Goal: Answer question/provide support: Answer question/provide support

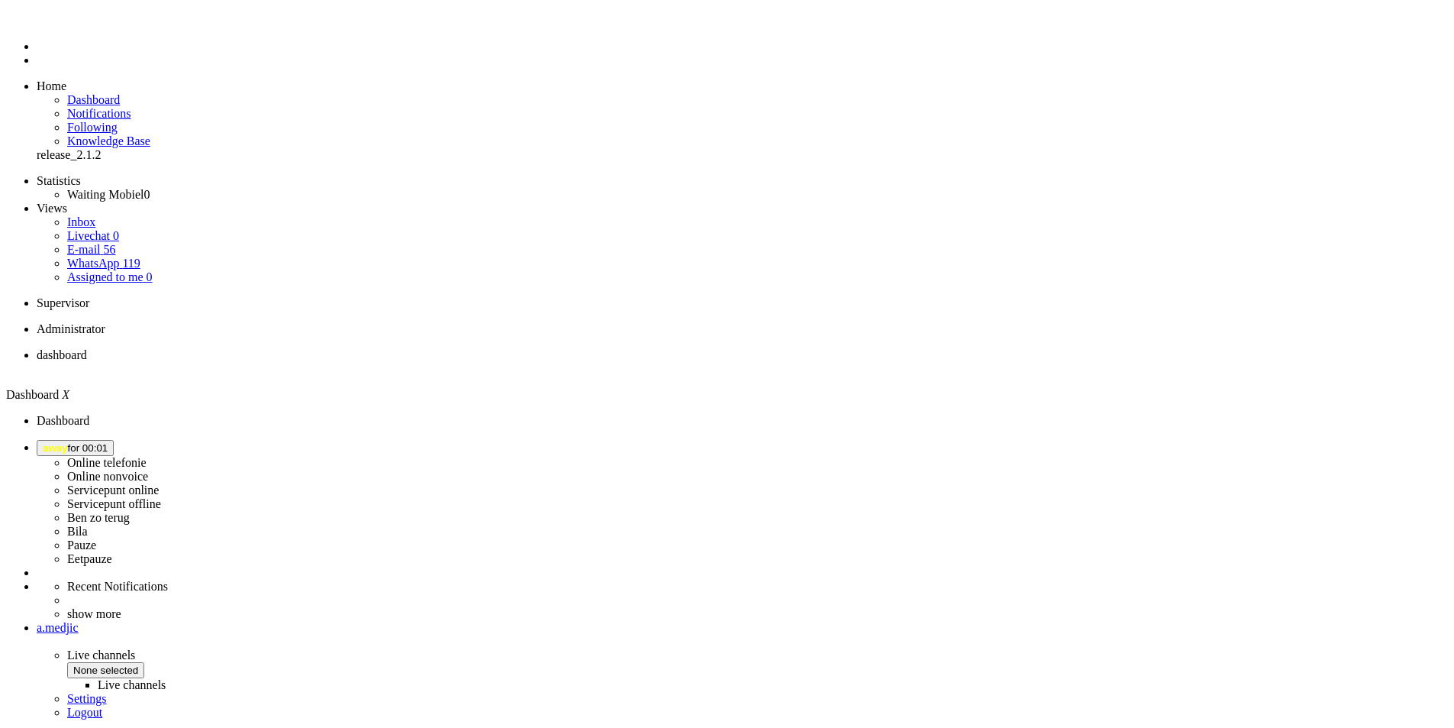
click at [108, 442] on span "away for 00:01" at bounding box center [75, 447] width 65 height 11
click at [147, 456] on label "Online telefonie" at bounding box center [106, 462] width 79 height 13
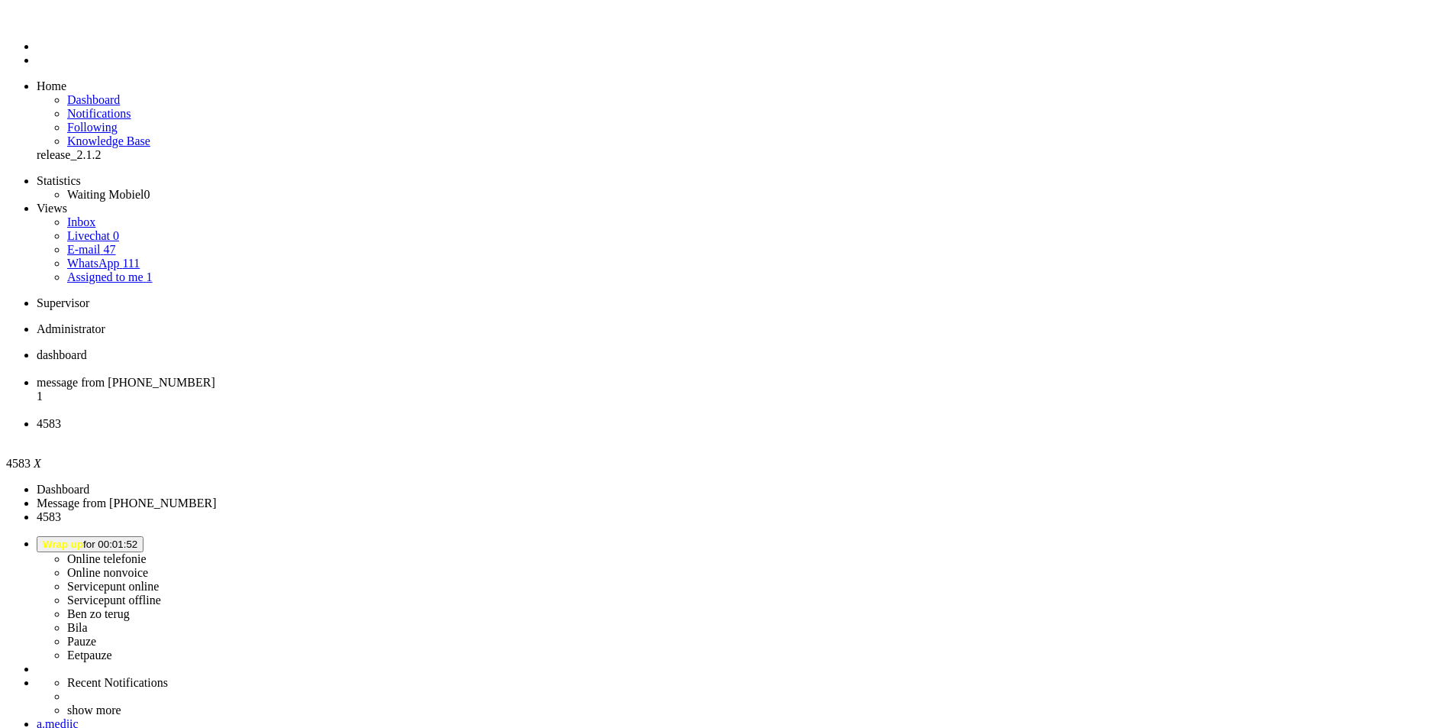
click at [570, 431] on div "Close tab" at bounding box center [743, 438] width 1412 height 14
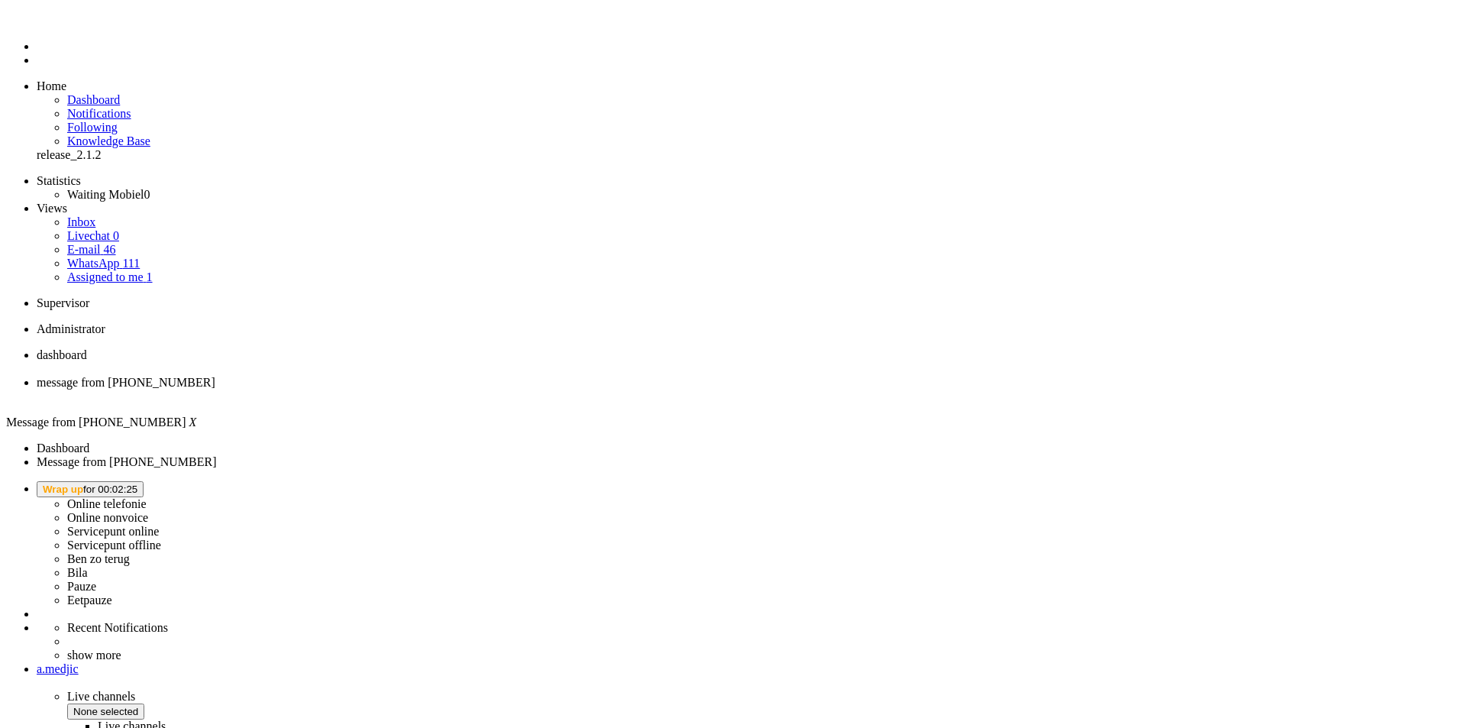
click at [144, 481] on button "Wrap up for 00:02:25" at bounding box center [90, 489] width 107 height 16
click at [147, 497] on link "Online telefonie" at bounding box center [106, 503] width 79 height 13
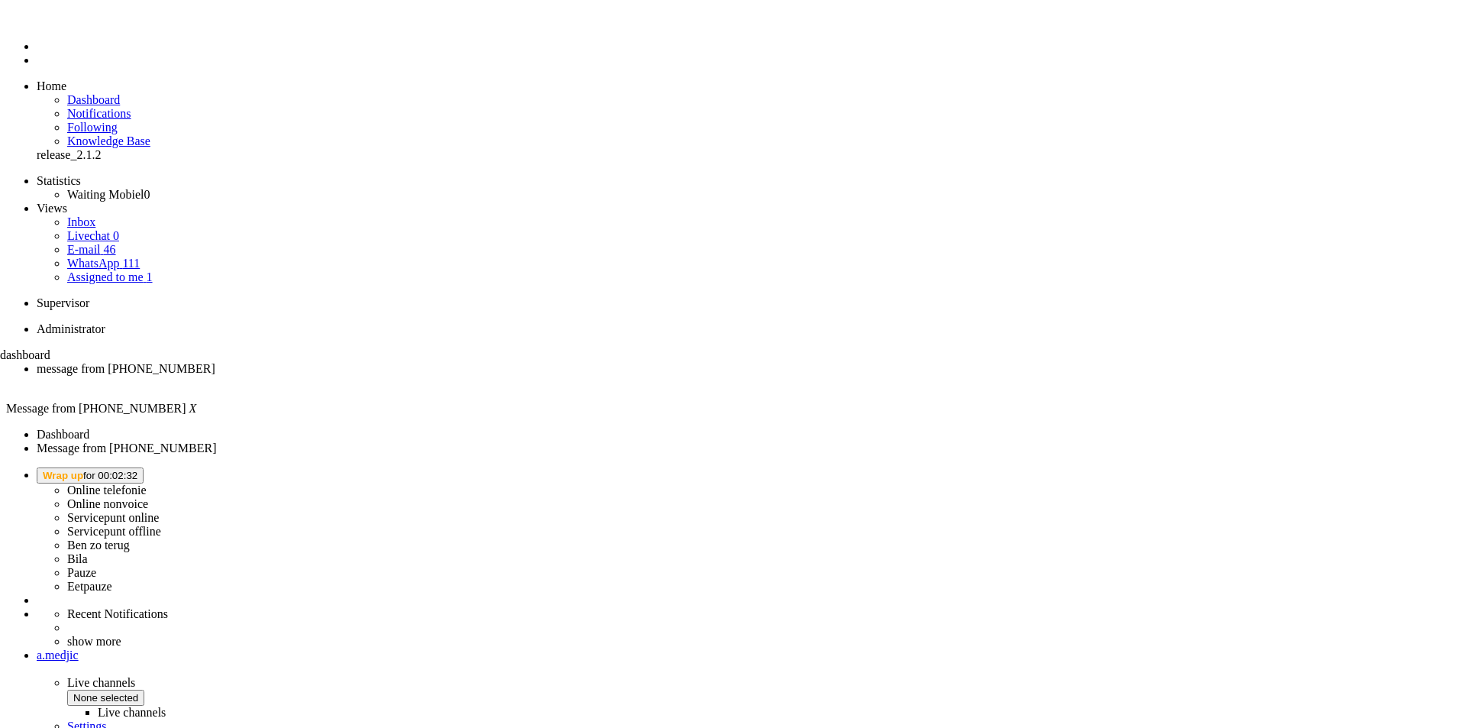
click at [126, 348] on li "dashboard" at bounding box center [63, 364] width 126 height 32
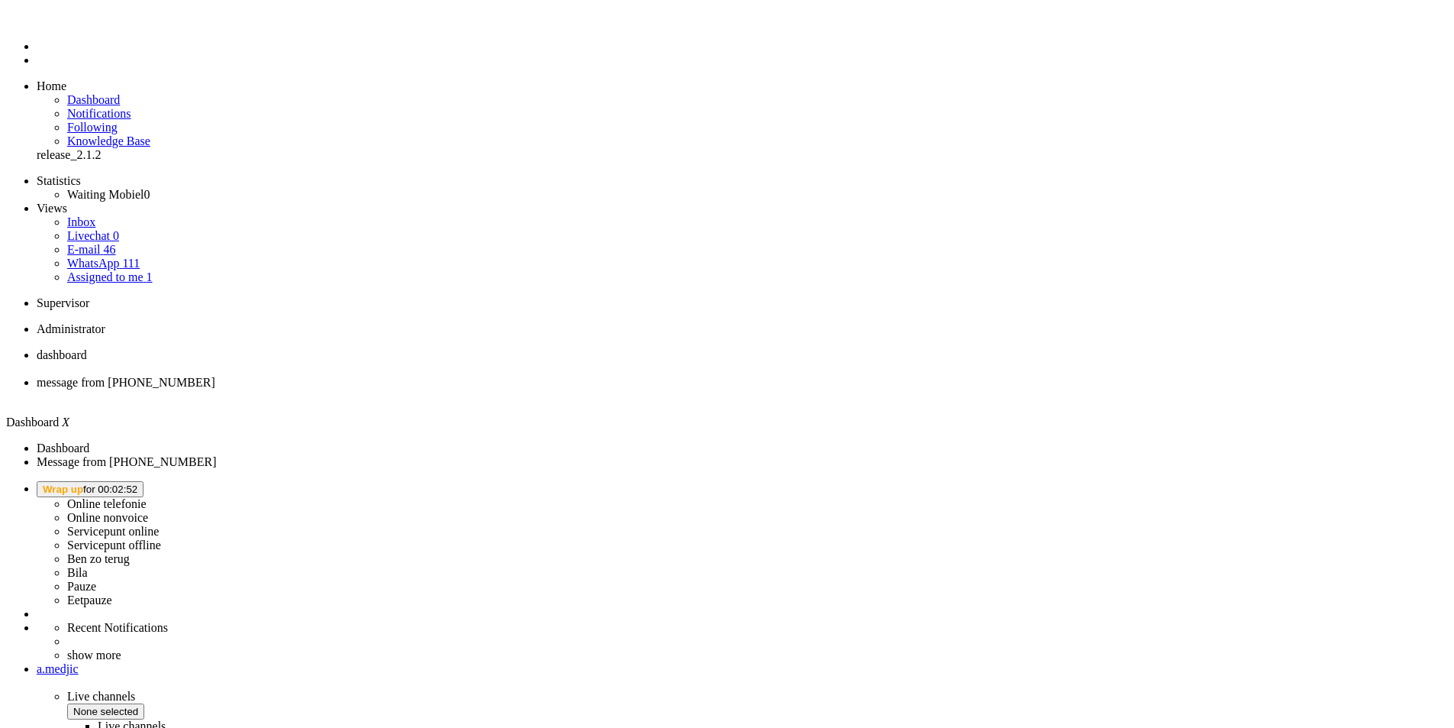
click at [144, 481] on button "Wrap up for 00:02:52" at bounding box center [90, 489] width 107 height 16
click at [147, 497] on label "Online telefonie" at bounding box center [106, 503] width 79 height 13
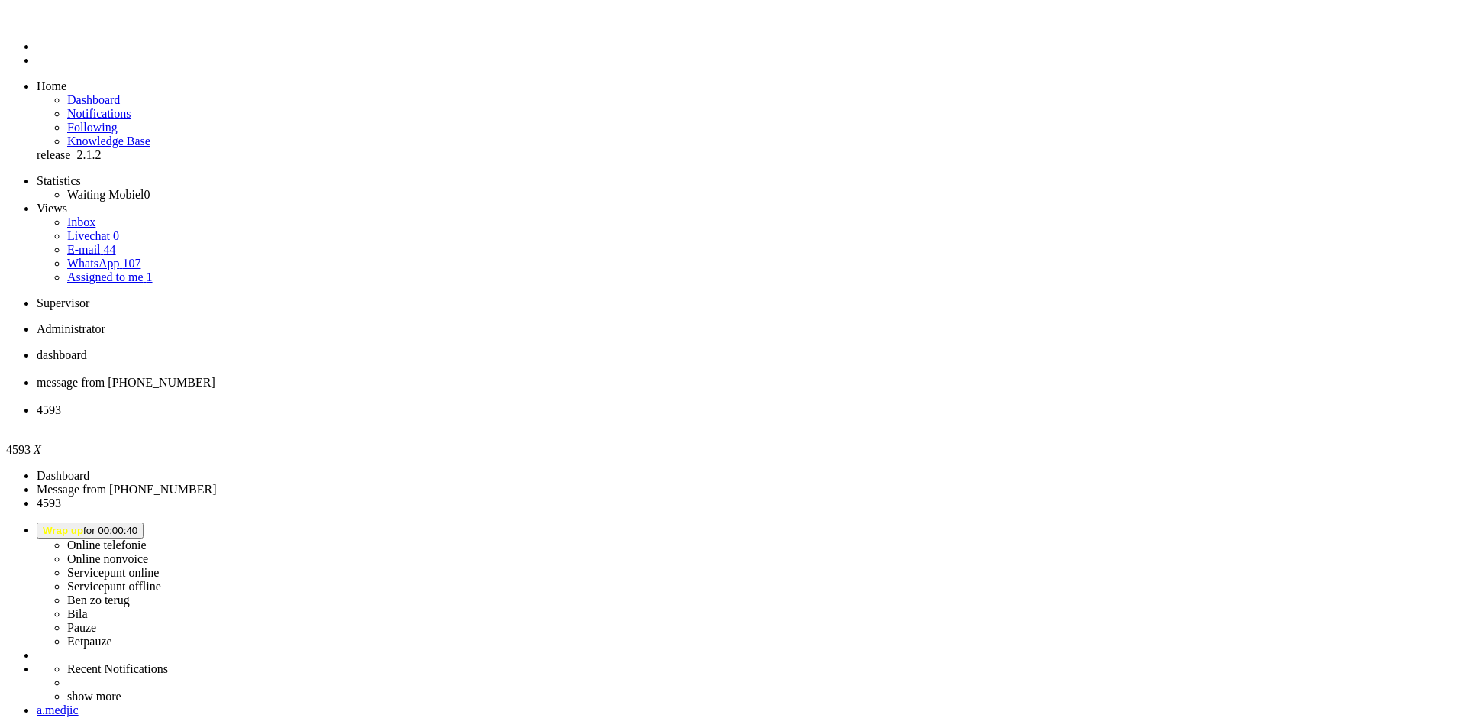
click at [576, 403] on li "4593" at bounding box center [748, 416] width 1423 height 27
drag, startPoint x: 560, startPoint y: 26, endPoint x: 569, endPoint y: 29, distance: 9.7
click at [61, 403] on span "4593" at bounding box center [49, 409] width 24 height 13
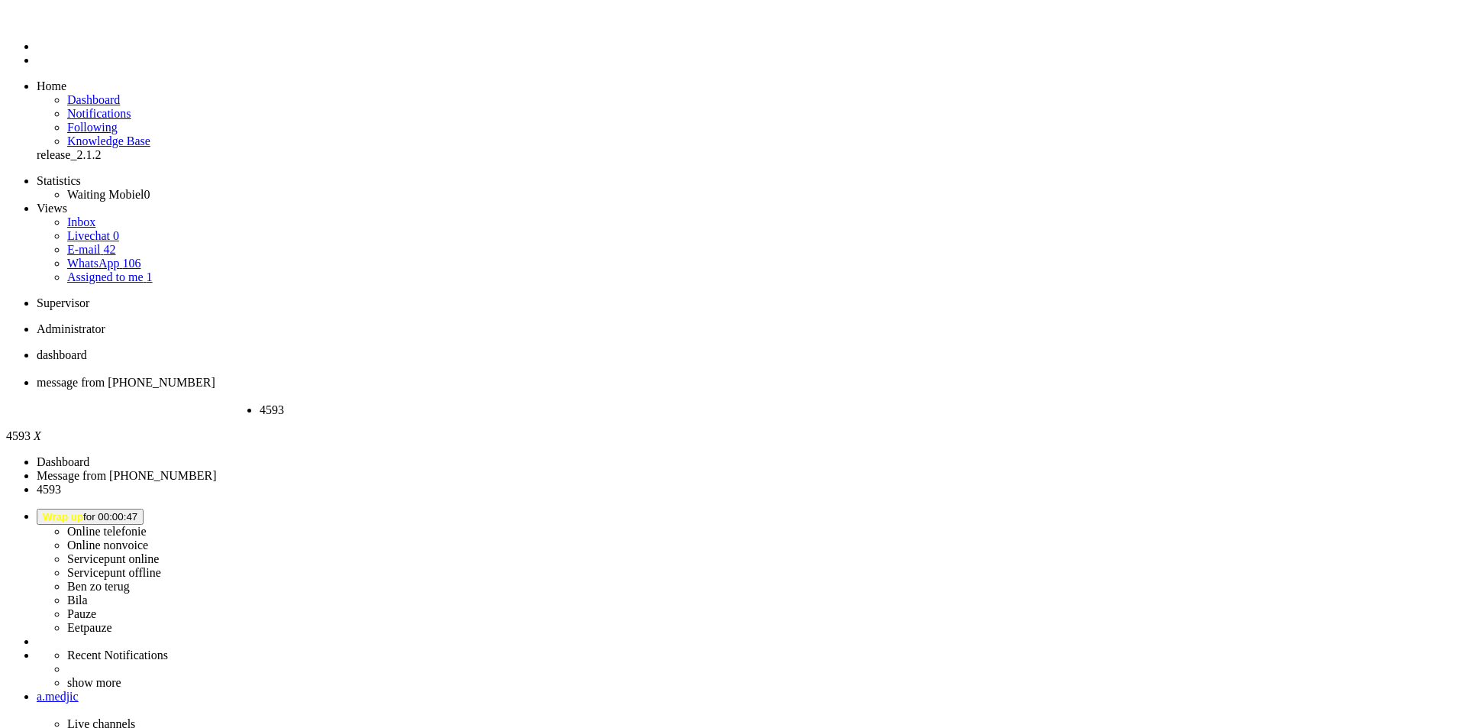
click at [386, 417] on div "Close tab" at bounding box center [323, 424] width 126 height 14
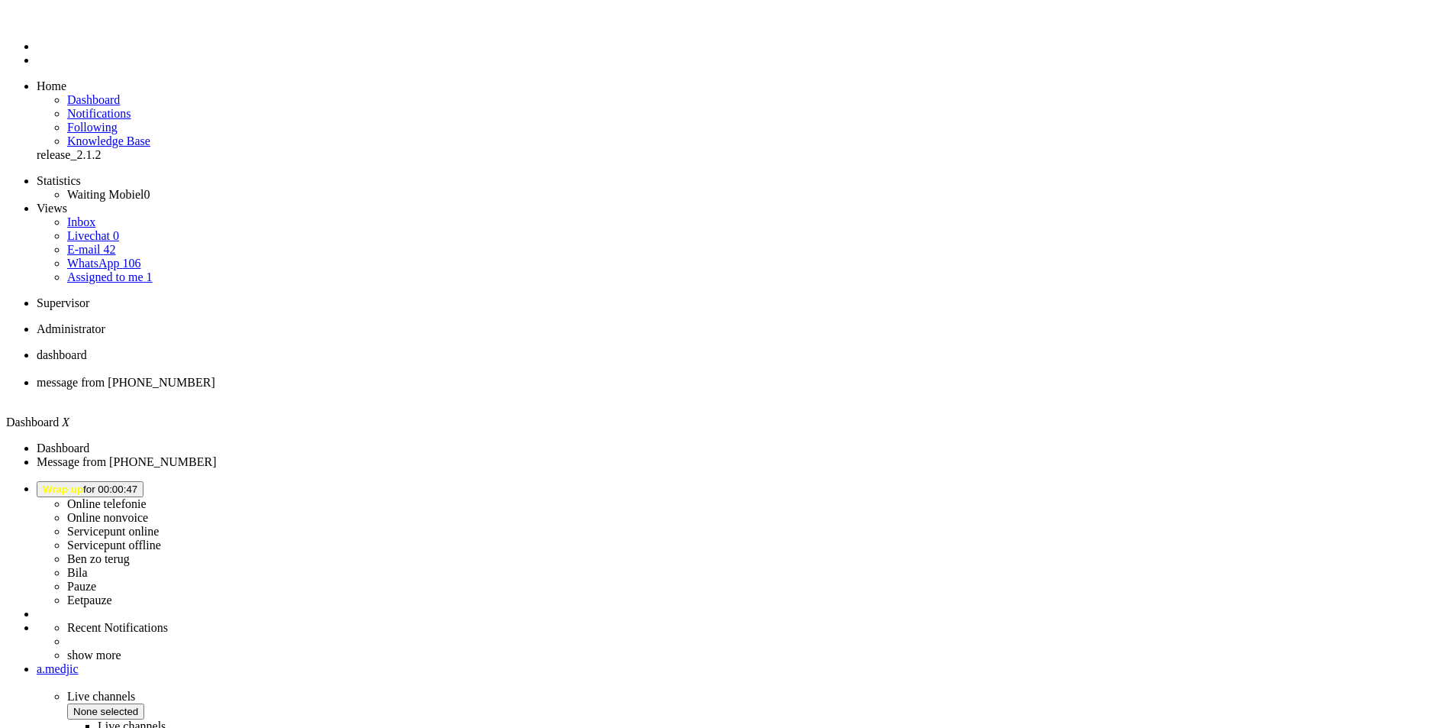
click at [408, 376] on li "message from +31619442265" at bounding box center [743, 389] width 1412 height 27
click at [443, 389] on div "Close tab" at bounding box center [743, 396] width 1412 height 14
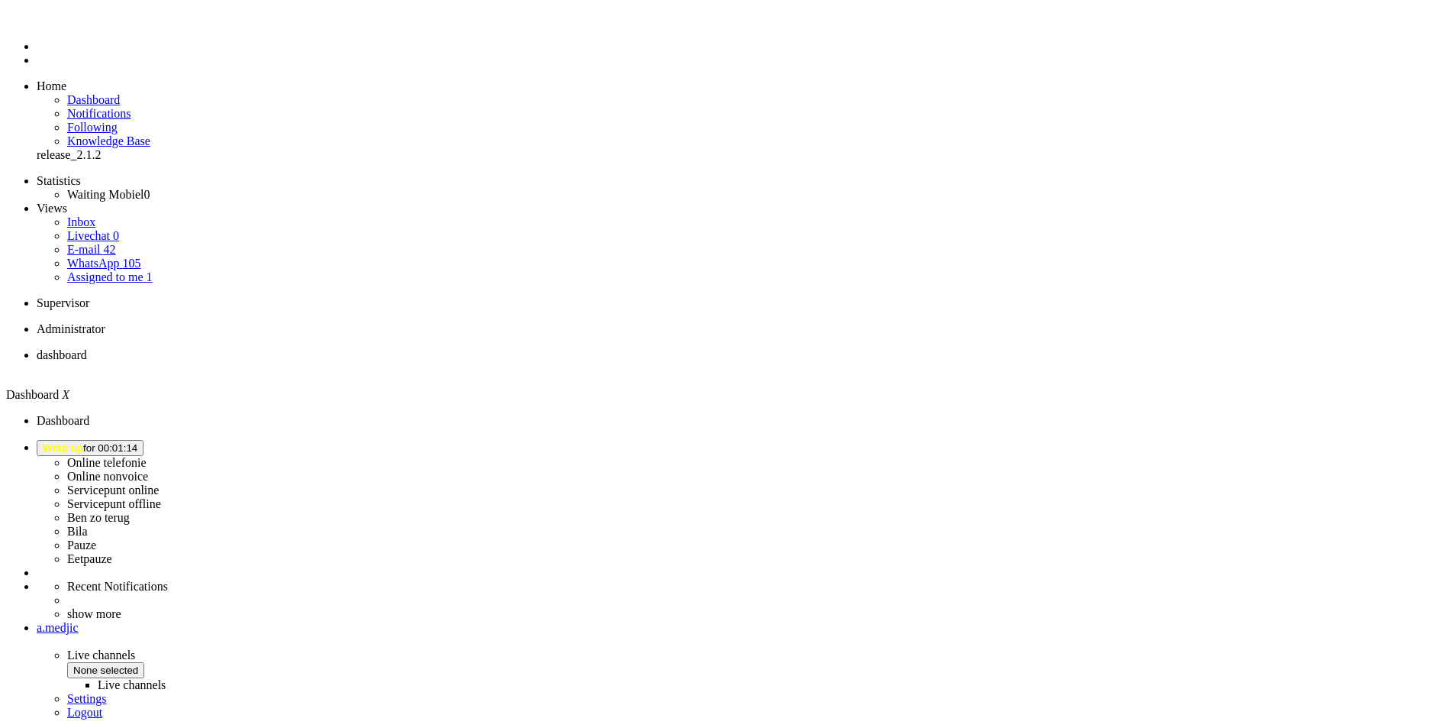
click at [137, 442] on b "button" at bounding box center [137, 447] width 0 height 11
click at [147, 456] on label "Online telefonie" at bounding box center [106, 462] width 79 height 13
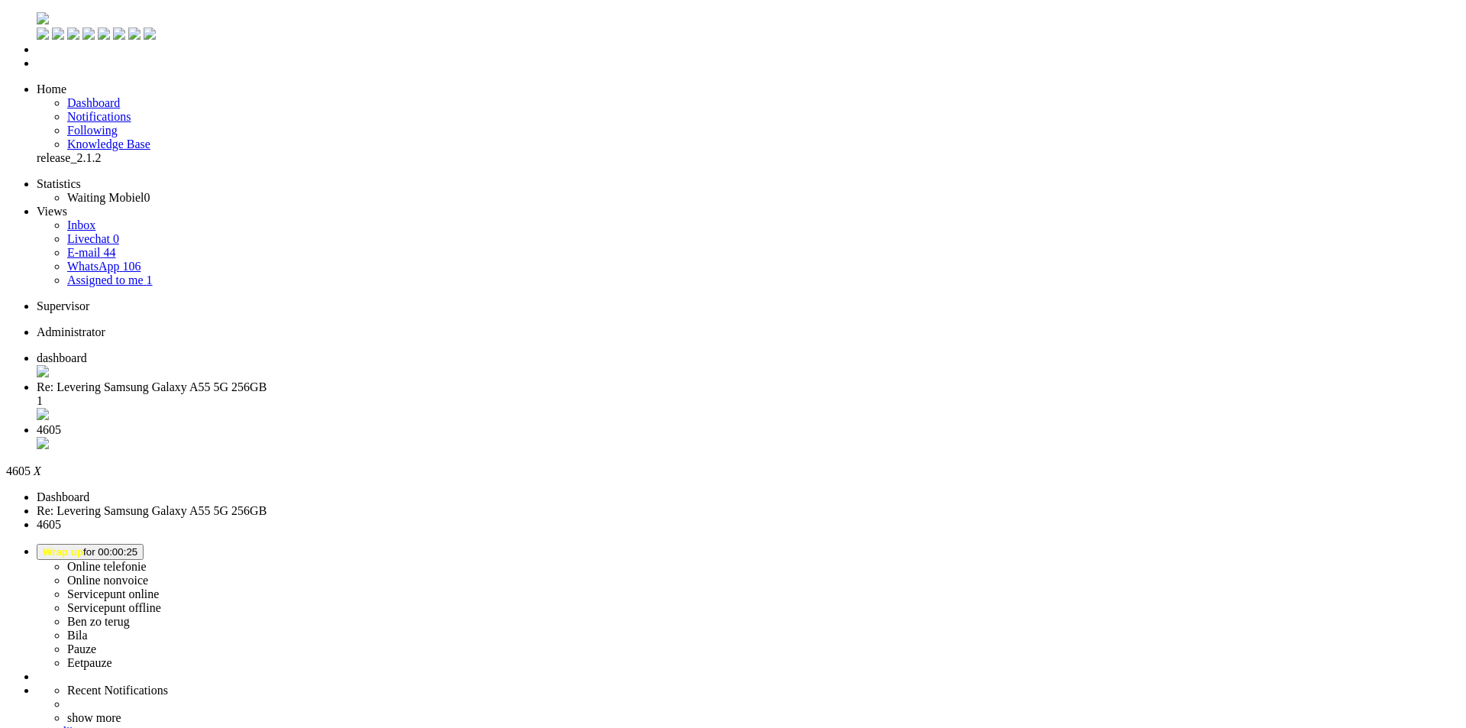
drag, startPoint x: 294, startPoint y: 219, endPoint x: 113, endPoint y: 27, distance: 264.1
click at [576, 423] on li "4605" at bounding box center [748, 437] width 1423 height 29
click at [570, 437] on div "Close tab" at bounding box center [748, 444] width 1423 height 15
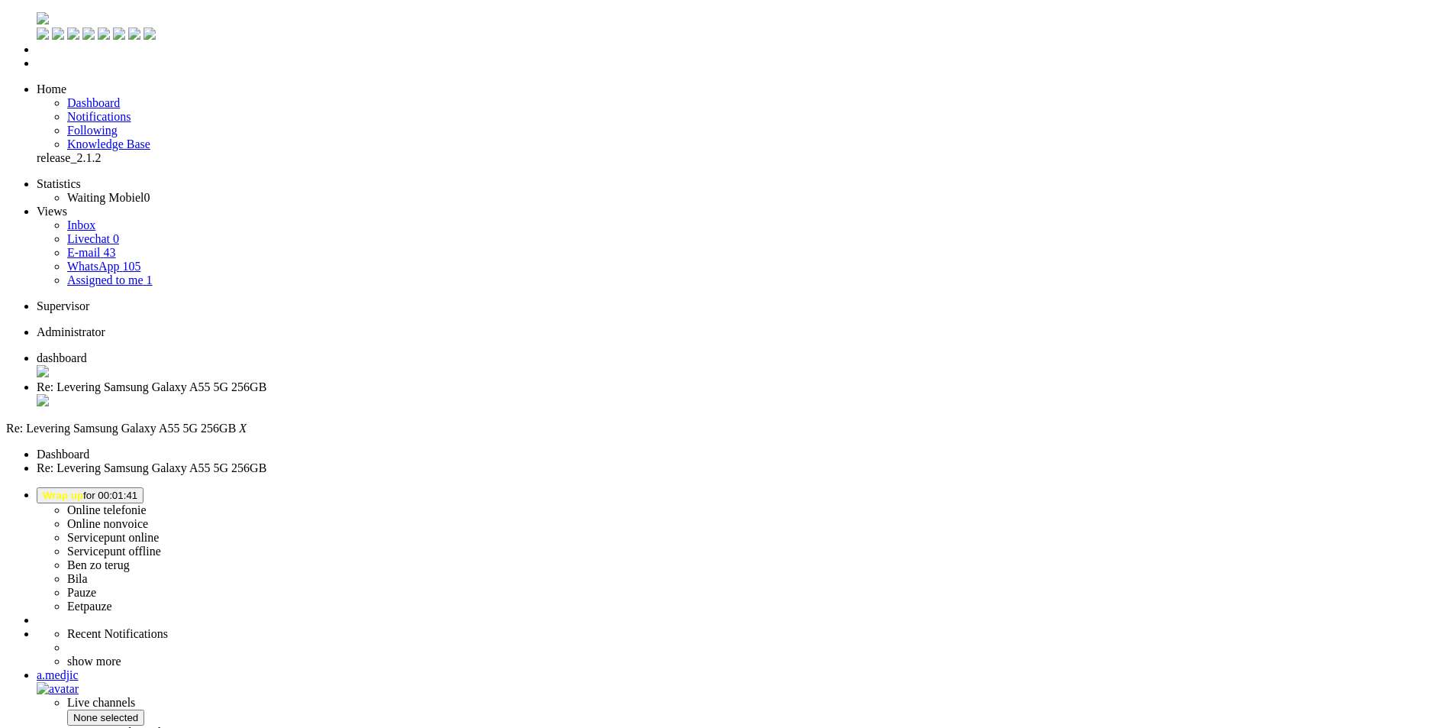
click at [87, 351] on span "dashboard" at bounding box center [62, 357] width 50 height 13
click at [144, 487] on button "Wrap up for 00:02:11" at bounding box center [90, 495] width 107 height 16
click at [147, 503] on link "Online telefonie" at bounding box center [106, 509] width 79 height 13
click at [147, 503] on label "Online telefonie" at bounding box center [106, 509] width 79 height 13
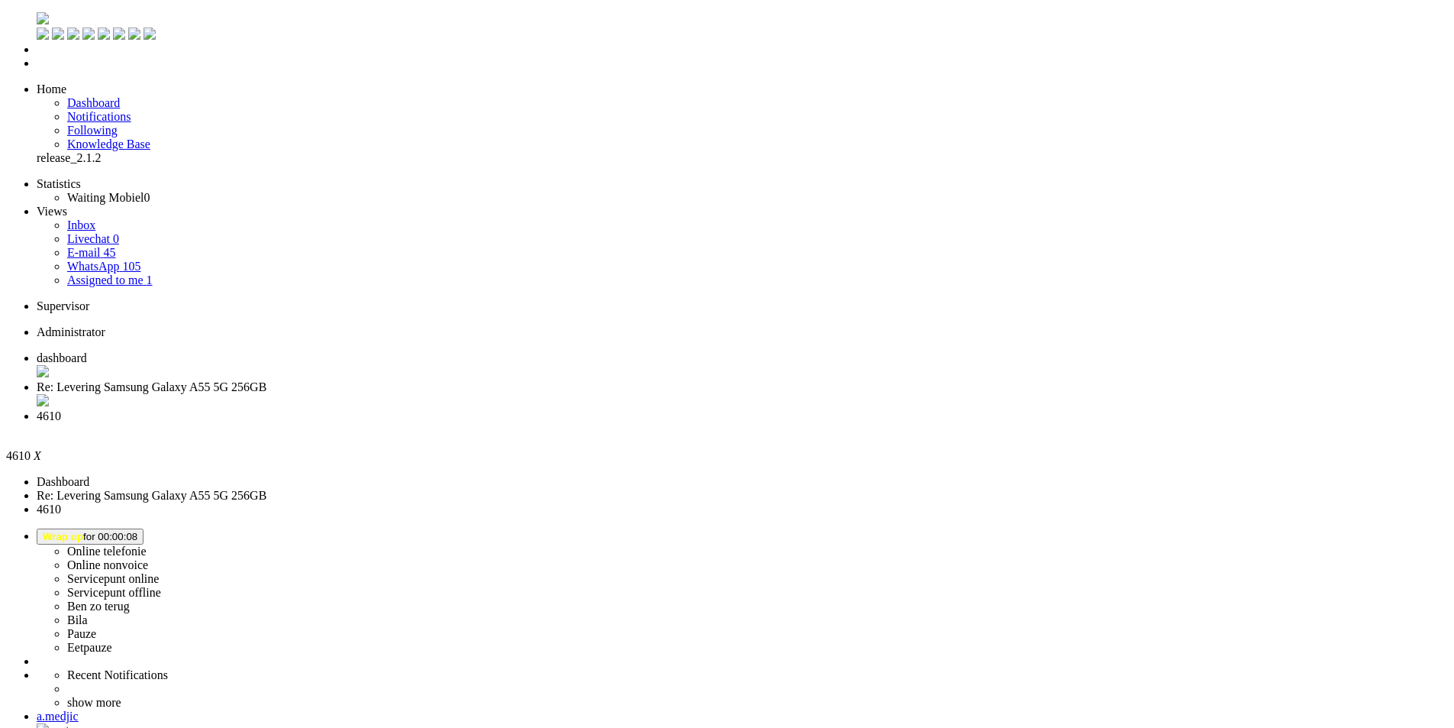
click at [574, 423] on div "Close tab" at bounding box center [743, 430] width 1412 height 14
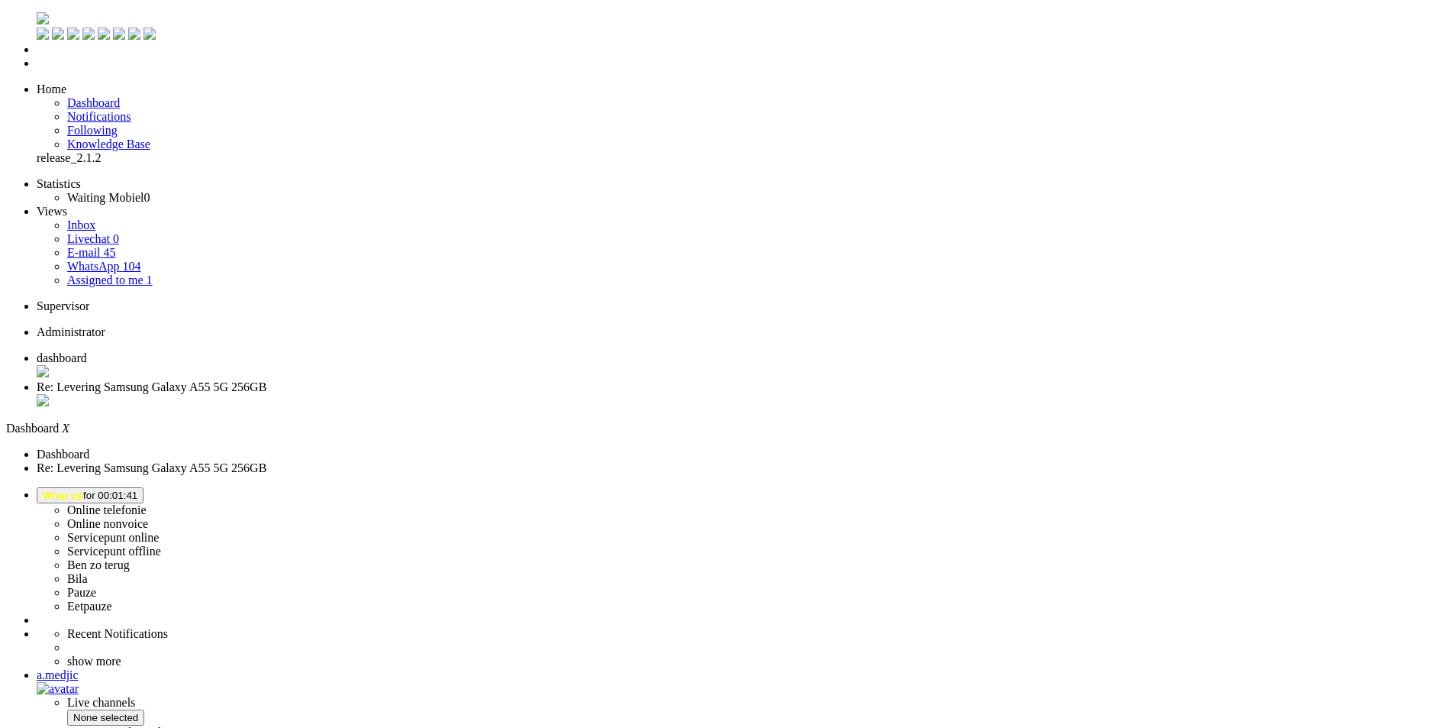
click at [137, 489] on span "Wrap up for 00:01:41" at bounding box center [90, 494] width 95 height 11
click at [147, 503] on label "Online telefonie" at bounding box center [106, 509] width 79 height 13
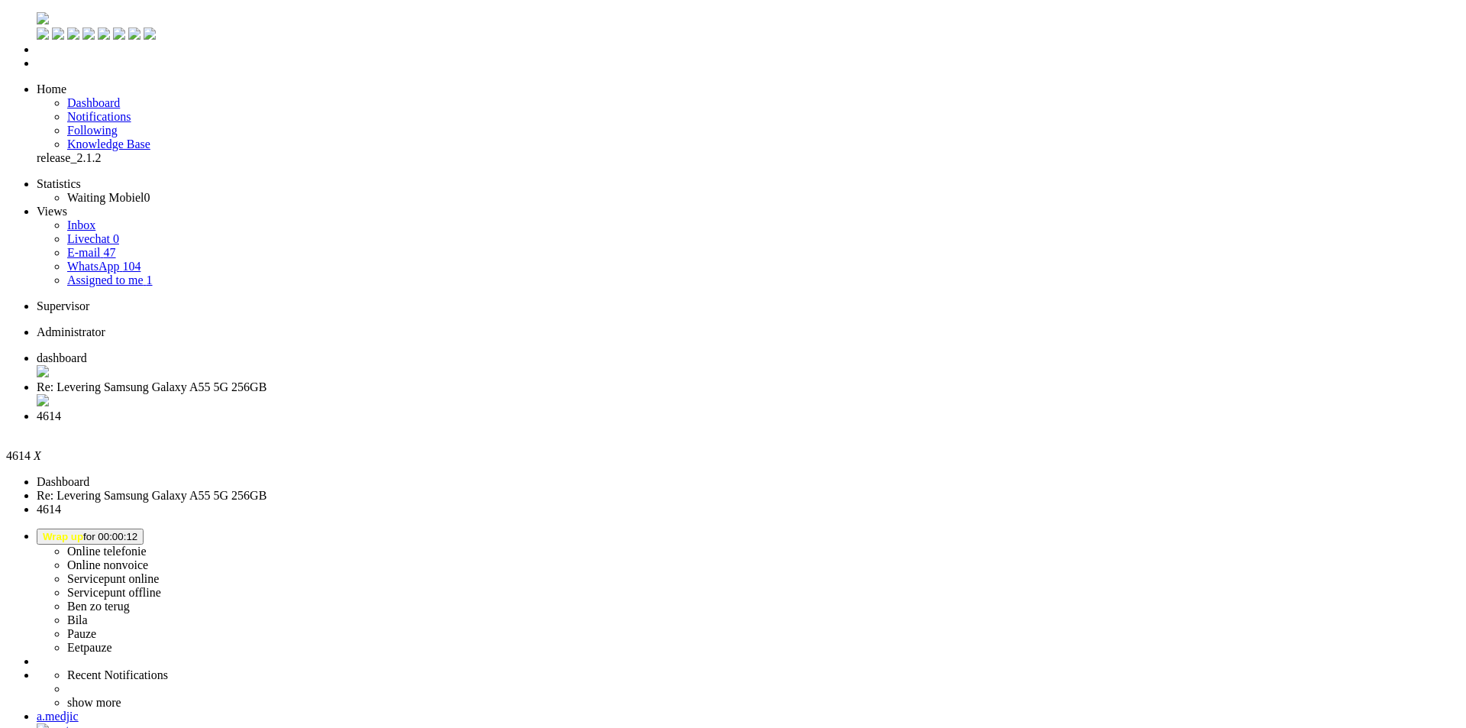
click at [276, 351] on li "dashboard" at bounding box center [748, 365] width 1423 height 29
click at [61, 409] on span "4614" at bounding box center [49, 415] width 24 height 13
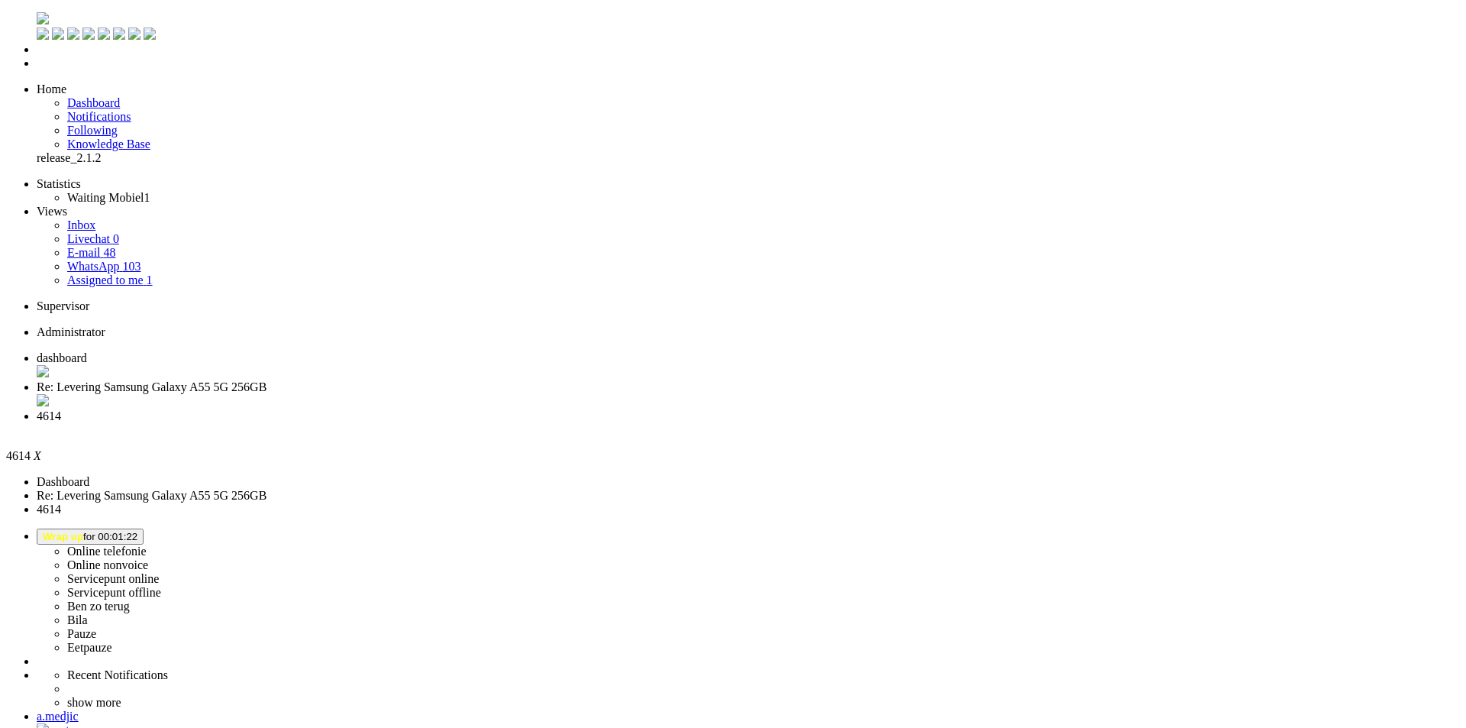
click at [87, 351] on span "dashboard" at bounding box center [62, 357] width 50 height 13
click at [144, 528] on button "Wrap up for 00:01:49" at bounding box center [90, 536] width 107 height 16
click at [147, 544] on label "Online telefonie" at bounding box center [106, 550] width 79 height 13
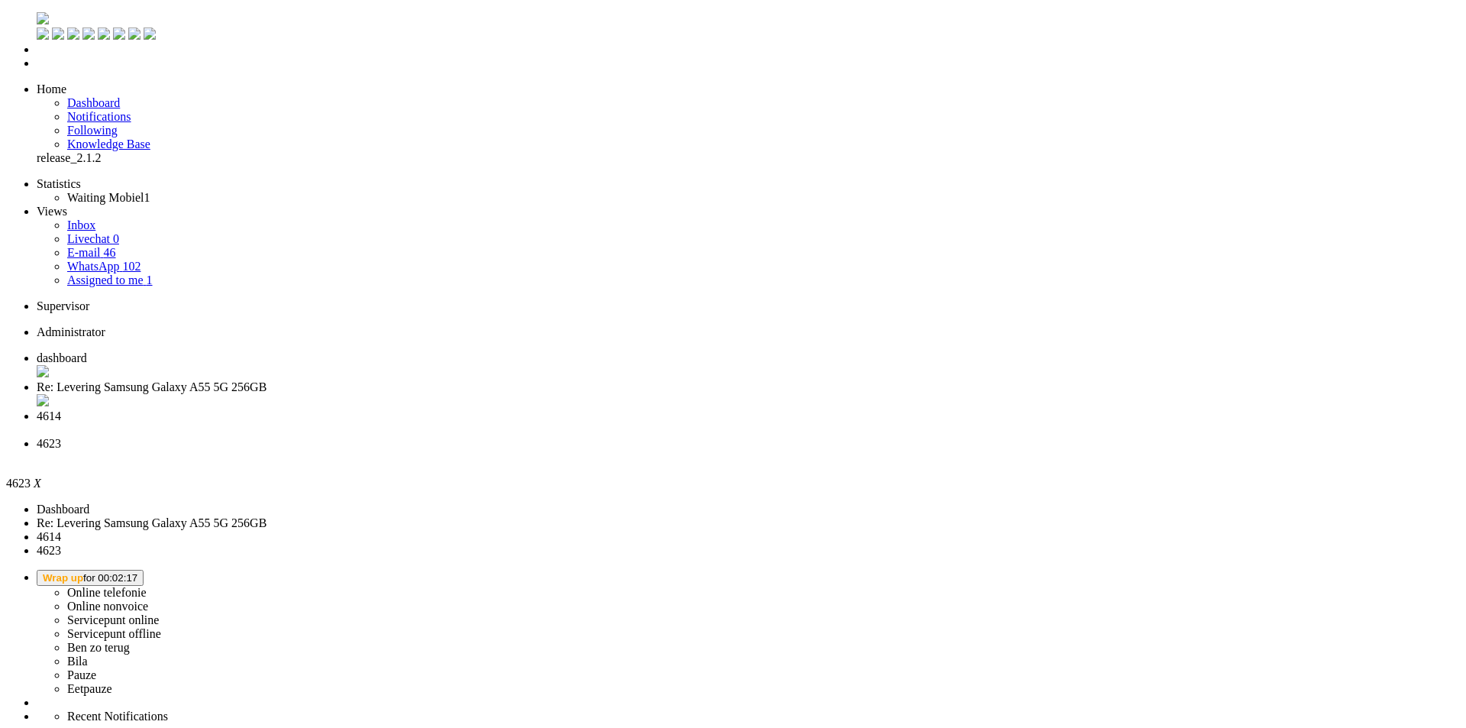
click at [703, 450] on div "Close tab" at bounding box center [748, 457] width 1423 height 14
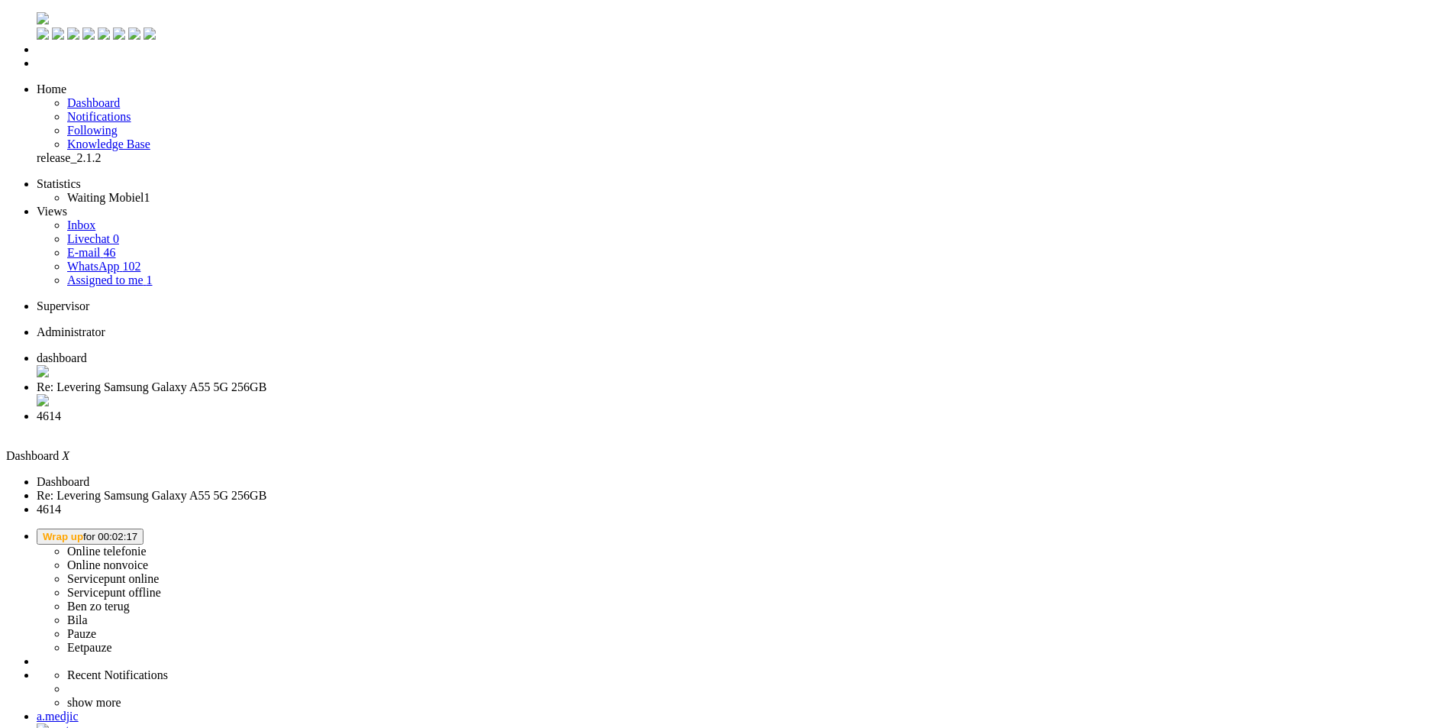
click at [61, 409] on span "4614" at bounding box center [49, 415] width 24 height 13
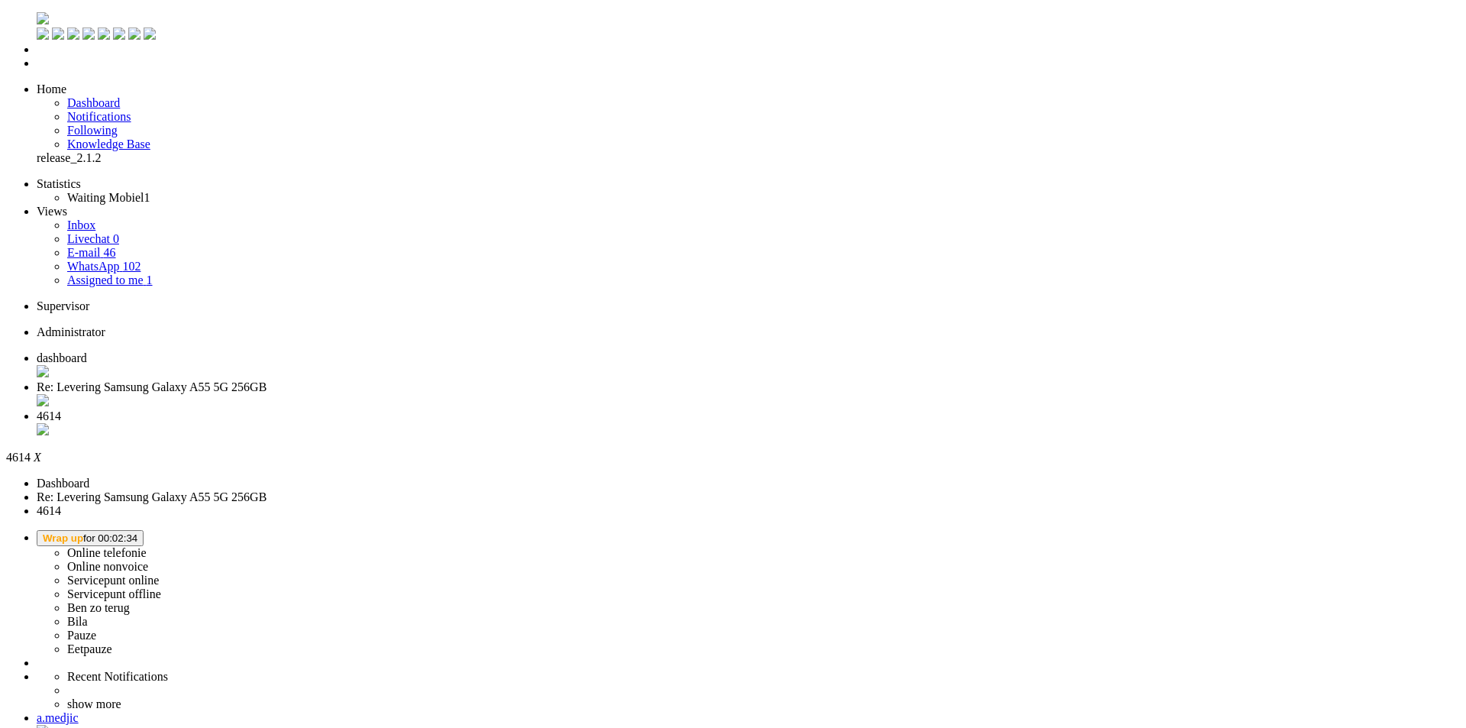
click at [573, 423] on div "Close tab" at bounding box center [748, 430] width 1423 height 15
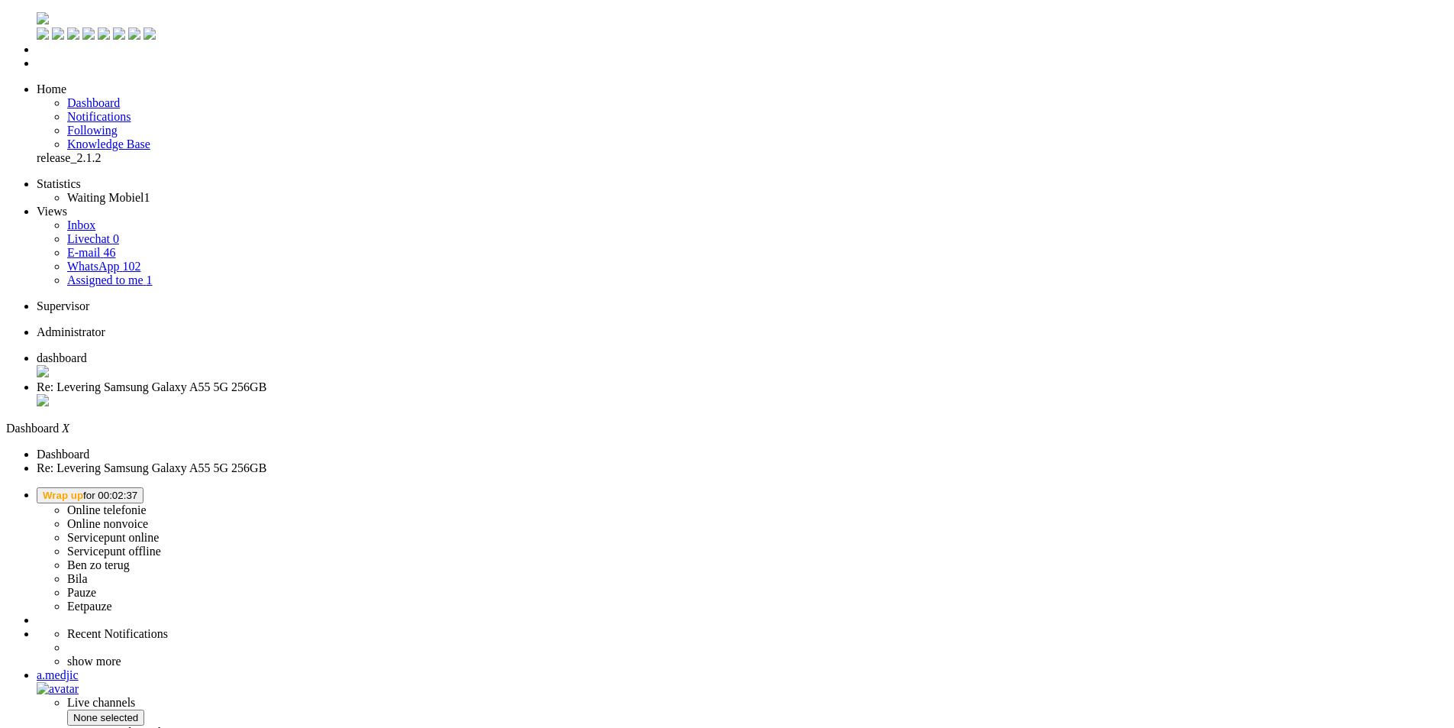
click at [137, 489] on span "Wrap up for 00:02:37" at bounding box center [90, 494] width 95 height 11
click at [147, 503] on label "Online telefonie" at bounding box center [106, 509] width 79 height 13
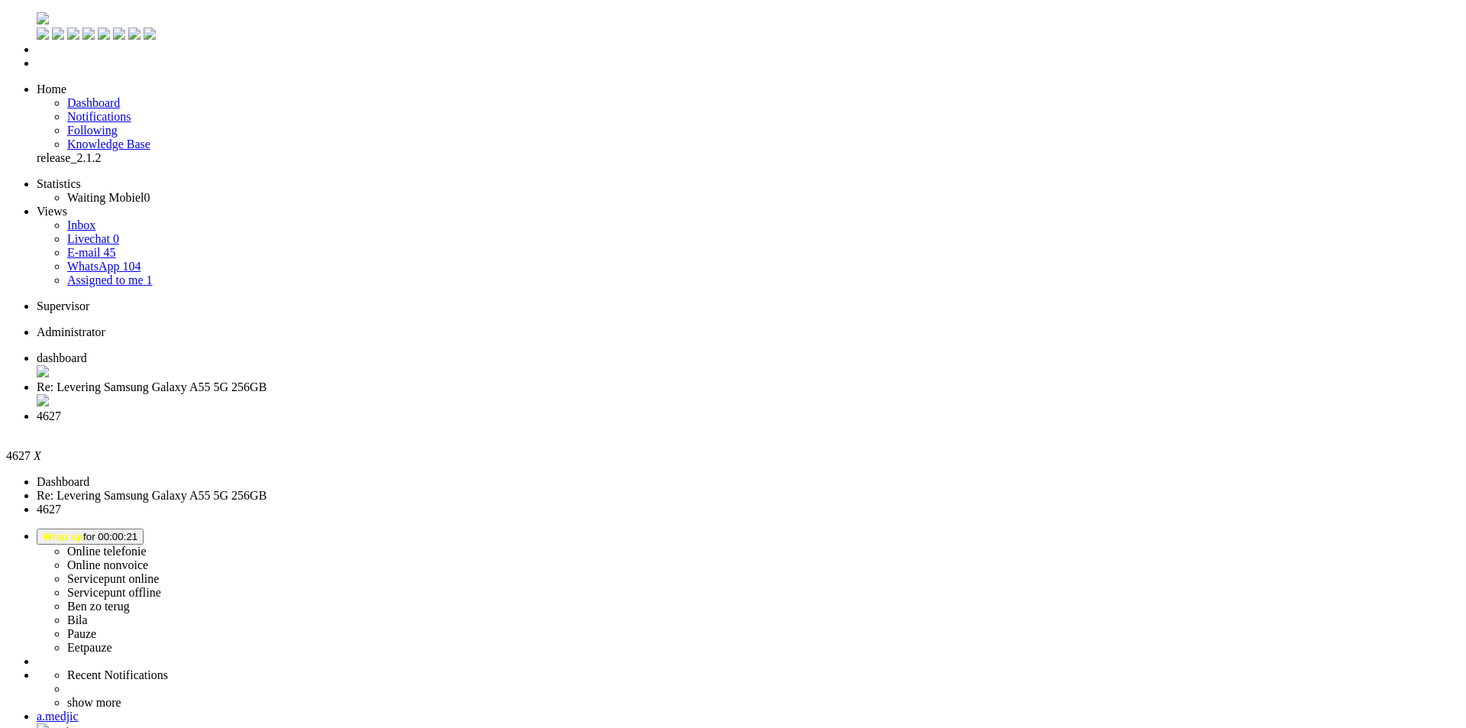
click at [572, 423] on div "Close tab" at bounding box center [748, 430] width 1423 height 14
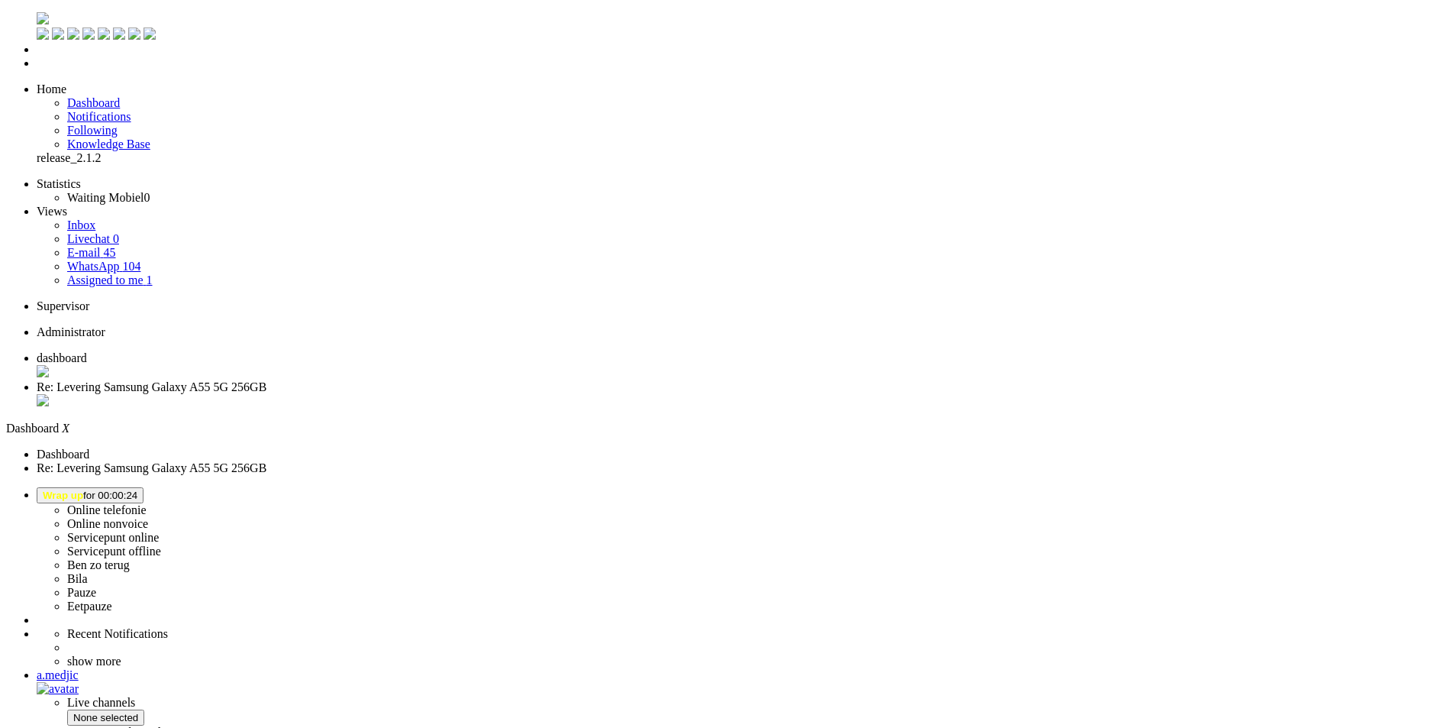
click at [137, 489] on span "Wrap up for 00:01:11" at bounding box center [90, 494] width 95 height 11
click at [130, 558] on label "Ben zo terug" at bounding box center [98, 564] width 63 height 13
click at [150, 487] on button "[PERSON_NAME] zo terug for 00:01" at bounding box center [94, 495] width 114 height 16
click at [147, 503] on label "Online telefonie" at bounding box center [106, 509] width 79 height 13
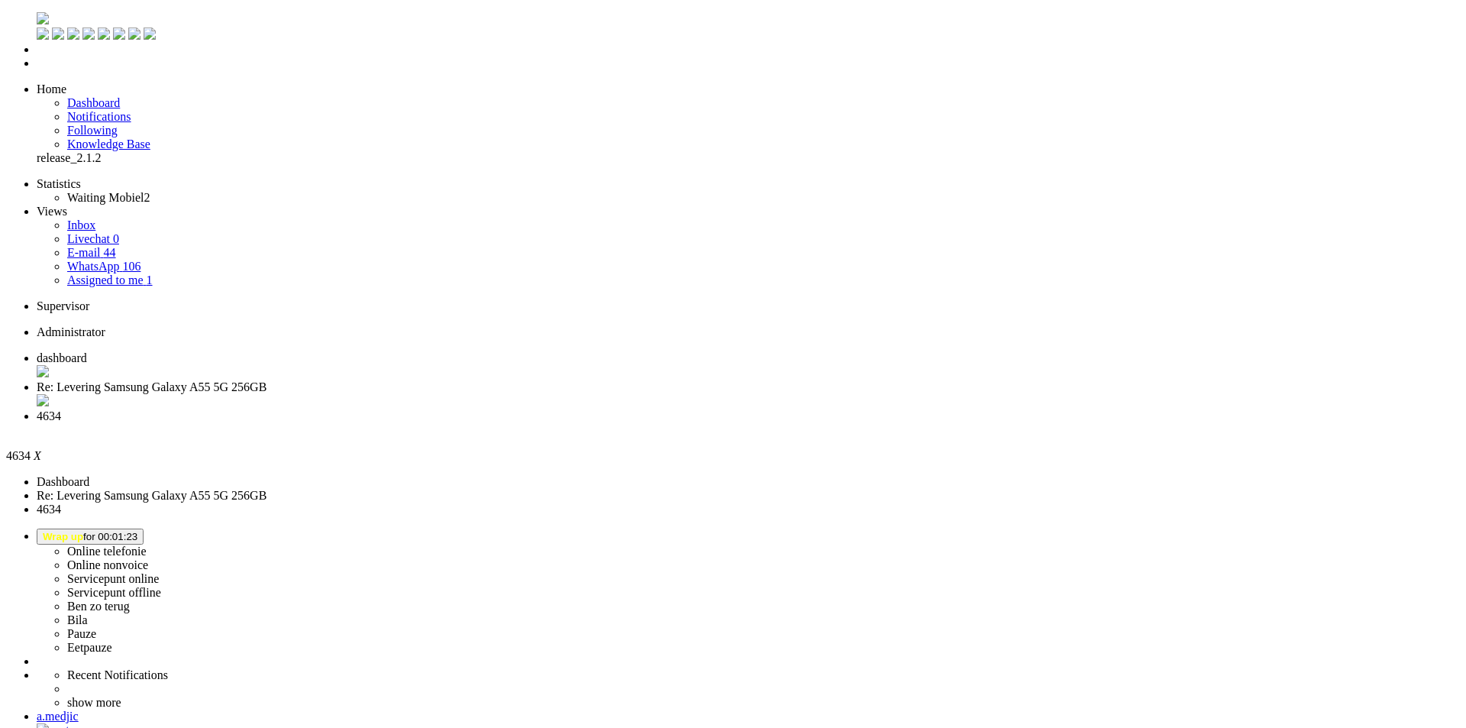
click at [569, 423] on div "Close tab" at bounding box center [748, 430] width 1423 height 14
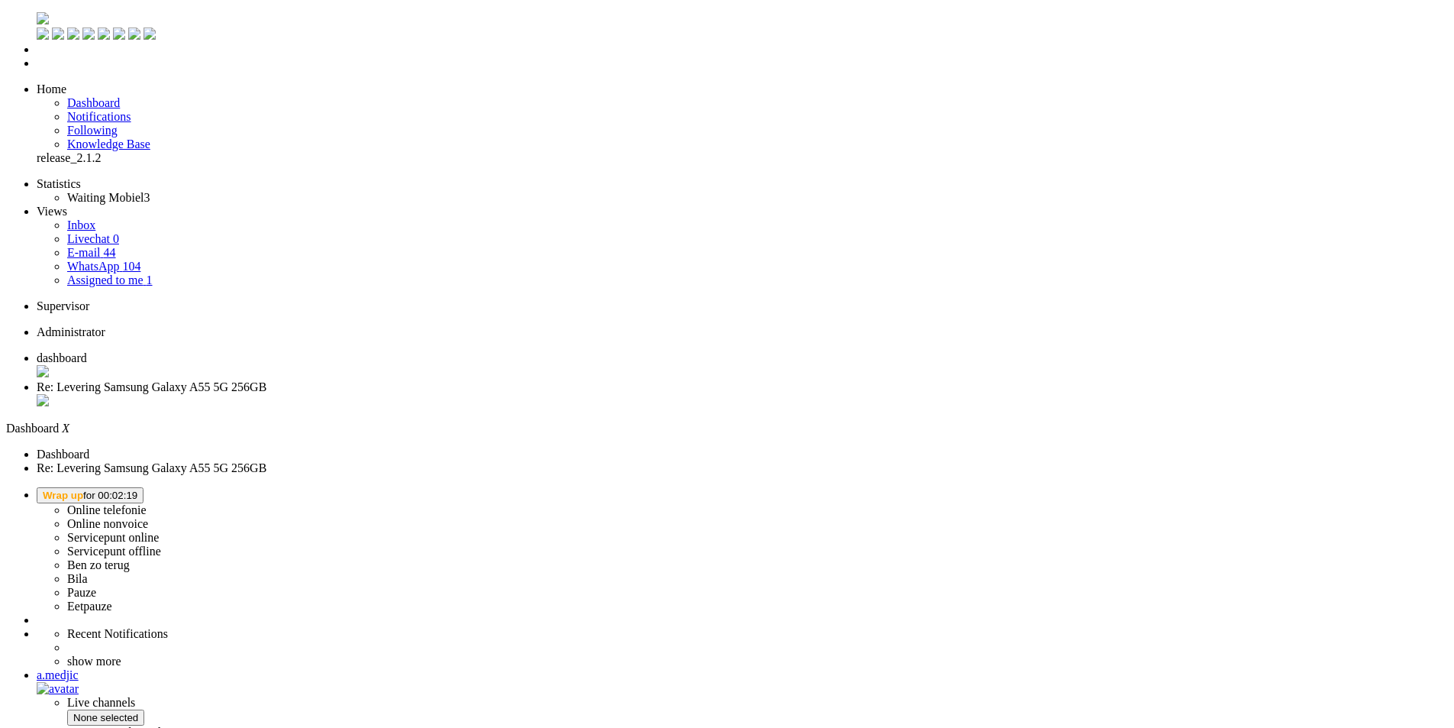
click at [137, 489] on span "Wrap up for 00:02:19" at bounding box center [90, 494] width 95 height 11
click at [147, 503] on label "Online telefonie" at bounding box center [106, 509] width 79 height 13
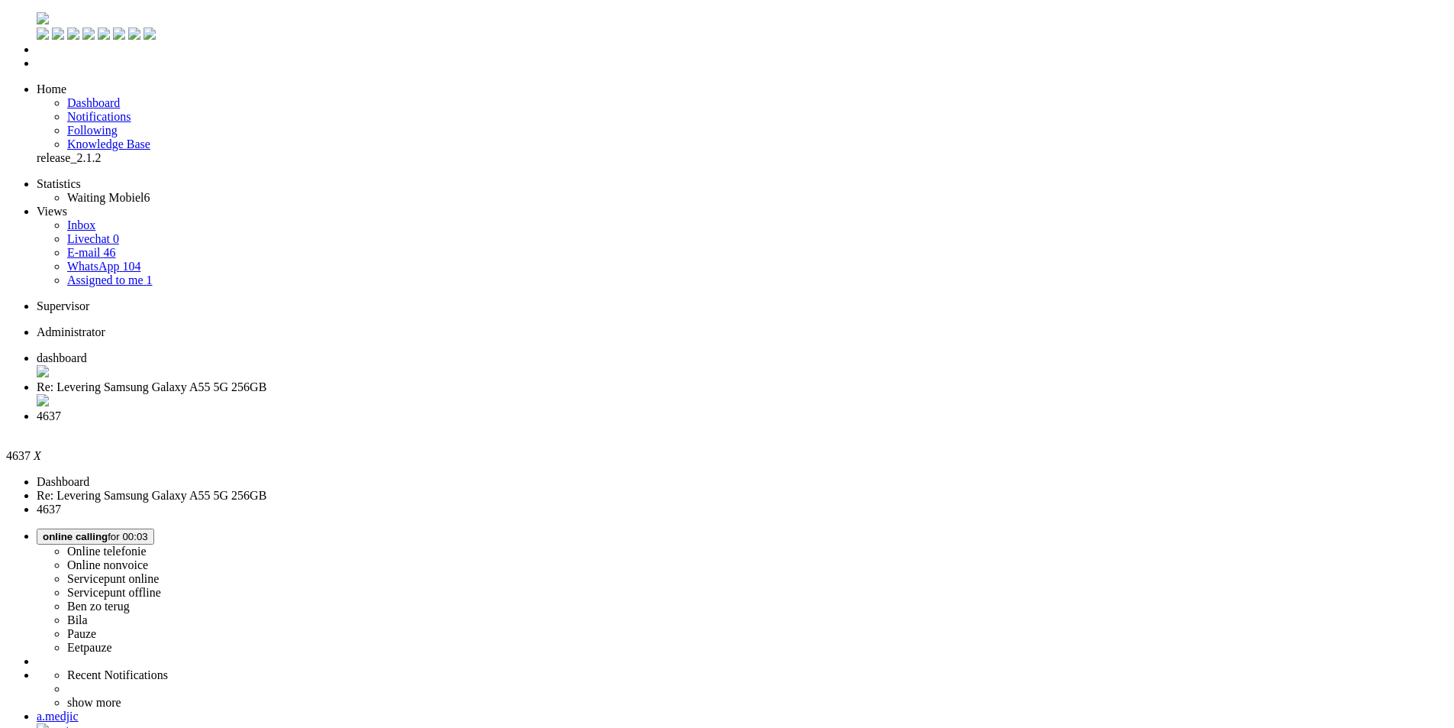
click at [572, 423] on div "Close tab" at bounding box center [743, 430] width 1412 height 14
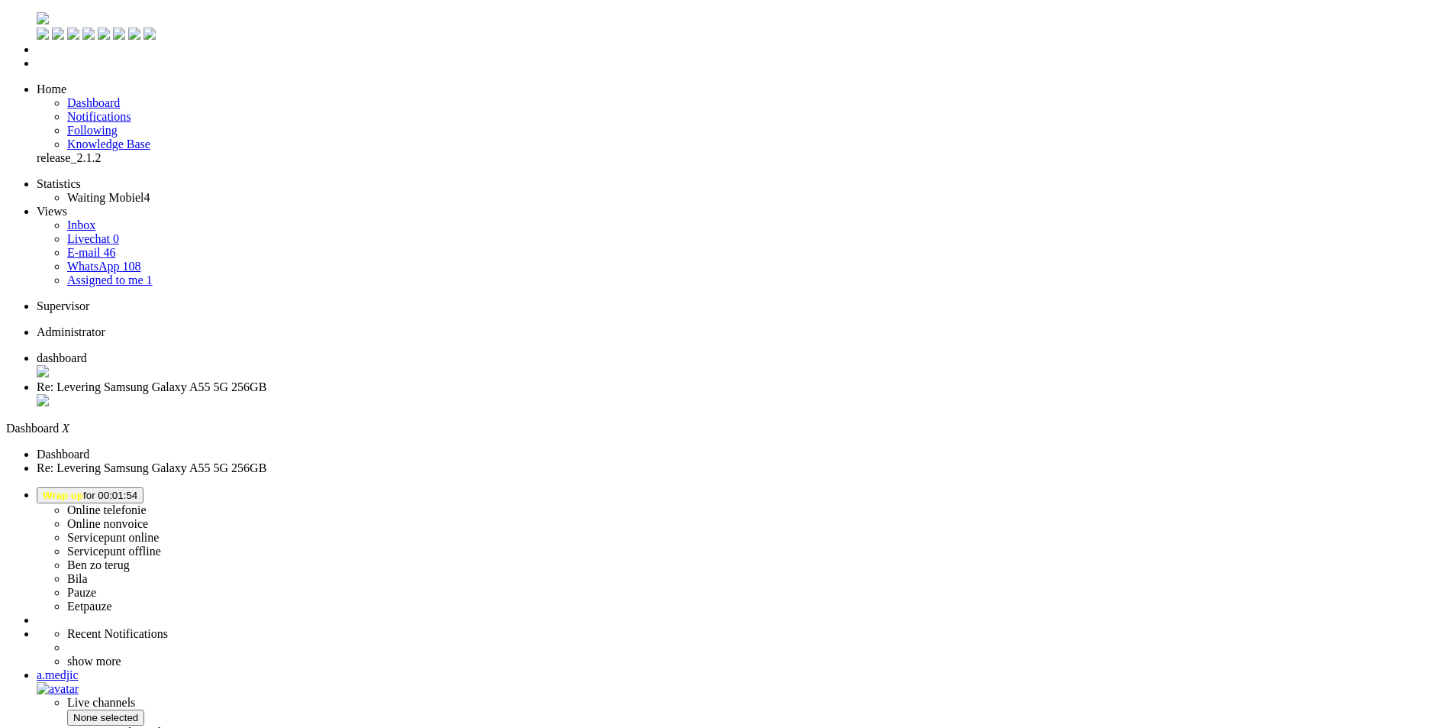
click at [144, 487] on button "Wrap up for 00:01:54" at bounding box center [90, 495] width 107 height 16
click at [147, 503] on label "Online telefonie" at bounding box center [106, 509] width 79 height 13
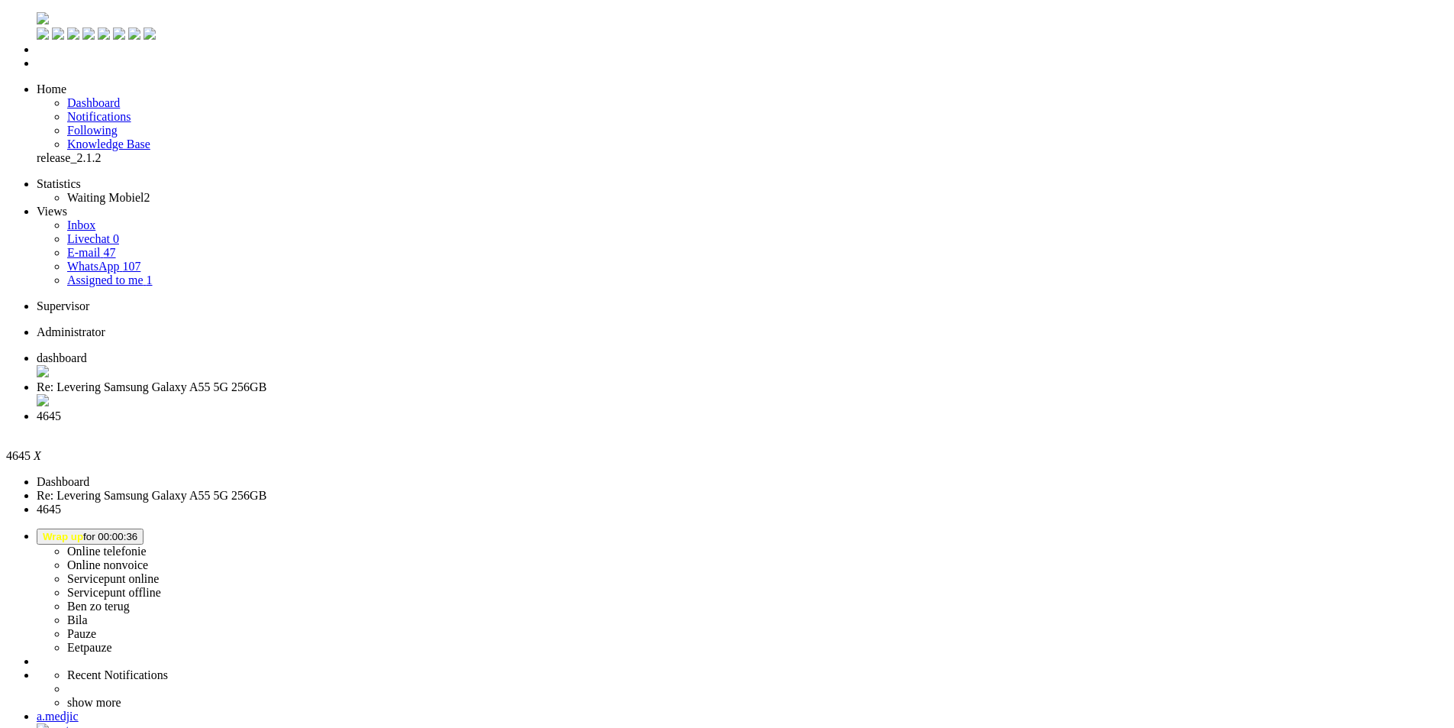
click at [570, 423] on div "Close tab" at bounding box center [743, 430] width 1412 height 14
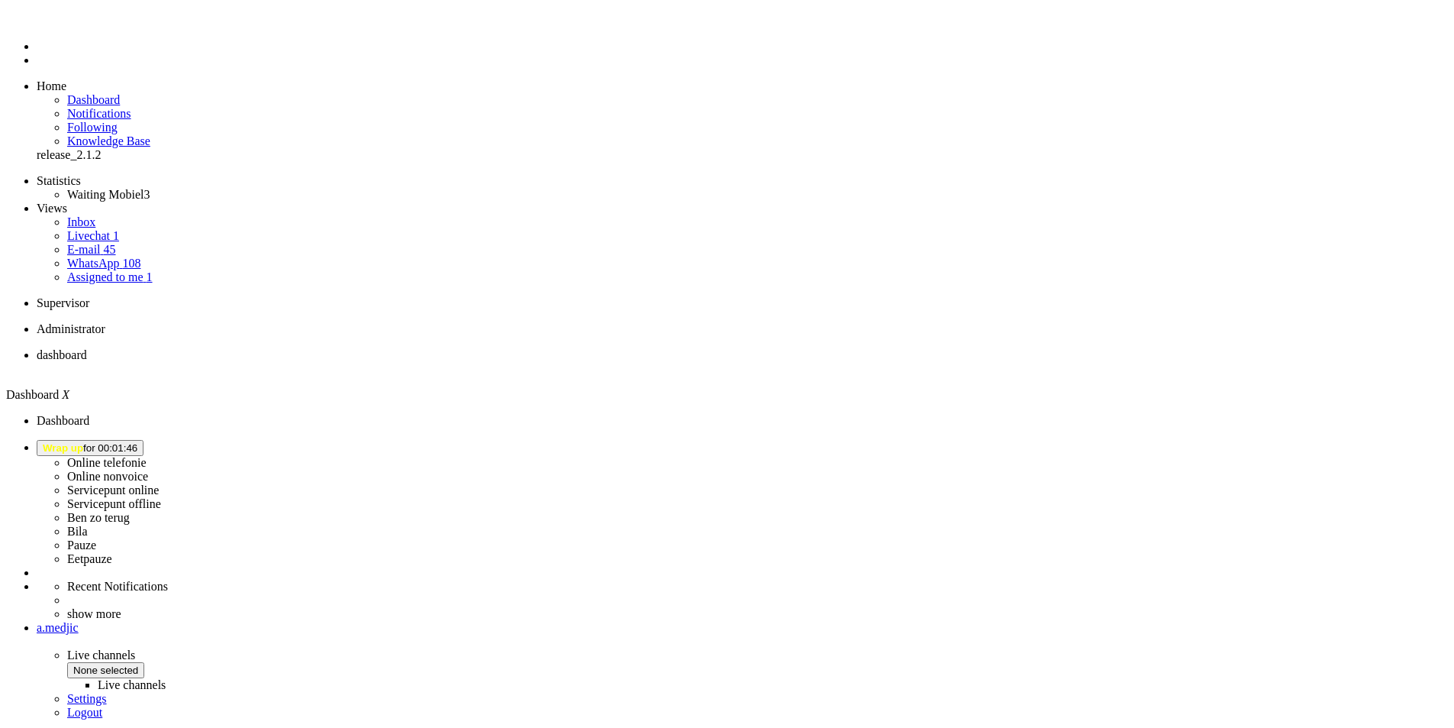
click at [137, 442] on span "Wrap up for 00:01:46" at bounding box center [90, 447] width 95 height 11
click at [147, 456] on label "Online telefonie" at bounding box center [106, 462] width 79 height 13
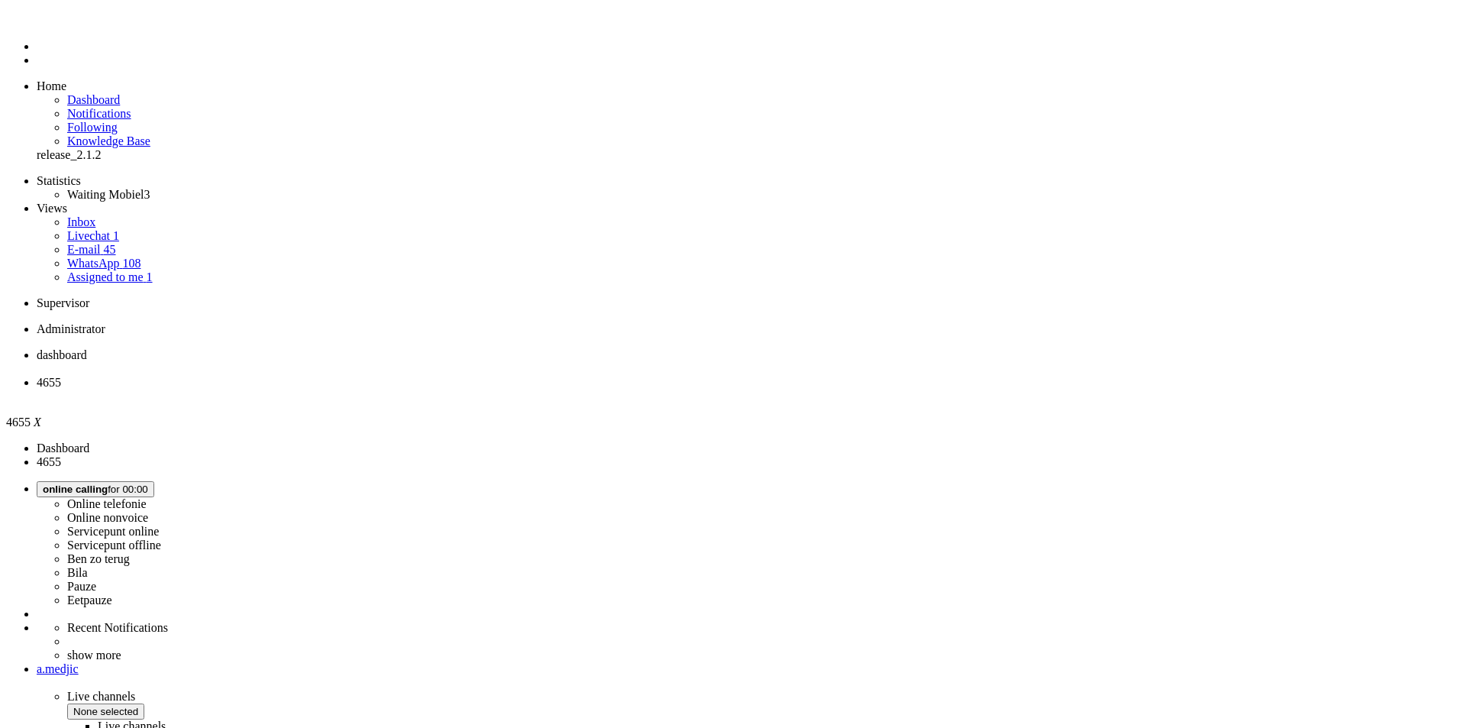
click at [87, 348] on span "dashboard" at bounding box center [62, 354] width 50 height 13
click at [61, 376] on span "4655" at bounding box center [49, 382] width 24 height 13
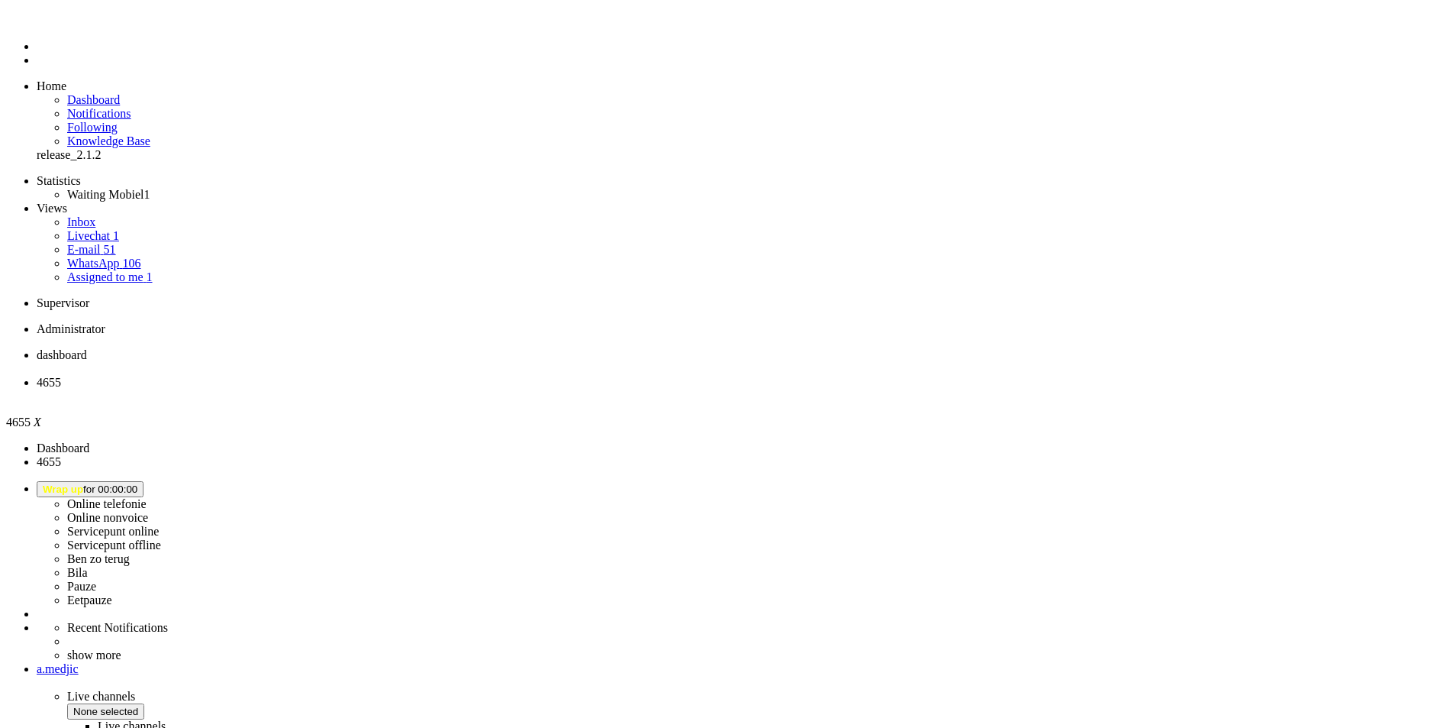
click at [437, 389] on div "Close tab" at bounding box center [743, 396] width 1412 height 14
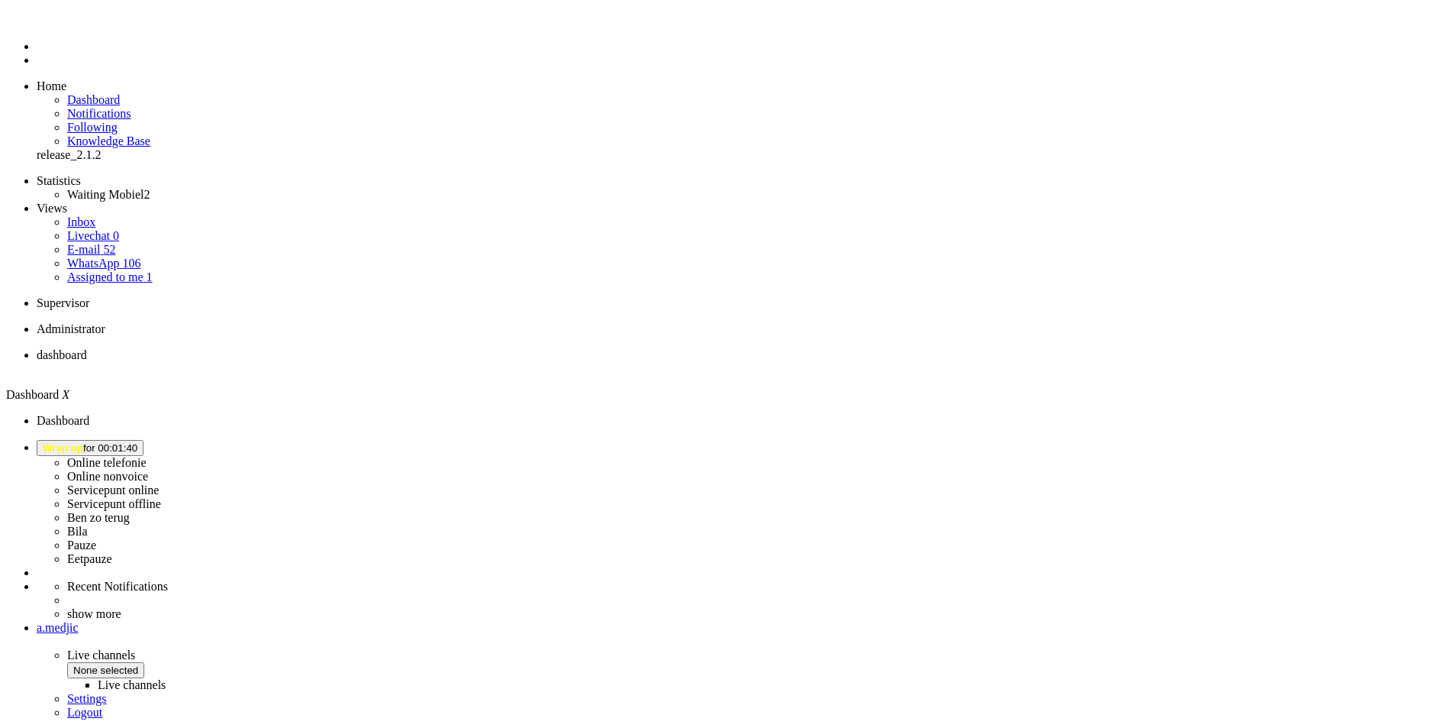
click at [137, 442] on span "Wrap up for 00:01:40" at bounding box center [90, 447] width 95 height 11
click at [147, 456] on label "Online telefonie" at bounding box center [106, 462] width 79 height 13
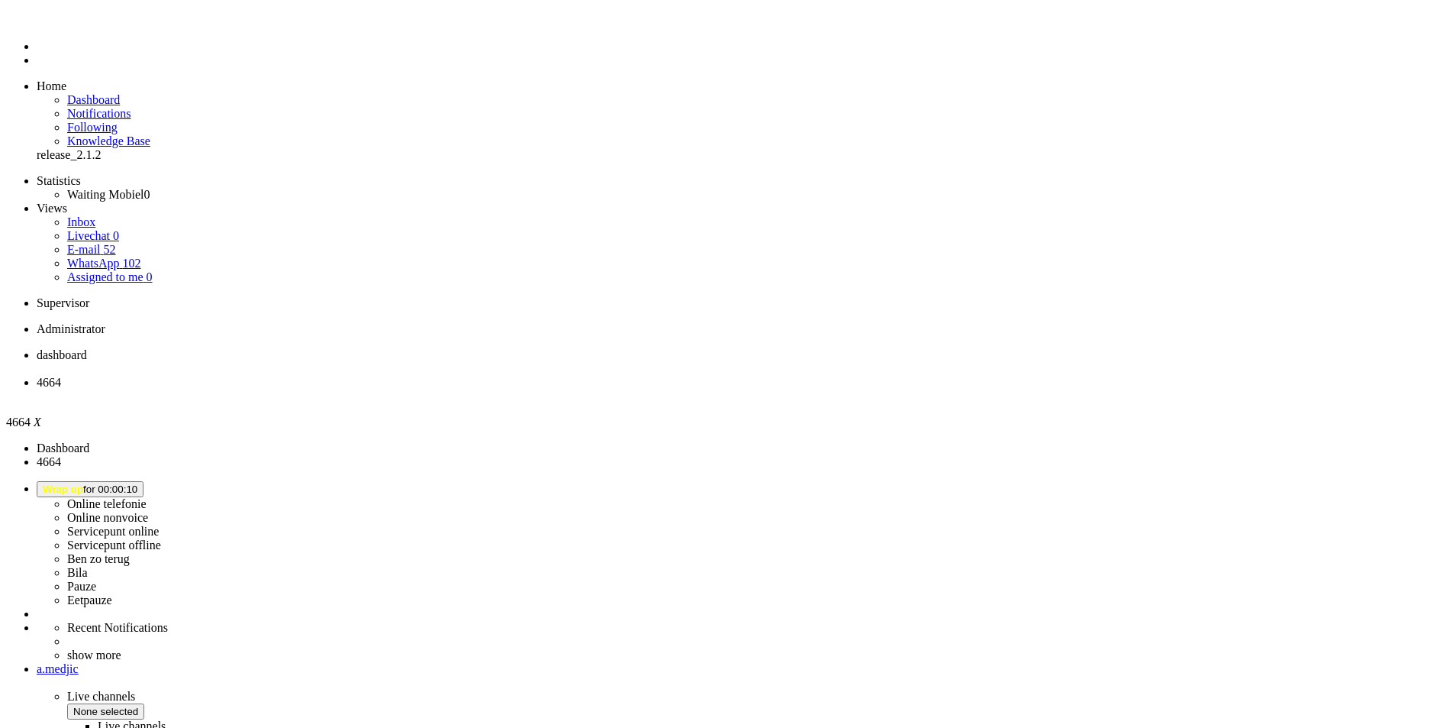
click at [442, 389] on div "Close tab" at bounding box center [743, 396] width 1412 height 14
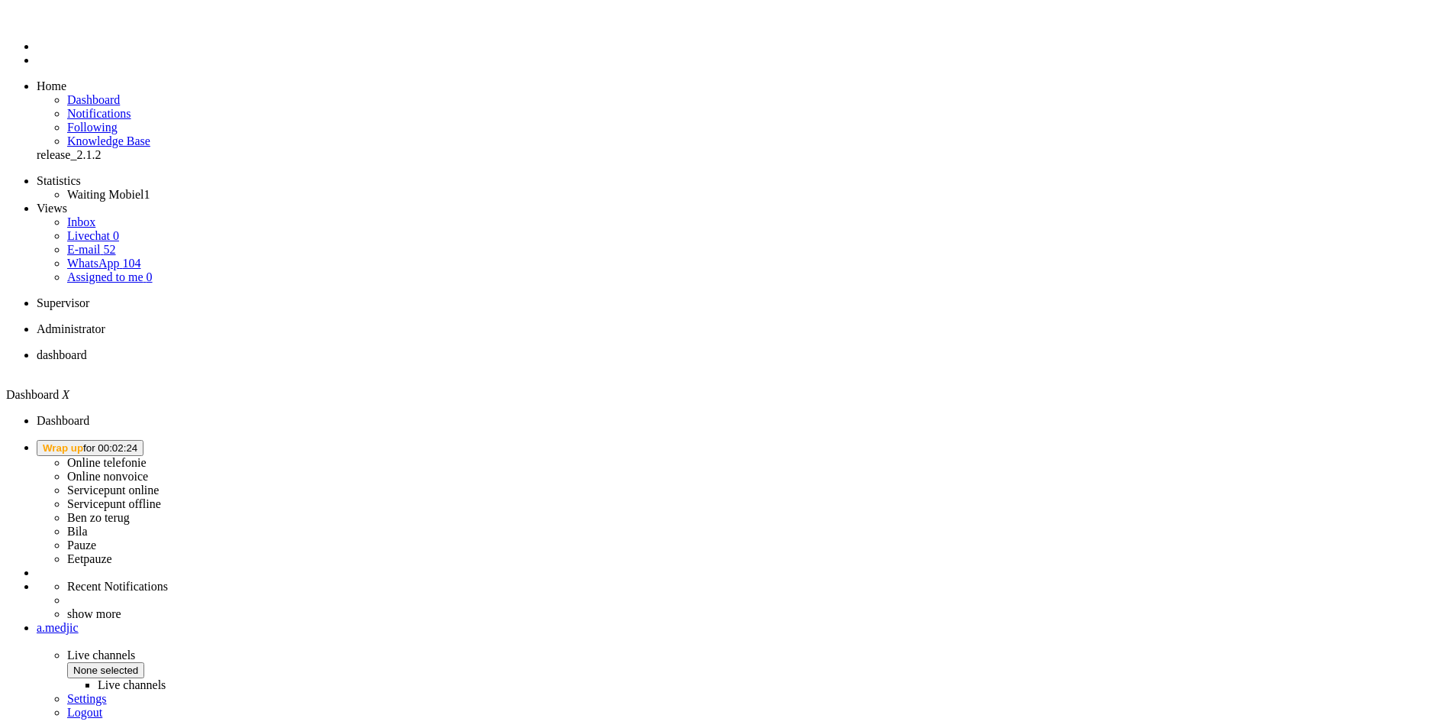
click at [144, 440] on button "Wrap up for 00:02:24" at bounding box center [90, 448] width 107 height 16
click at [130, 511] on label "Ben zo terug" at bounding box center [98, 517] width 63 height 13
drag, startPoint x: 1288, startPoint y: 27, endPoint x: 1297, endPoint y: 62, distance: 36.3
click at [150, 440] on button "Ben zo terug for 00:00" at bounding box center [94, 448] width 114 height 16
click at [147, 456] on label "Online telefonie" at bounding box center [106, 462] width 79 height 13
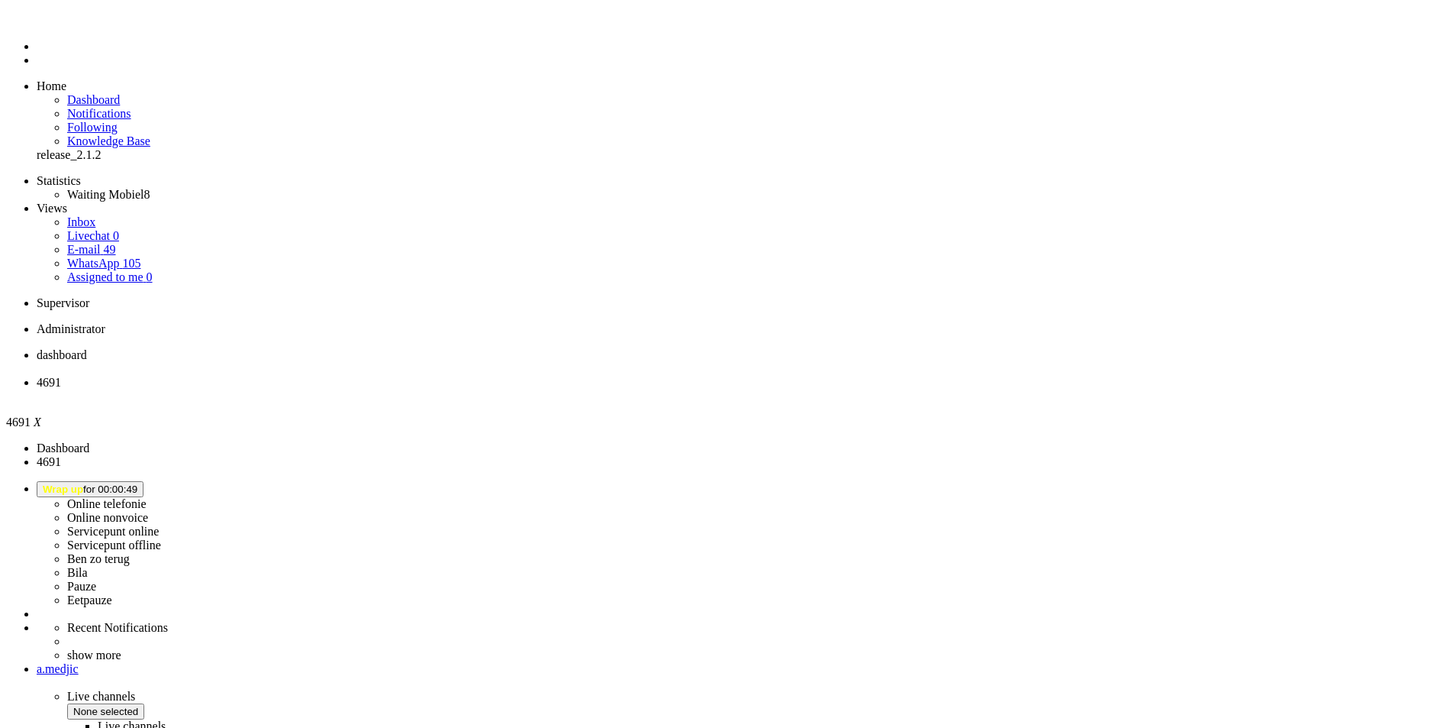
scroll to position [153, 0]
click at [446, 389] on div "Close tab" at bounding box center [743, 396] width 1412 height 14
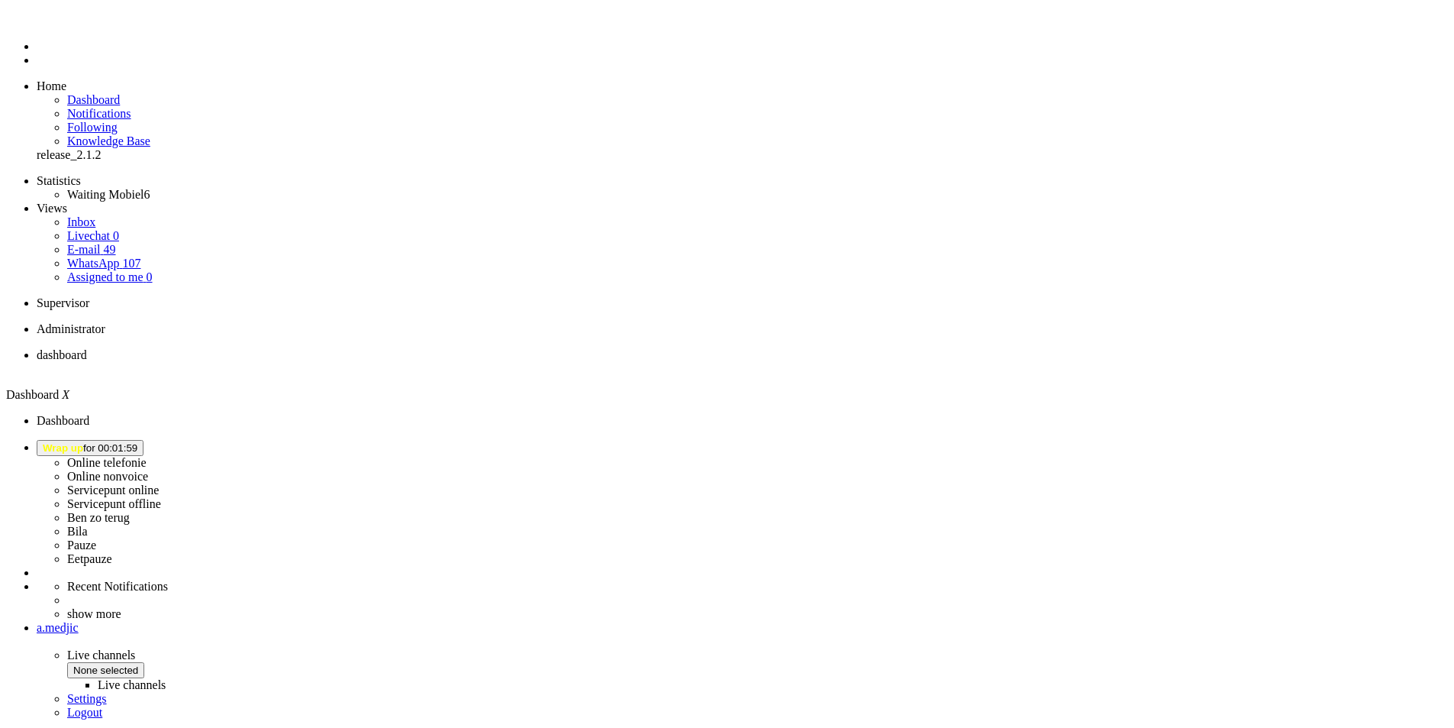
click at [137, 442] on b "button" at bounding box center [137, 447] width 0 height 11
click at [147, 456] on label "Online telefonie" at bounding box center [106, 462] width 79 height 13
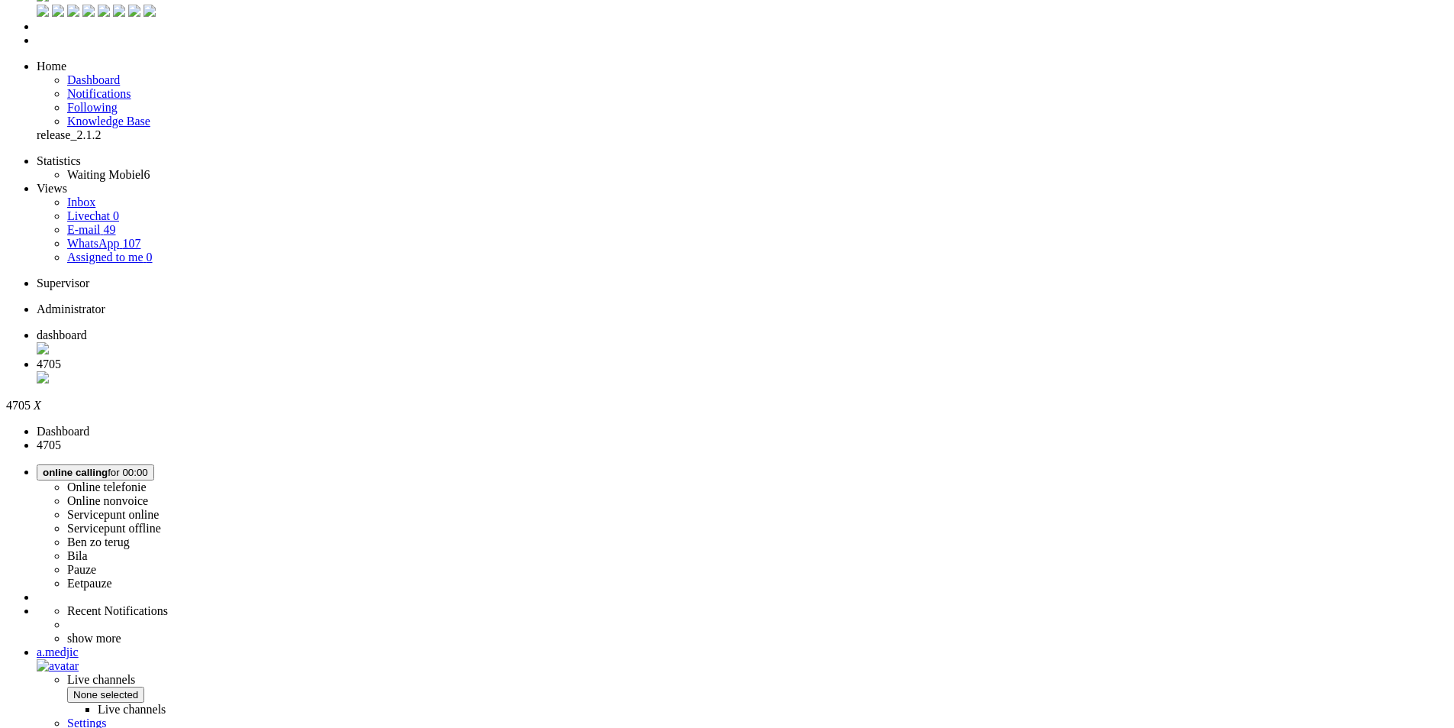
scroll to position [14, 0]
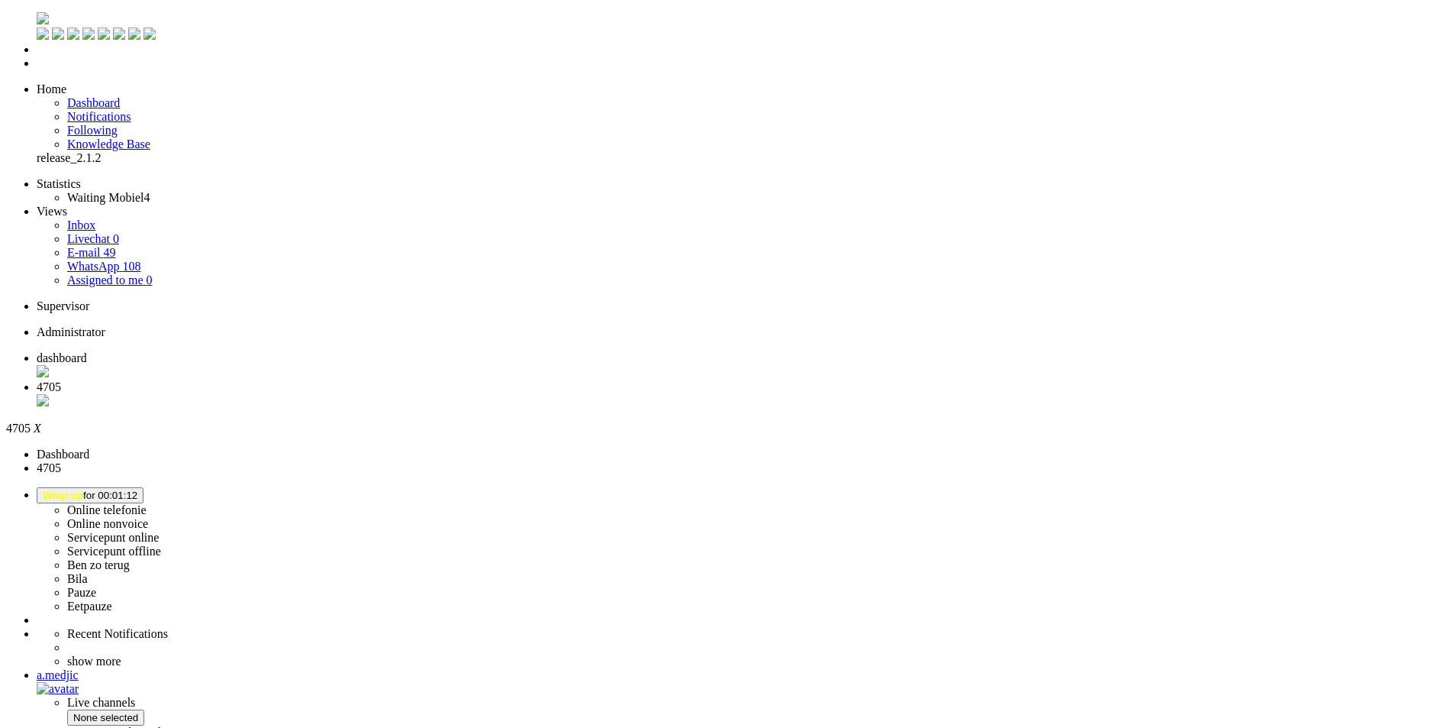
click at [442, 394] on div "Close tab" at bounding box center [743, 401] width 1412 height 15
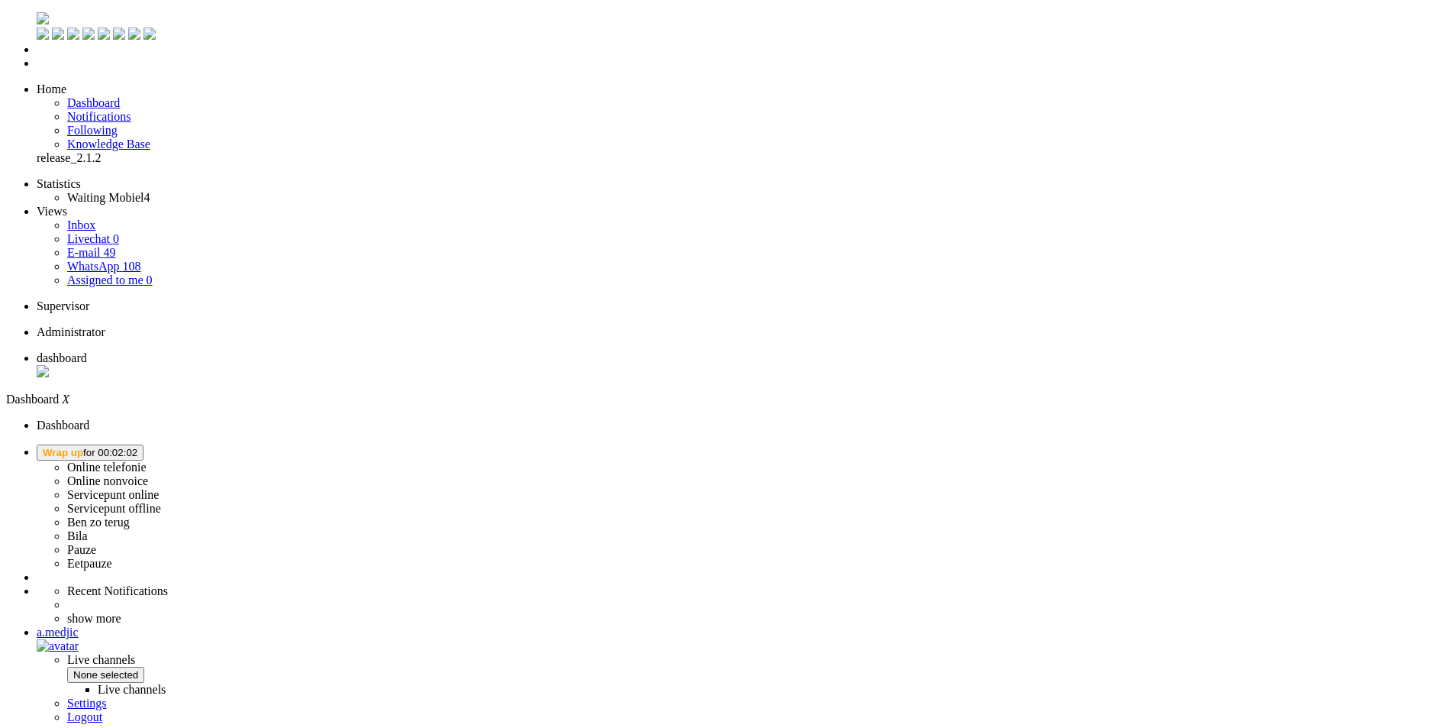
click at [137, 447] on span "Wrap up for 00:02:08" at bounding box center [90, 452] width 95 height 11
click at [147, 460] on label "Online telefonie" at bounding box center [106, 466] width 79 height 13
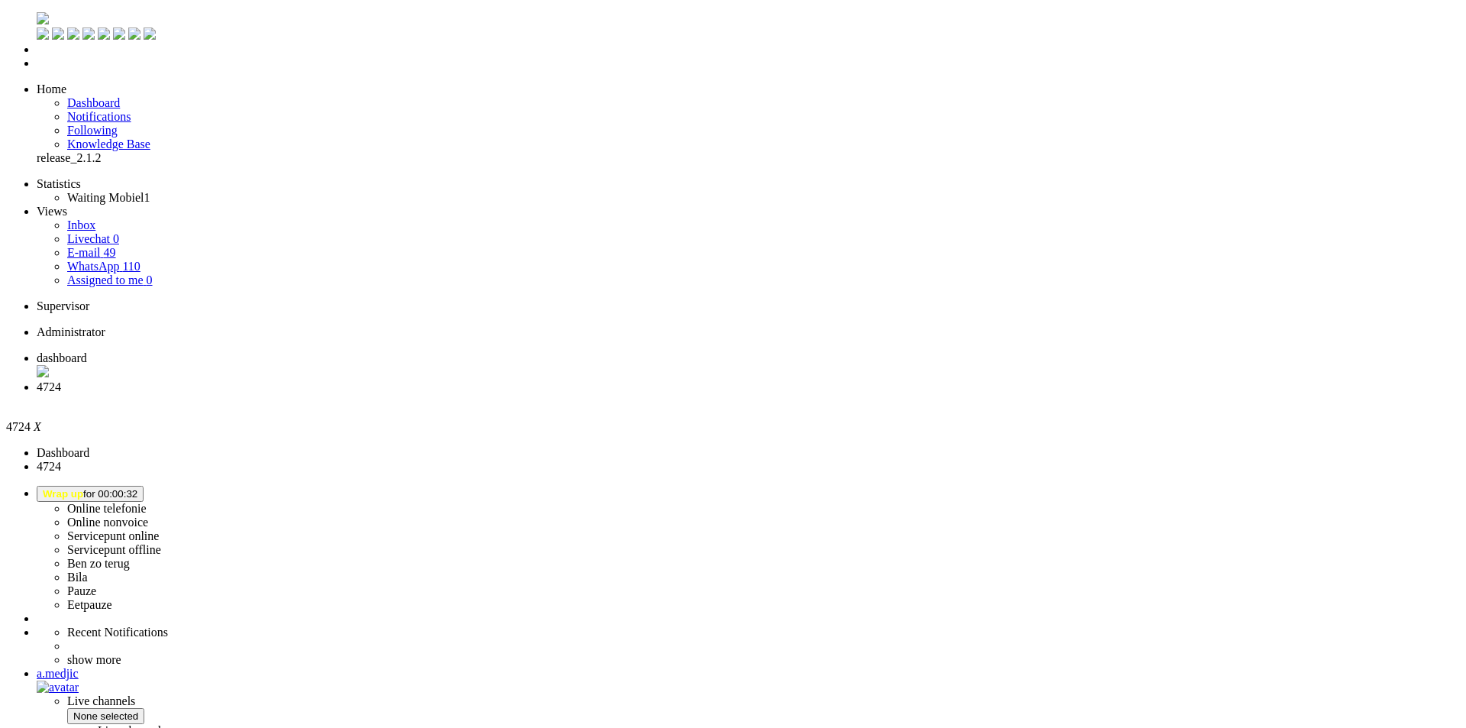
click at [87, 351] on span "dashboard" at bounding box center [62, 357] width 50 height 13
click at [61, 380] on span "4724" at bounding box center [49, 386] width 24 height 13
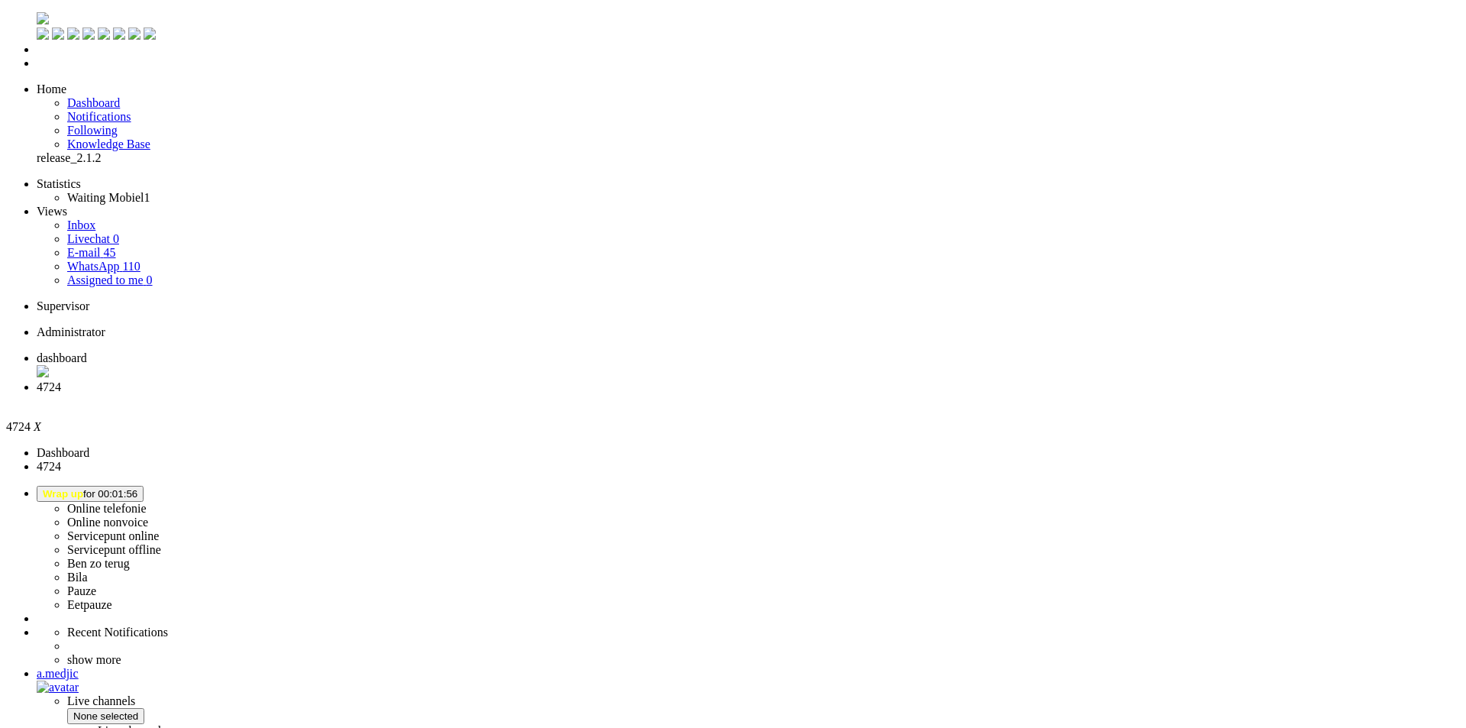
click at [437, 394] on div "Close tab" at bounding box center [748, 401] width 1423 height 14
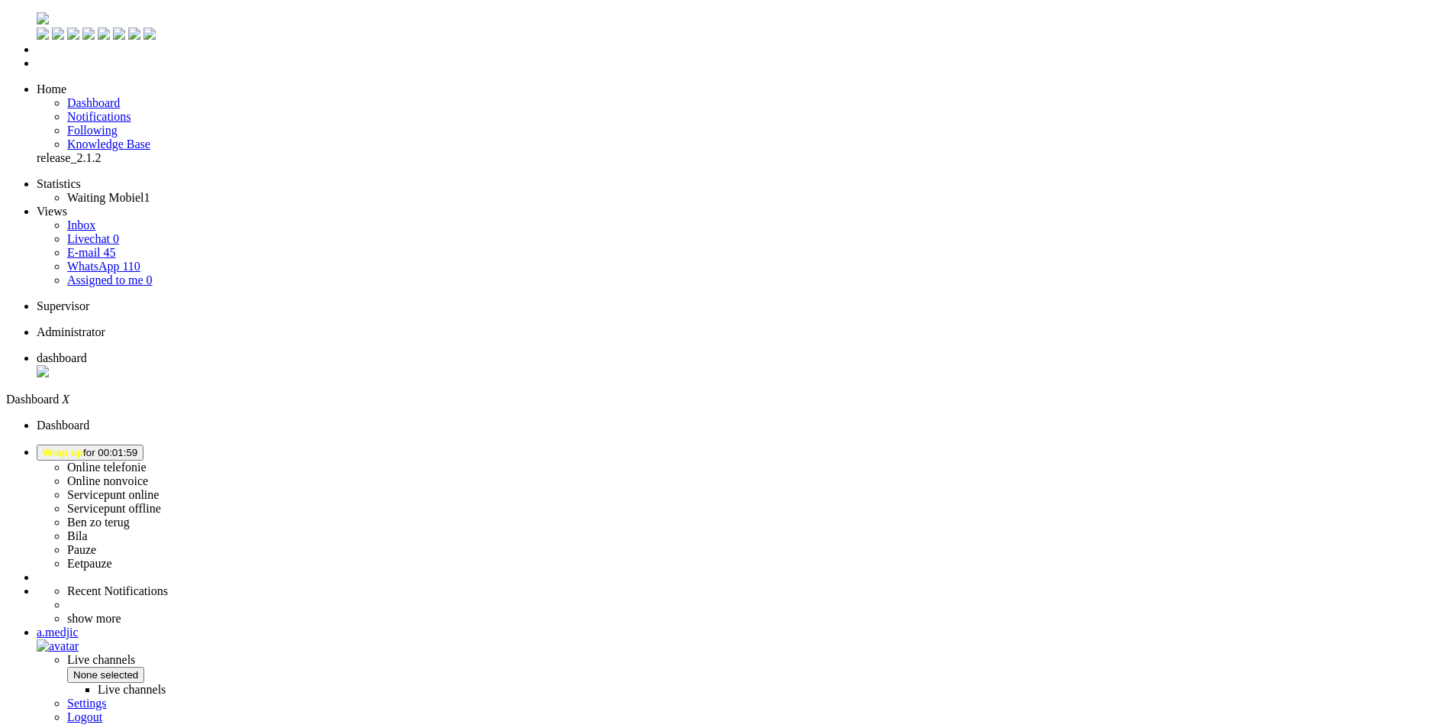
click at [137, 447] on span "Wrap up for 00:01:59" at bounding box center [90, 452] width 95 height 11
click at [147, 460] on label "Online telefonie" at bounding box center [106, 466] width 79 height 13
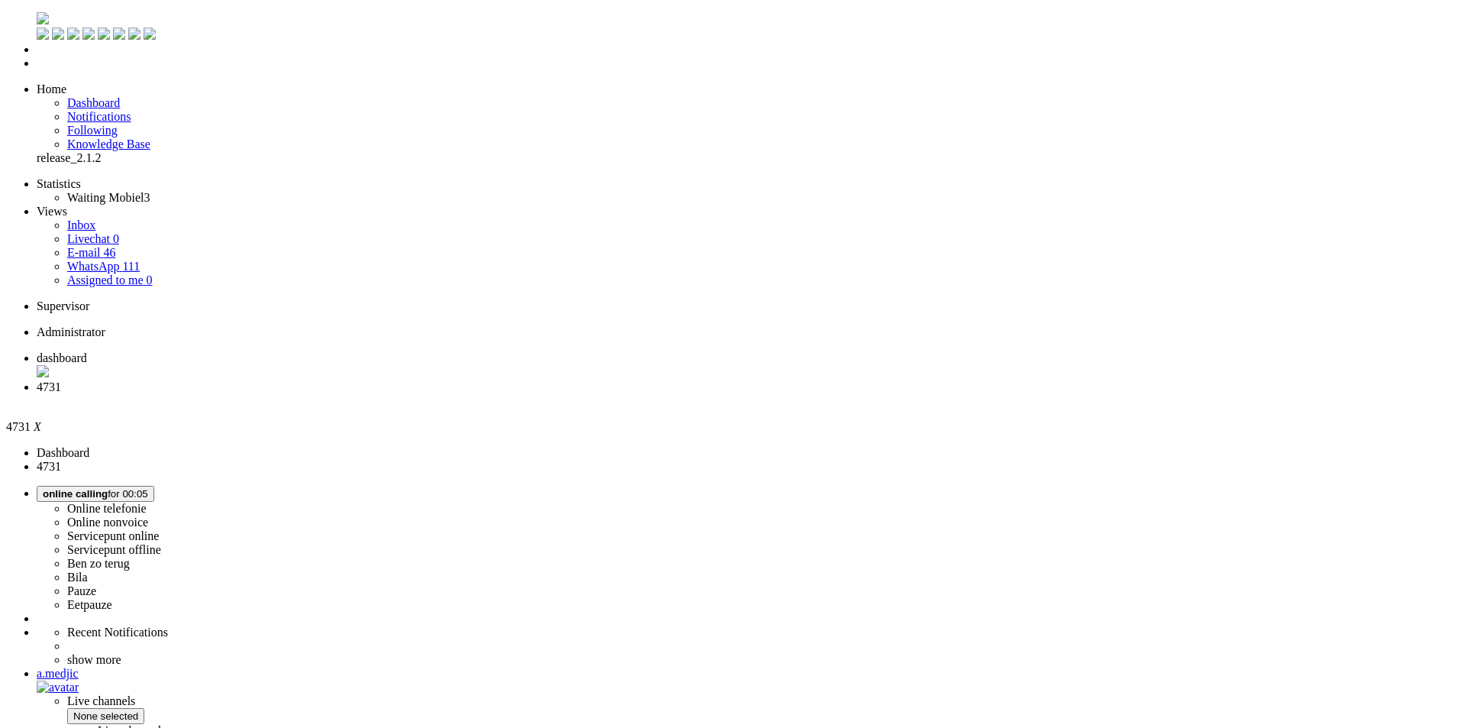
scroll to position [76, 0]
click at [444, 394] on div "Close tab" at bounding box center [748, 401] width 1423 height 14
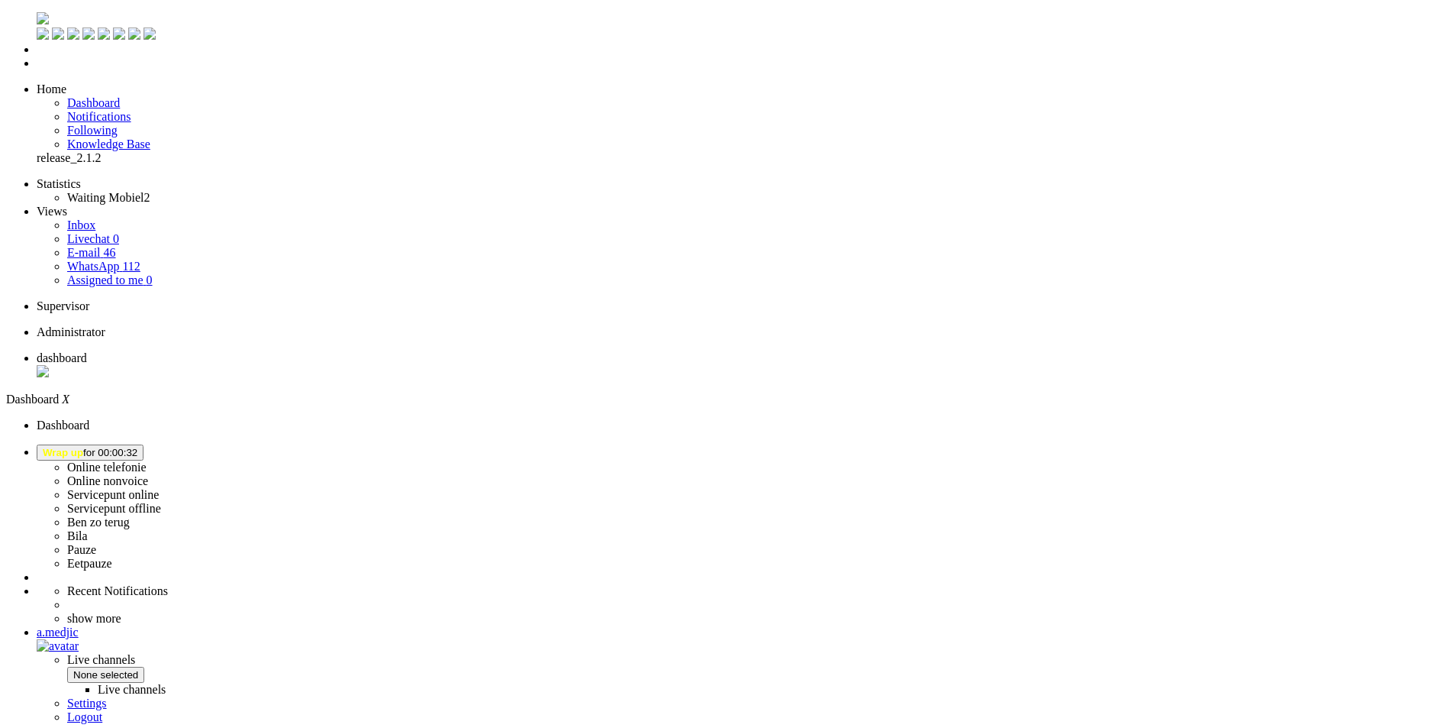
click at [137, 447] on span "Wrap up for 00:00:32" at bounding box center [90, 452] width 95 height 11
click at [96, 543] on label "Pauze" at bounding box center [81, 549] width 29 height 13
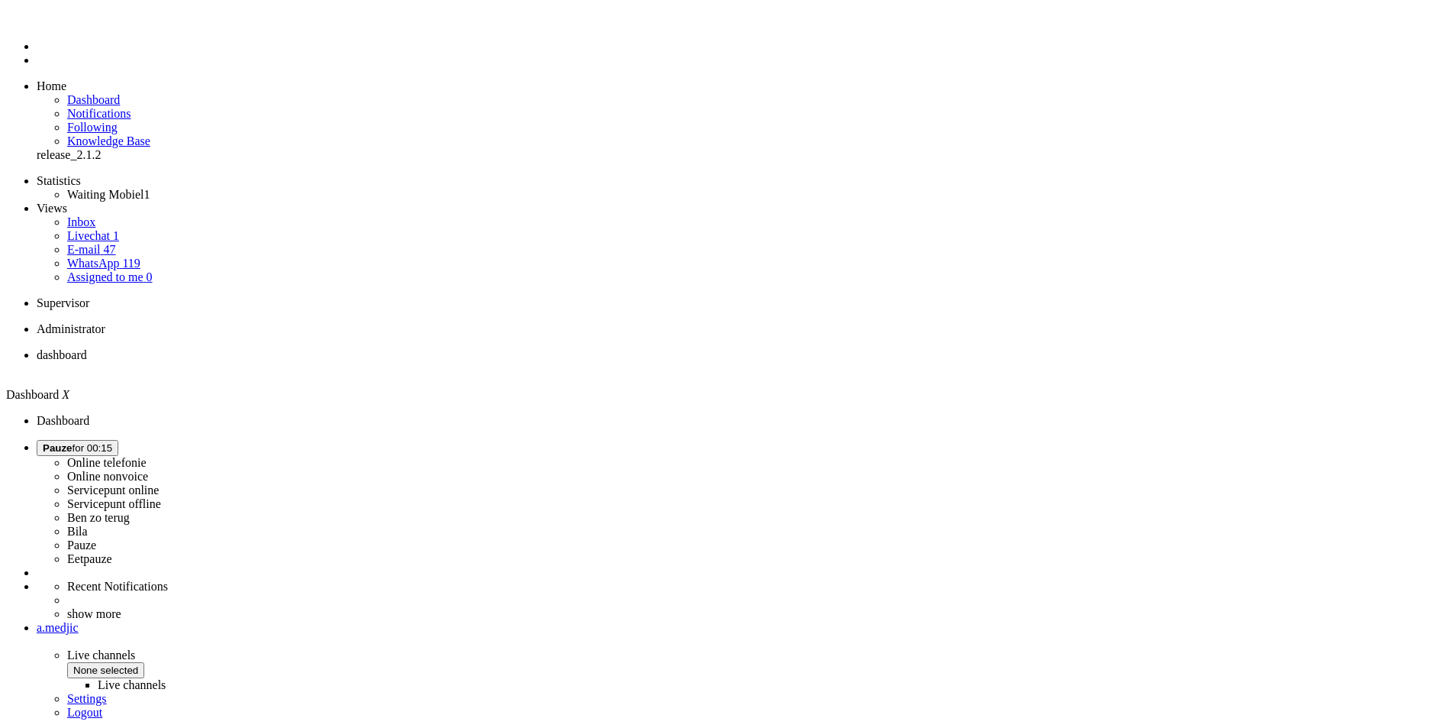
click at [112, 442] on span "[PERSON_NAME] for 00:15" at bounding box center [77, 447] width 69 height 11
click at [147, 456] on label "Online telefonie" at bounding box center [106, 462] width 79 height 13
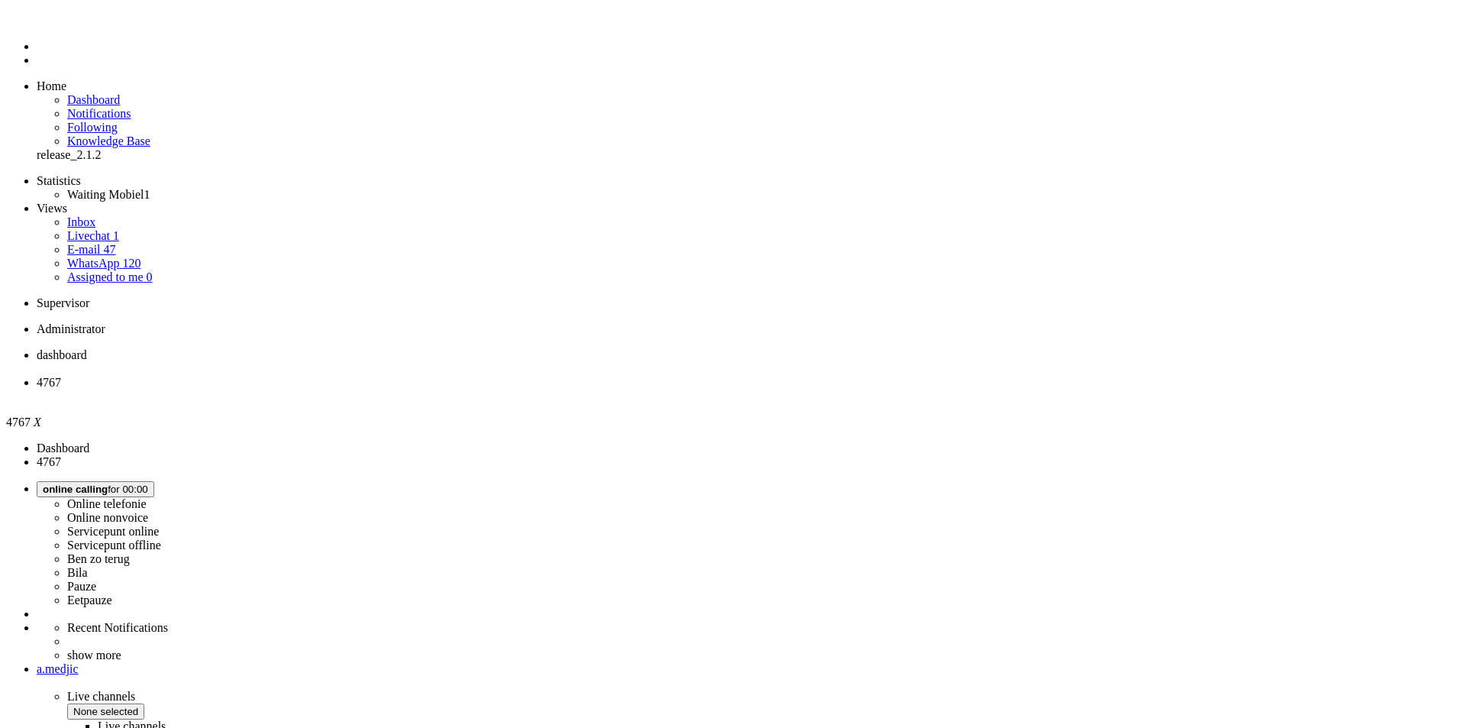
type input "[PHONE_NUMBER]"
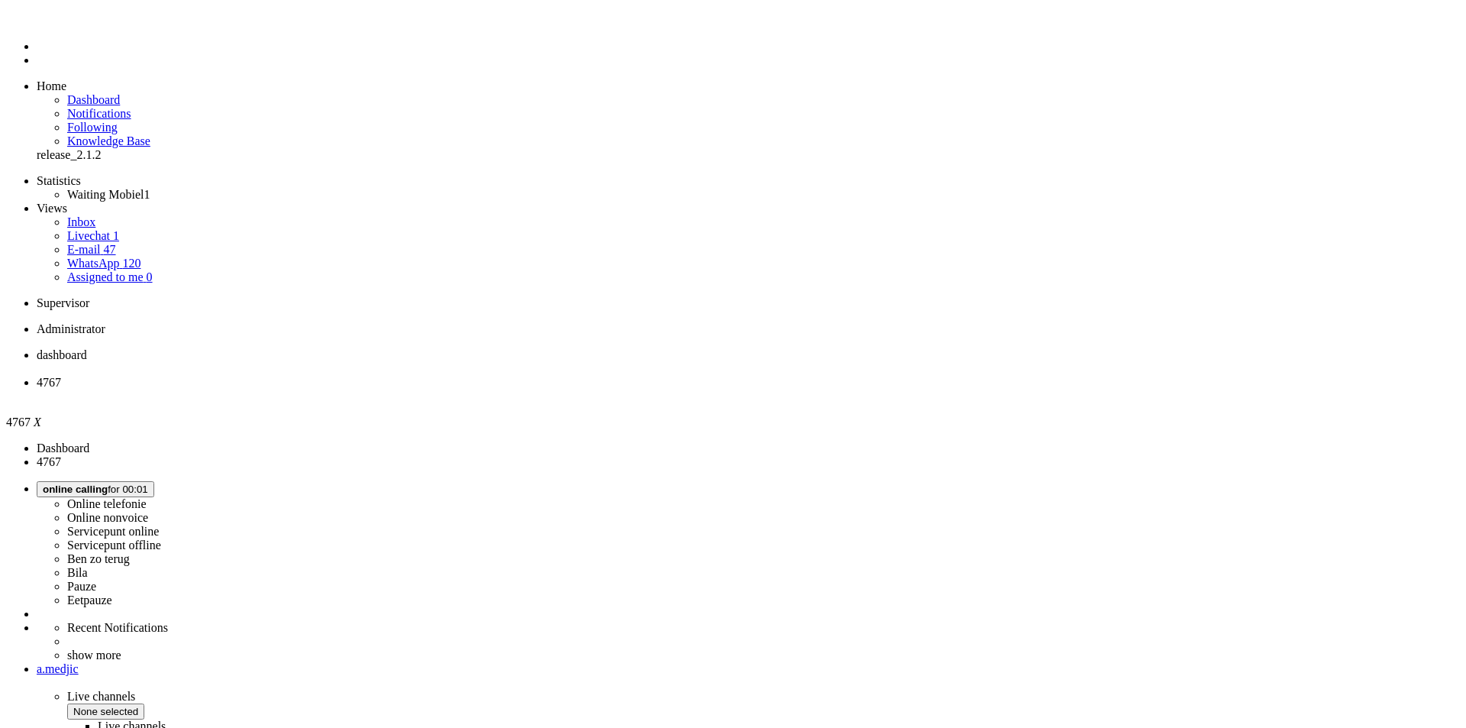
click at [87, 348] on span "dashboard" at bounding box center [62, 354] width 50 height 13
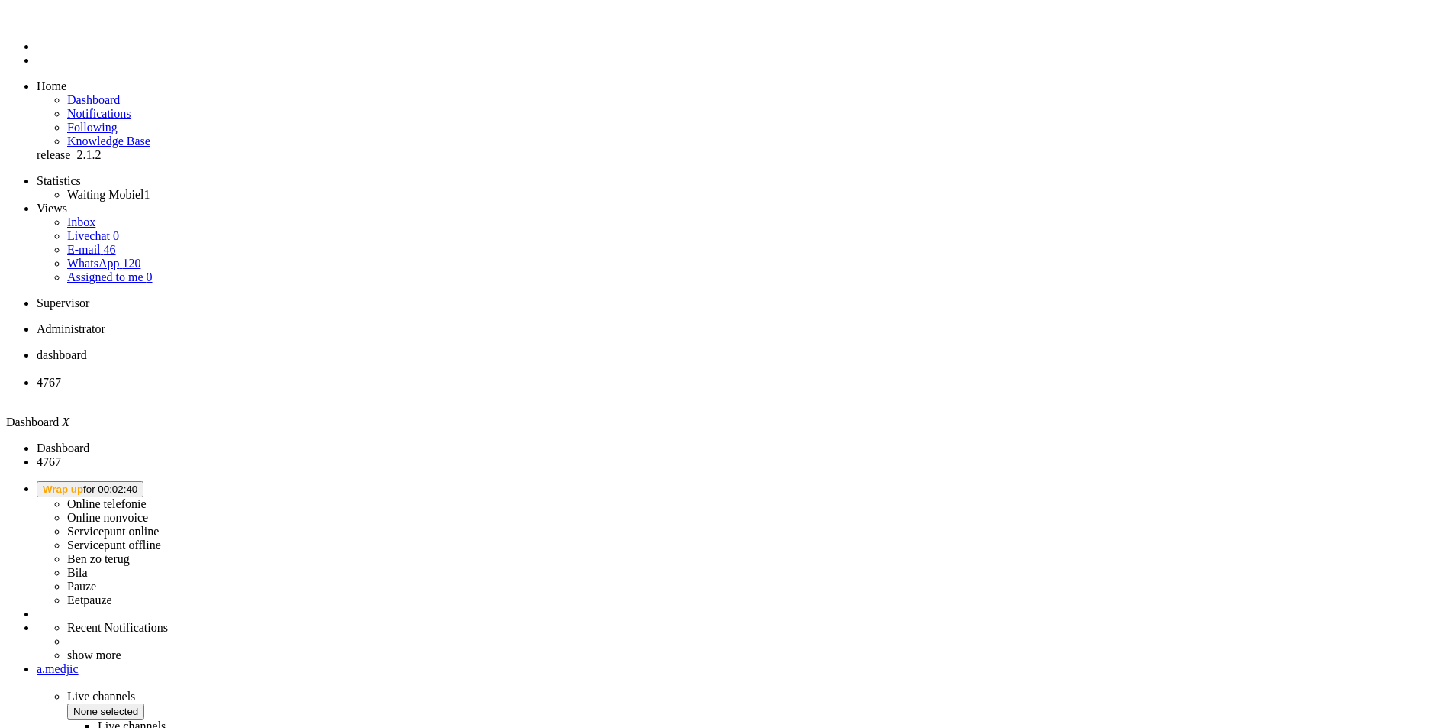
click at [137, 483] on span "Wrap up for 00:02:40" at bounding box center [90, 488] width 95 height 11
click at [147, 497] on label "Online telefonie" at bounding box center [106, 503] width 79 height 13
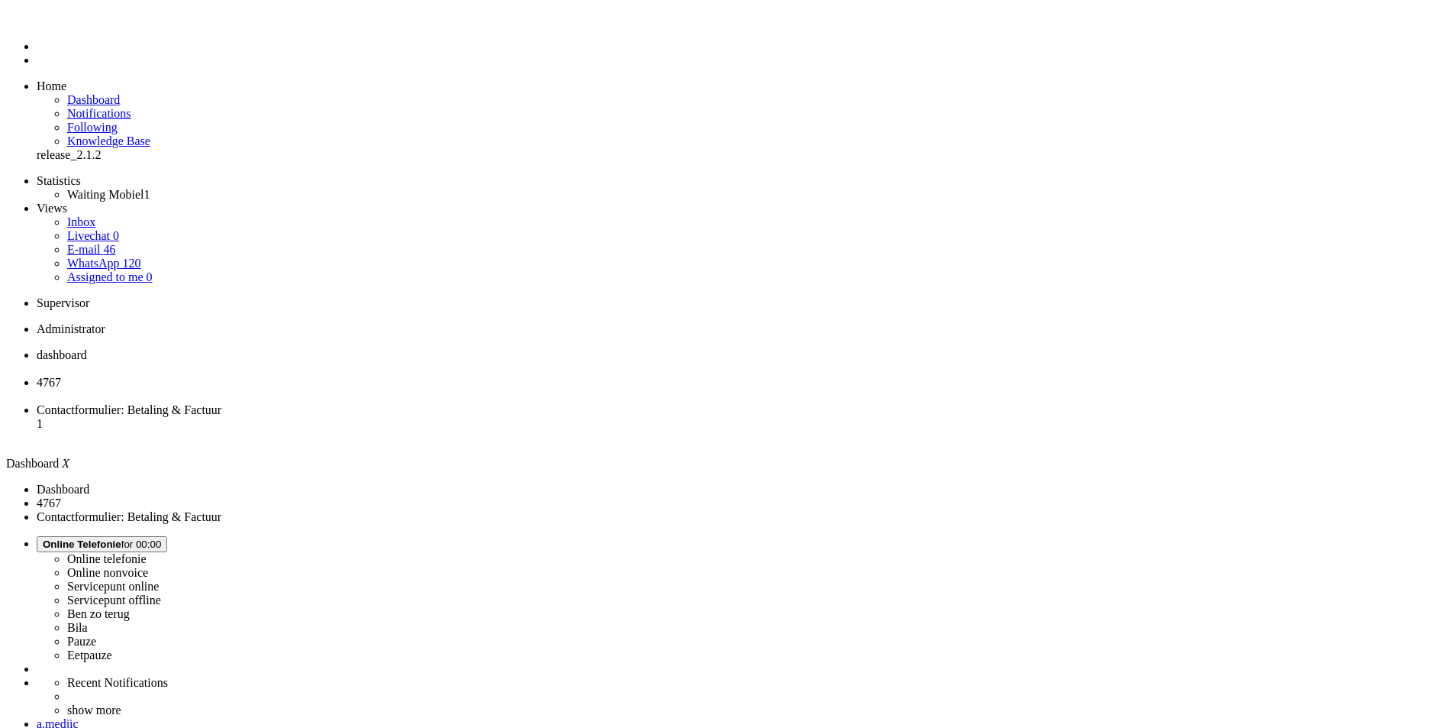
click at [61, 376] on span "4767" at bounding box center [49, 382] width 24 height 13
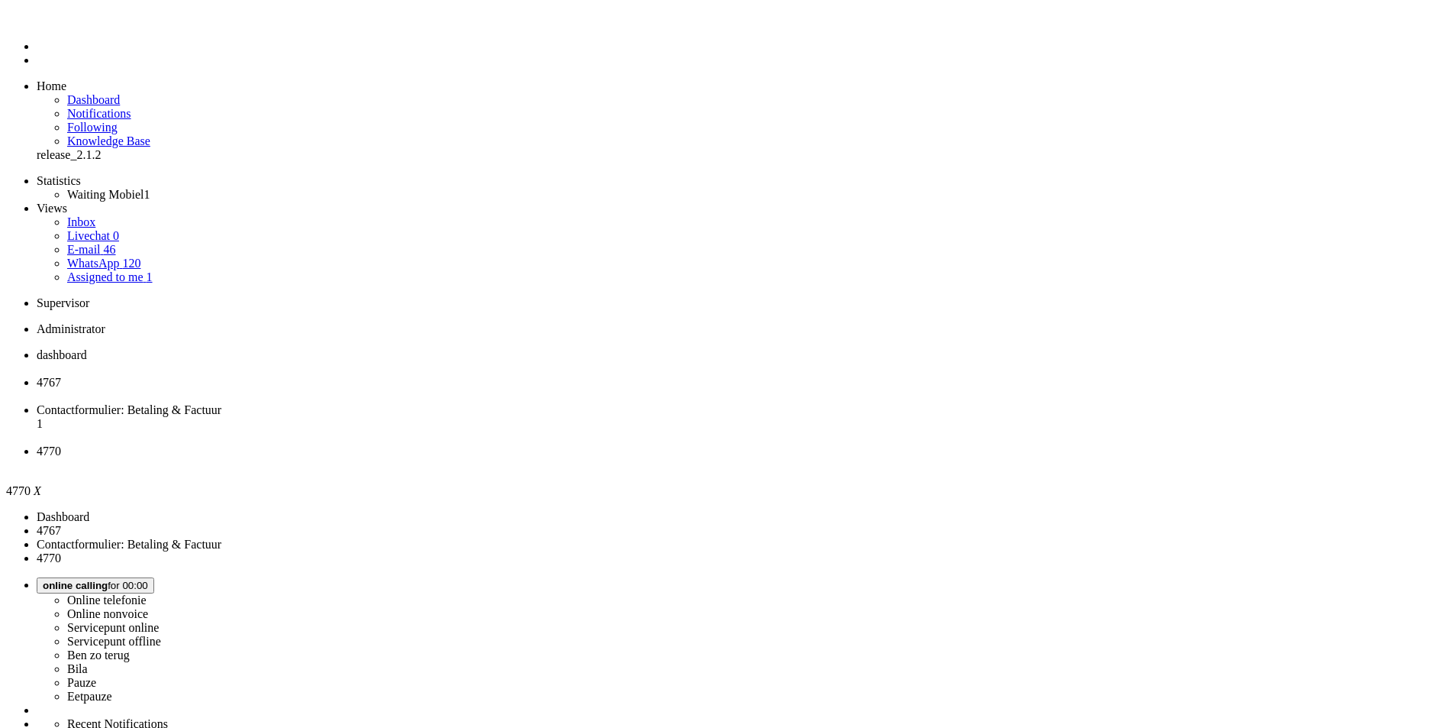
click at [61, 376] on span "4767" at bounding box center [49, 382] width 24 height 13
click at [435, 389] on div "Close tab" at bounding box center [748, 396] width 1423 height 14
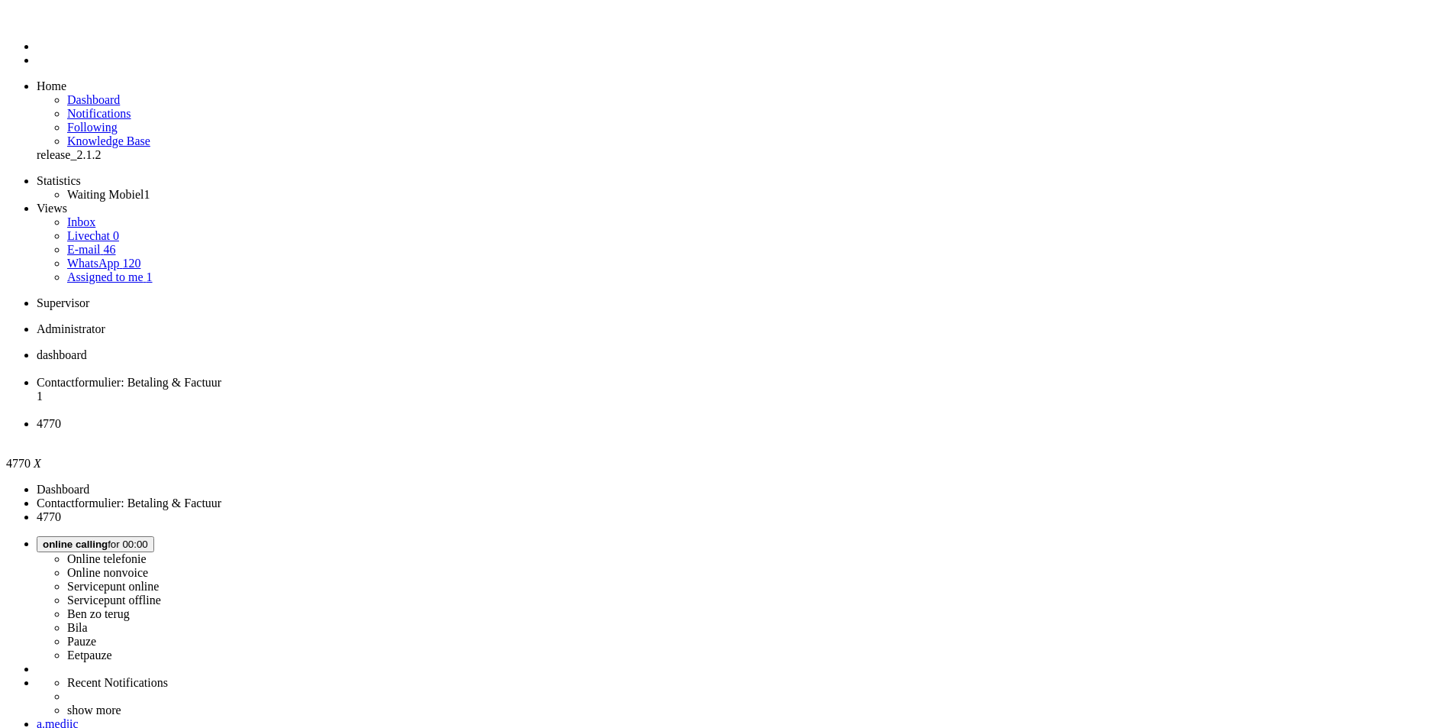
click at [397, 376] on li "Contactformulier: Betaling & Factuur 1" at bounding box center [743, 396] width 1412 height 41
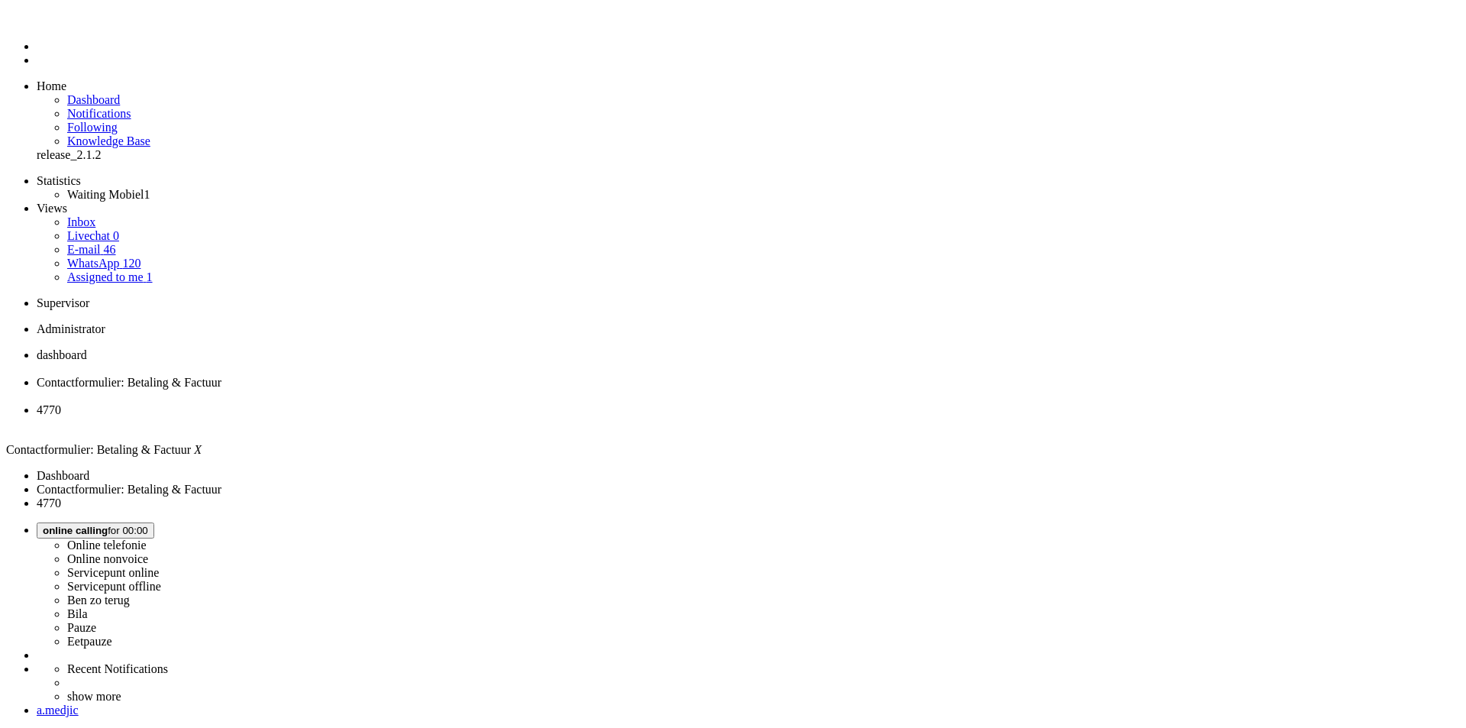
click at [61, 403] on span "4770" at bounding box center [49, 409] width 24 height 13
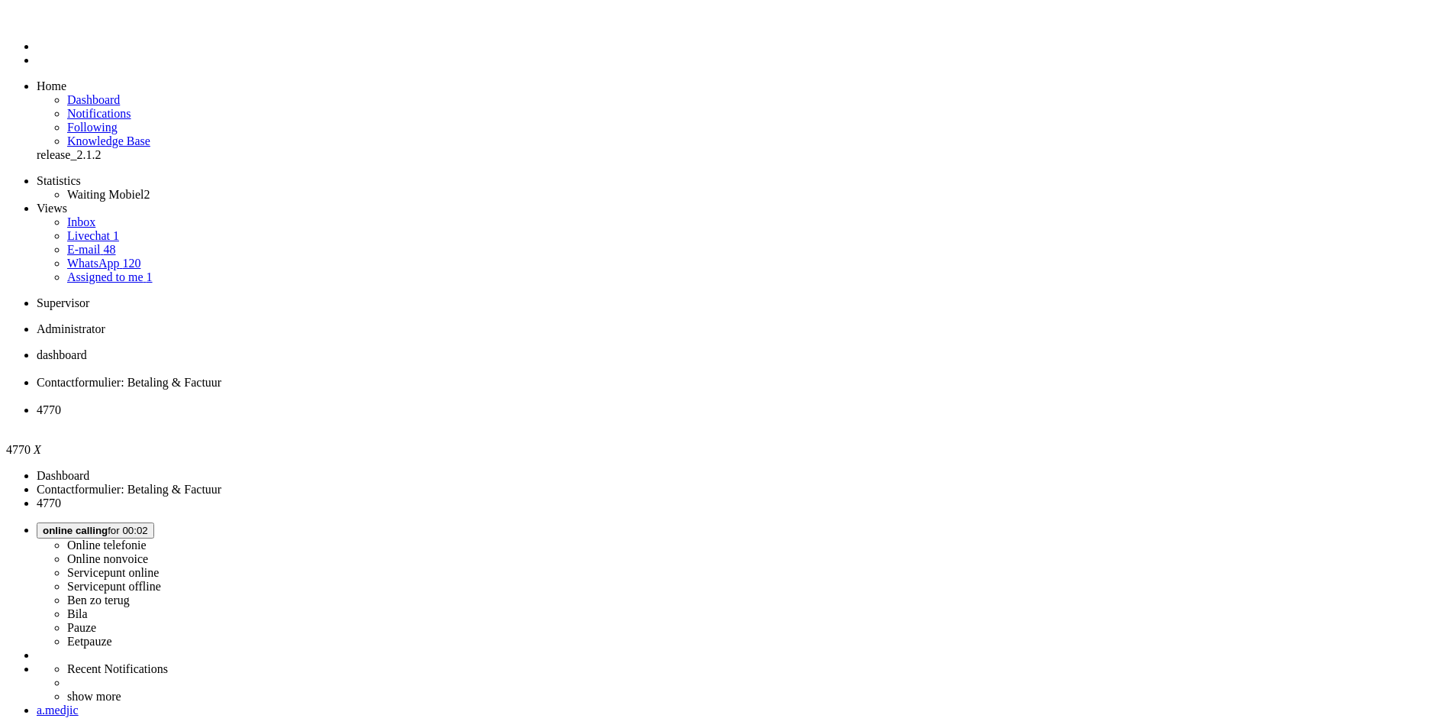
click at [570, 417] on div "Close tab" at bounding box center [743, 424] width 1412 height 14
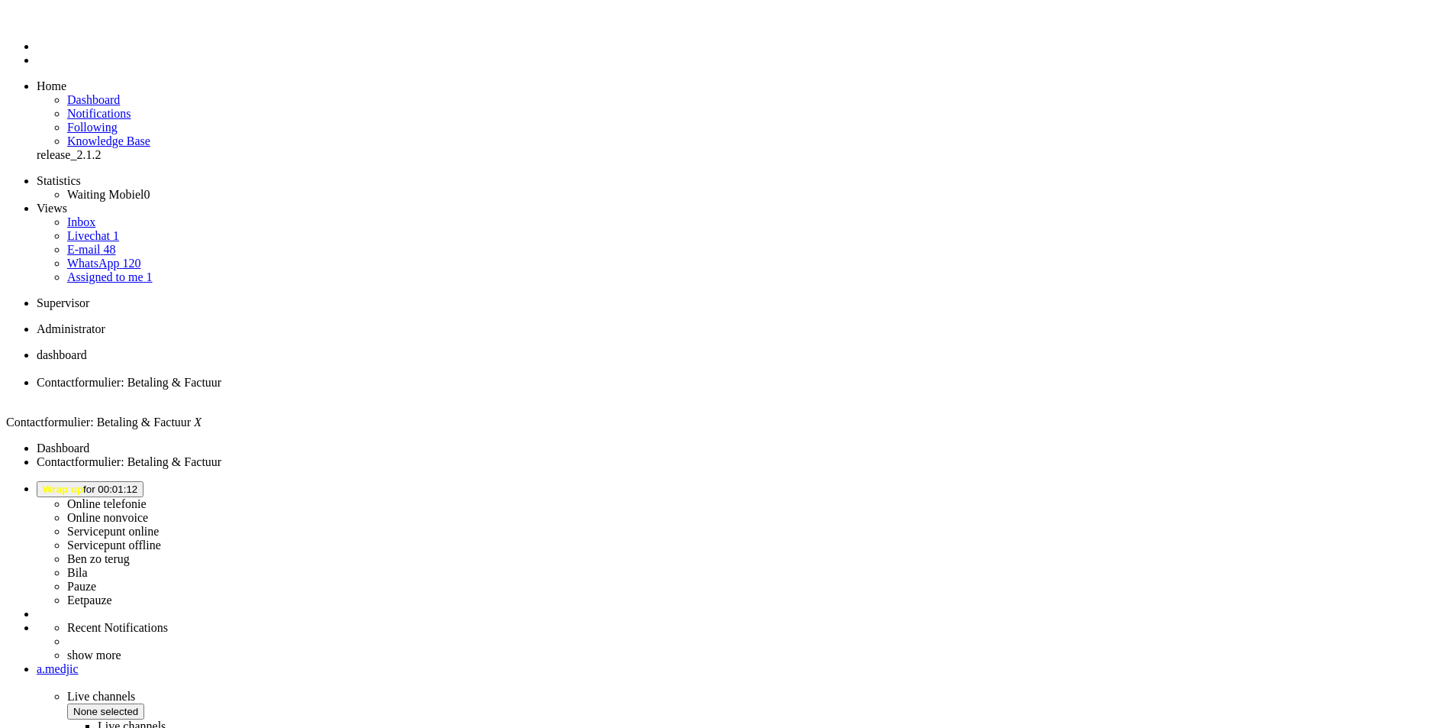
click at [441, 389] on div "Close tab" at bounding box center [743, 396] width 1412 height 14
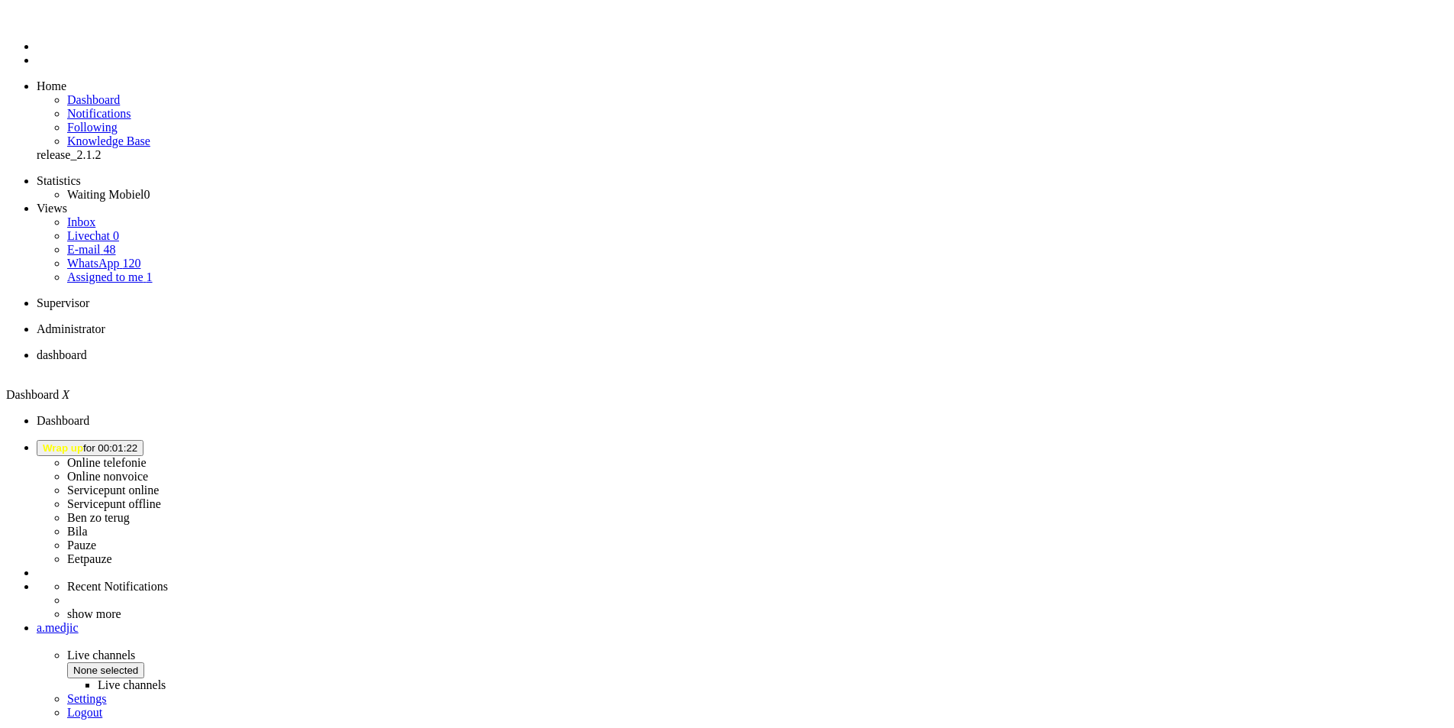
click at [122, 231] on ul "Statistics Waiting Mobiel 0 Views Inbox Livechat 0 E-mail 48 WhatsApp 120 Assig…" at bounding box center [727, 229] width 1442 height 110
click at [144, 440] on button "Wrap up for 00:02:12" at bounding box center [90, 448] width 107 height 16
click at [147, 456] on label "Online telefonie" at bounding box center [106, 462] width 79 height 13
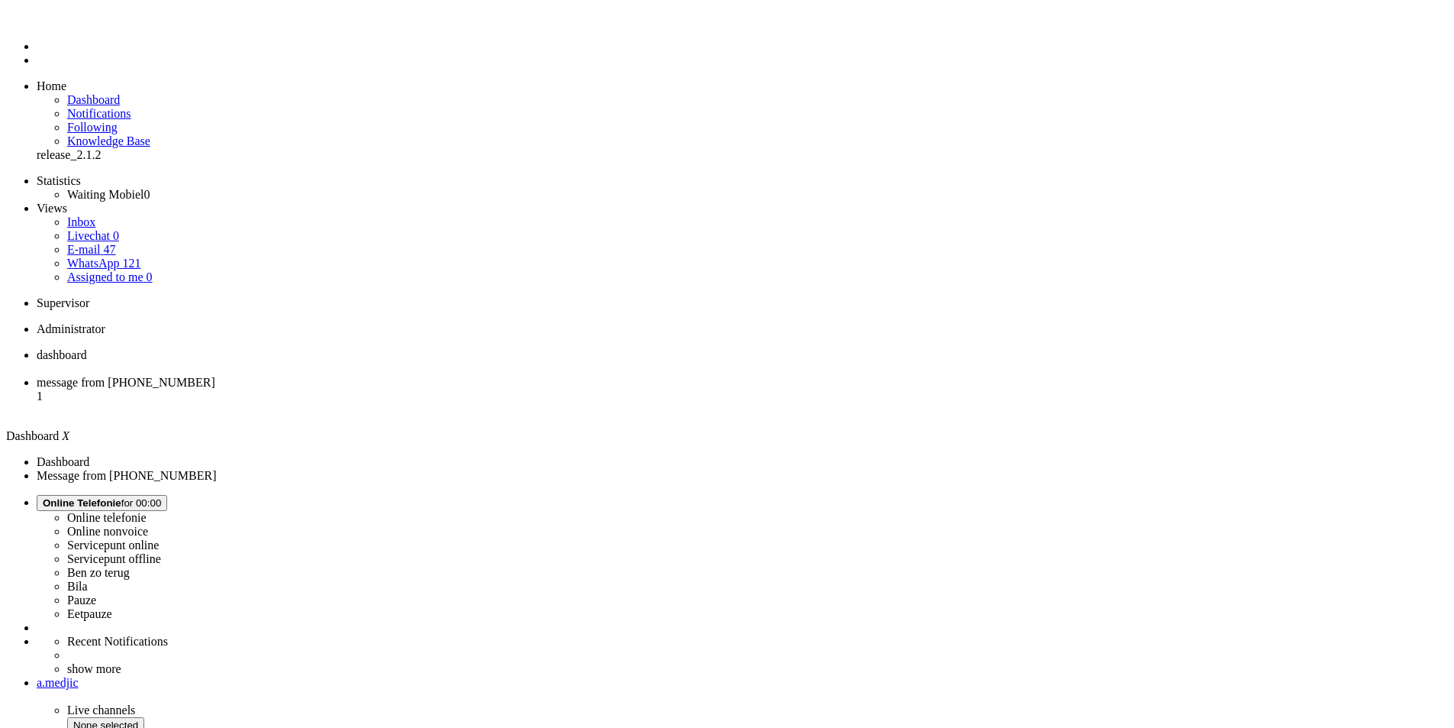
click at [215, 376] on span "message from [PHONE_NUMBER]" at bounding box center [126, 382] width 179 height 13
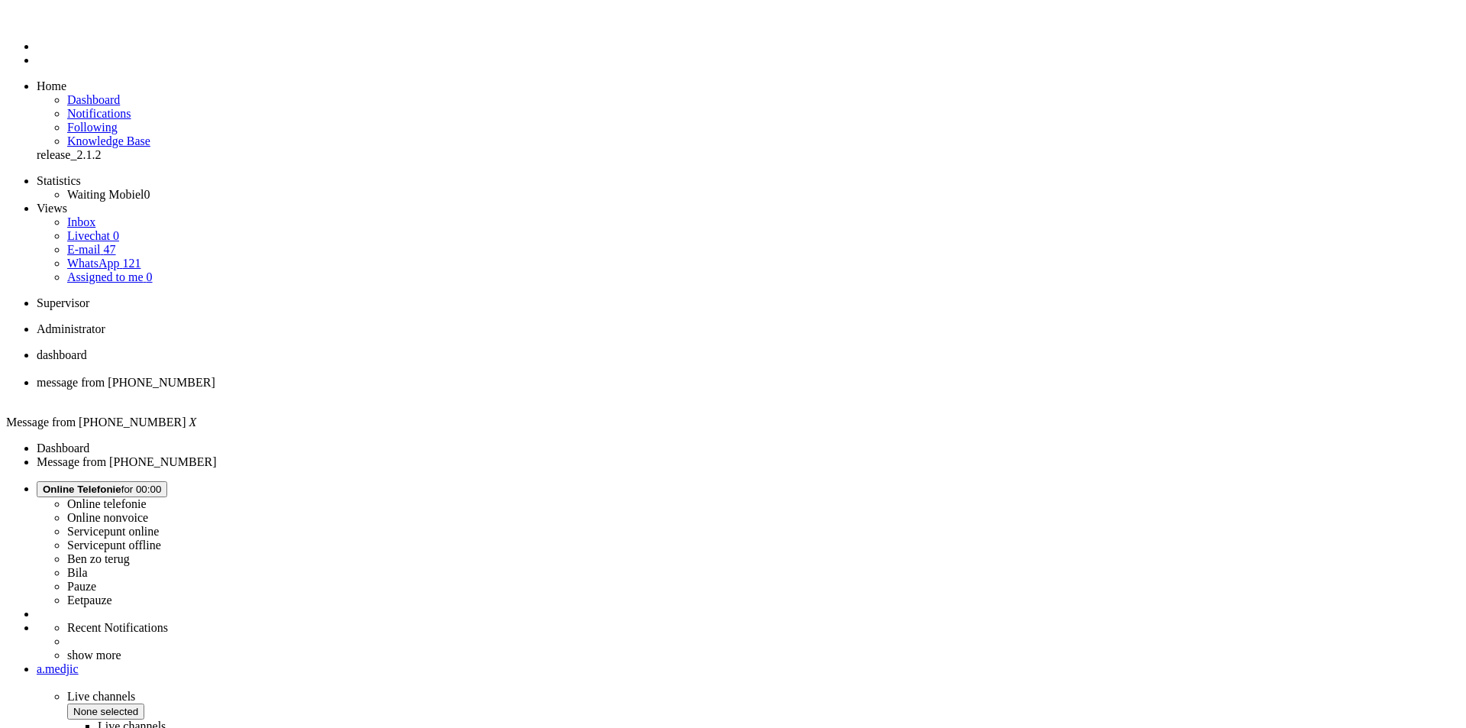
click at [281, 348] on li "dashboard" at bounding box center [748, 361] width 1423 height 27
click at [161, 483] on span "Online Telefonie for 00:02" at bounding box center [102, 488] width 118 height 11
click at [130, 552] on label "Ben zo terug" at bounding box center [98, 558] width 63 height 13
click at [150, 481] on button "[PERSON_NAME] zo terug for 00:01" at bounding box center [94, 489] width 114 height 16
click at [147, 497] on label "Online telefonie" at bounding box center [106, 503] width 79 height 13
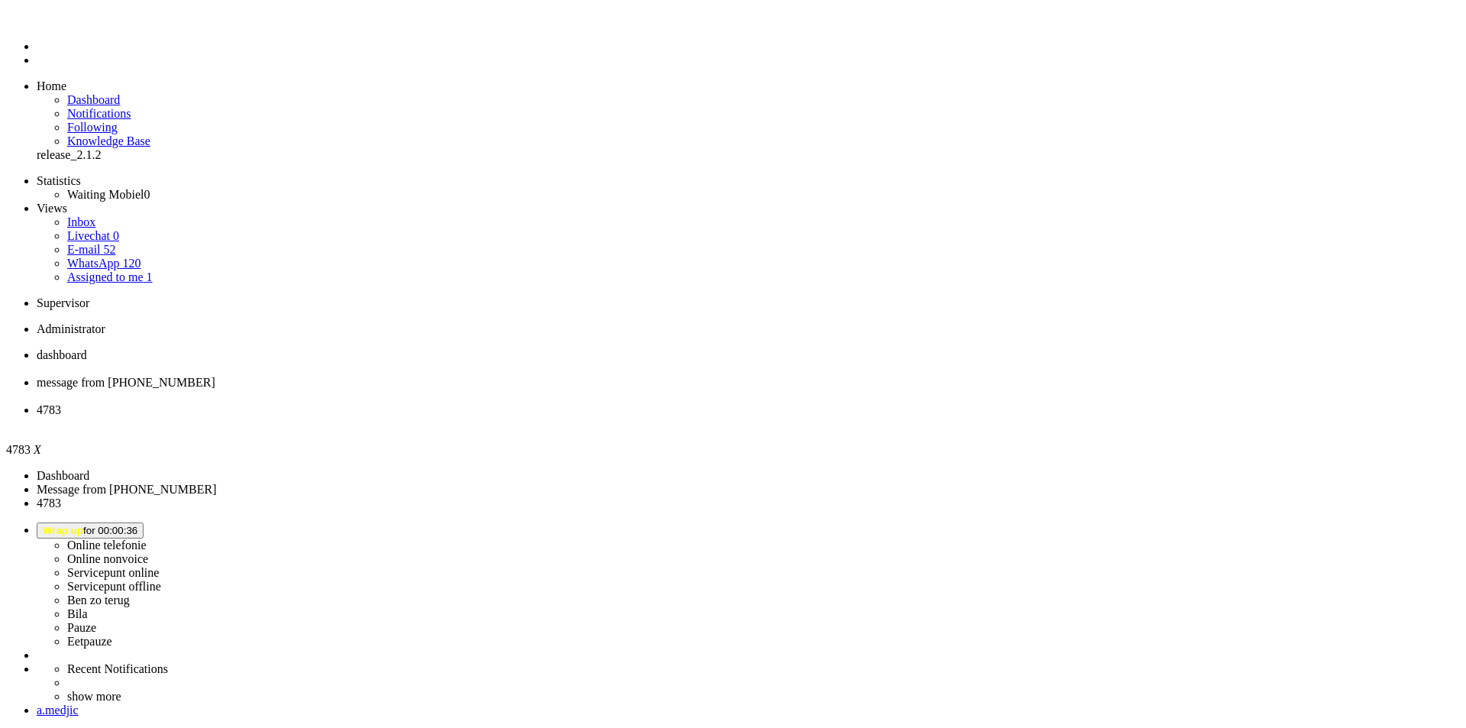
click at [569, 417] on div "Close tab" at bounding box center [748, 424] width 1423 height 14
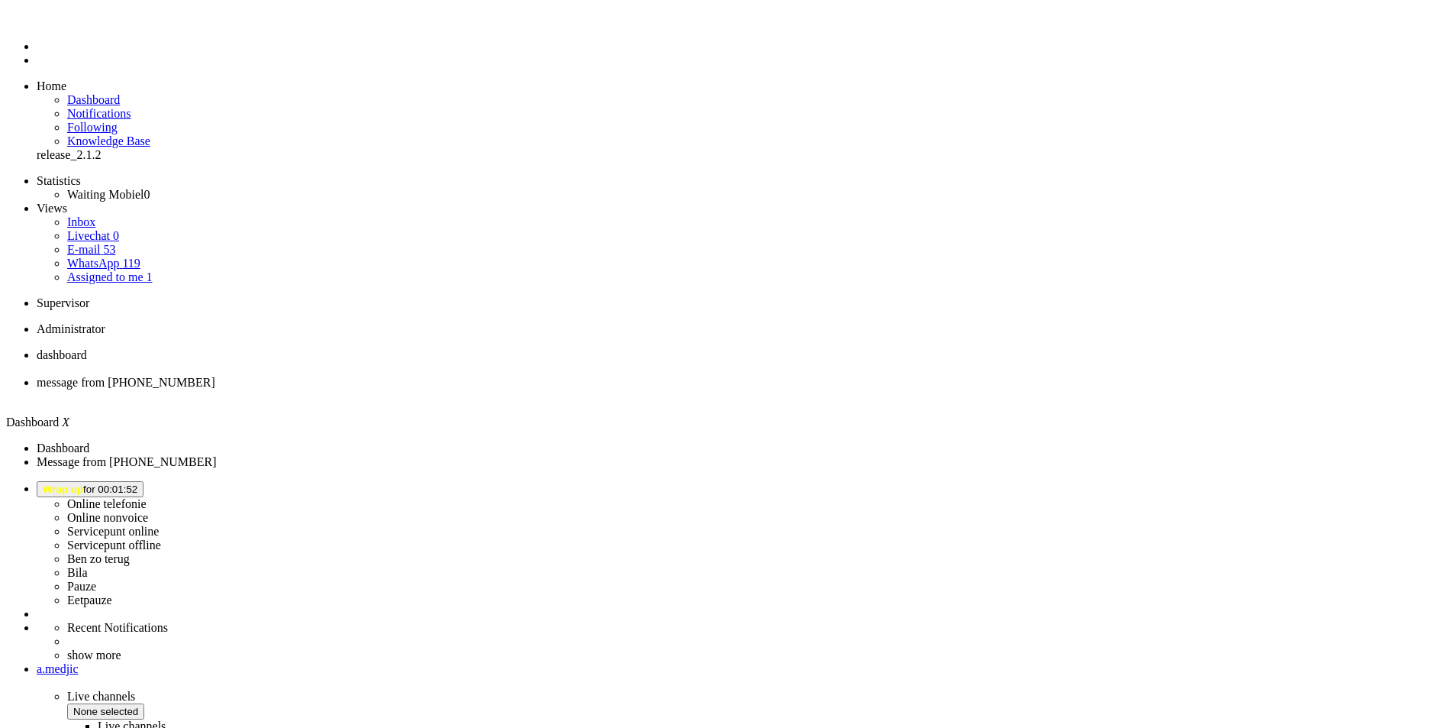
click at [137, 483] on span "Wrap up for 00:01:52" at bounding box center [90, 488] width 95 height 11
click at [147, 497] on label "Online telefonie" at bounding box center [106, 503] width 79 height 13
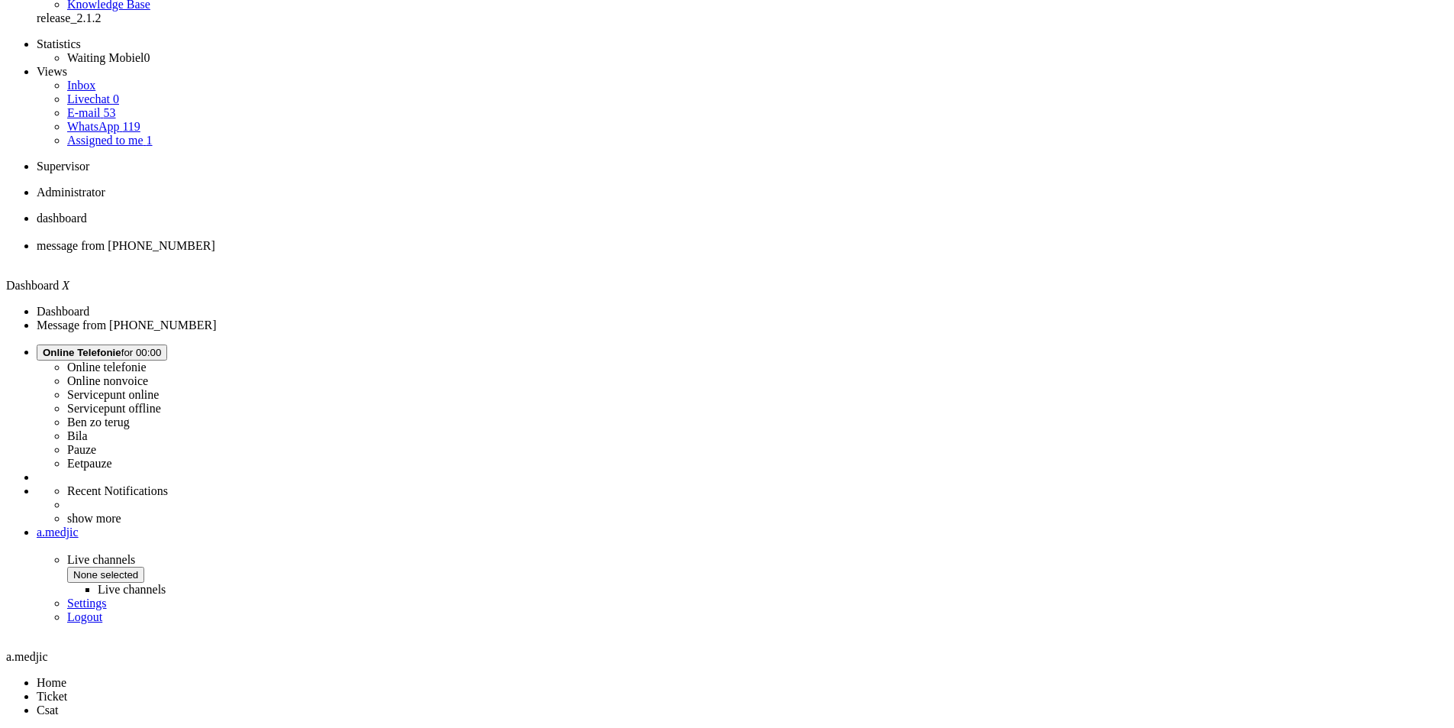
scroll to position [157, 0]
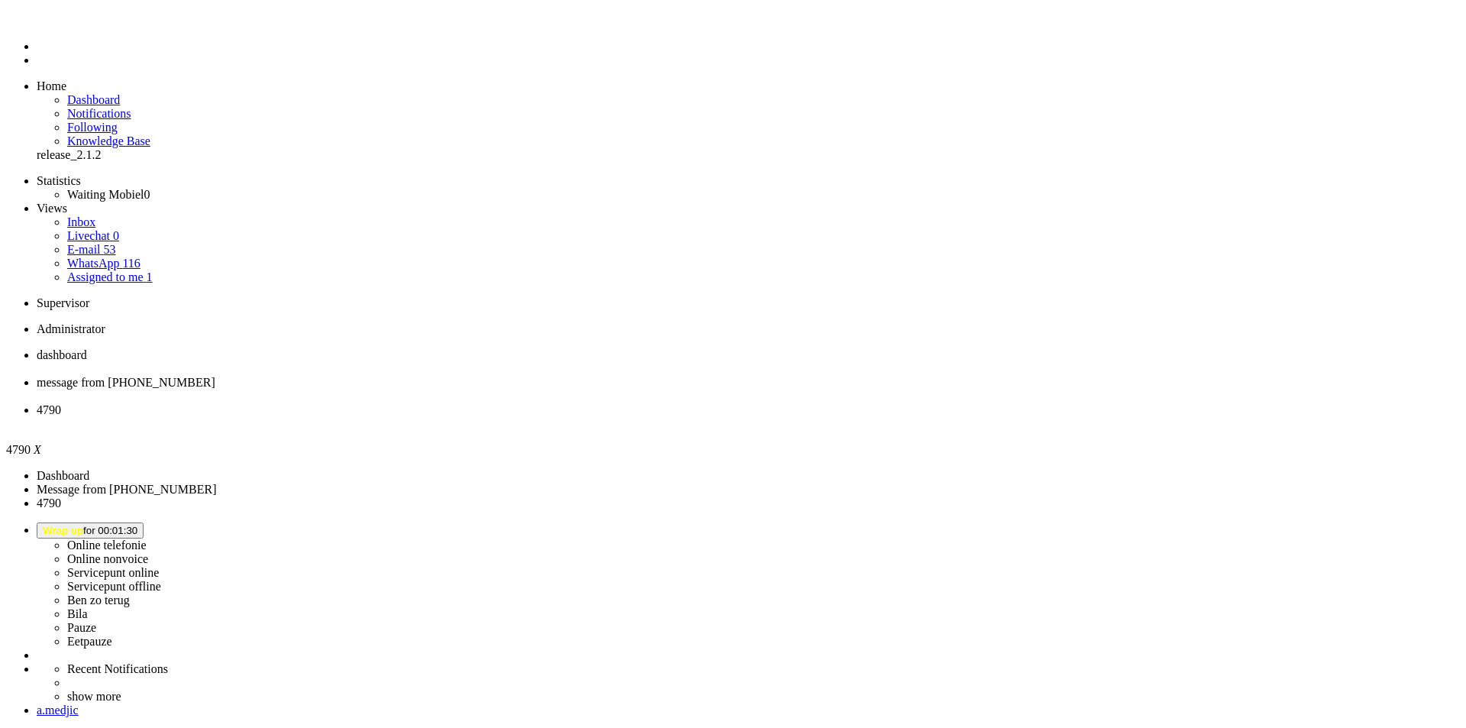
click at [570, 417] on div "Close tab" at bounding box center [748, 424] width 1423 height 14
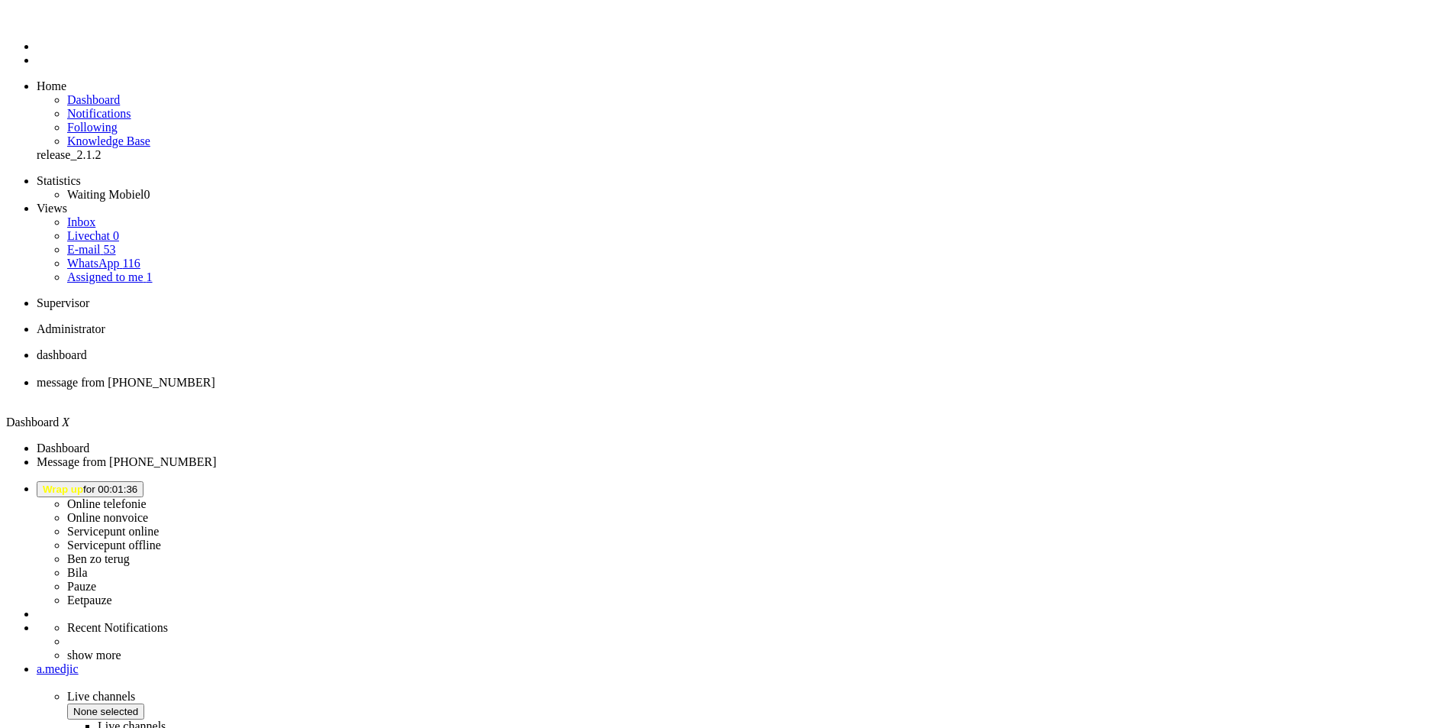
click at [144, 481] on button "Wrap up for 00:01:36" at bounding box center [90, 489] width 107 height 16
click at [147, 497] on label "Online telefonie" at bounding box center [106, 503] width 79 height 13
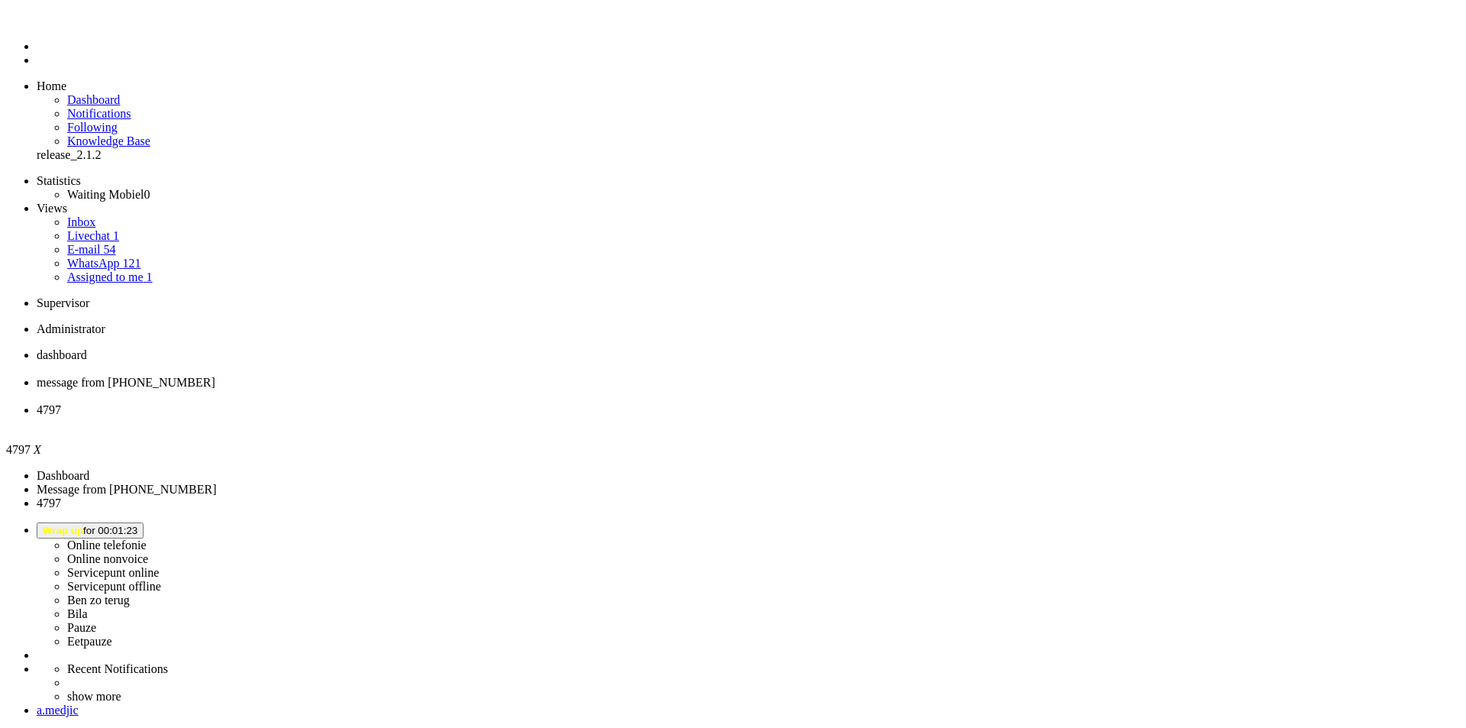
click at [573, 417] on div "Close tab" at bounding box center [748, 424] width 1423 height 14
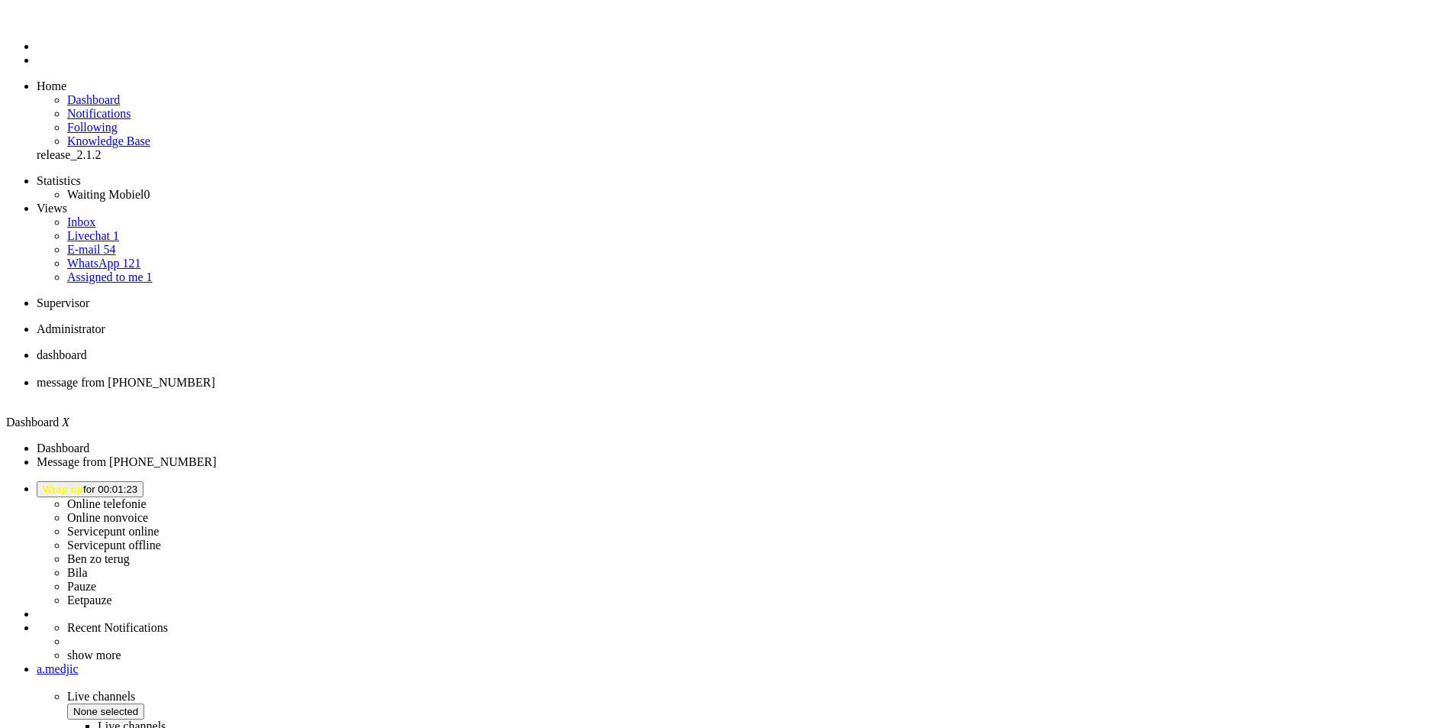
click at [372, 376] on li "message from [PHONE_NUMBER]" at bounding box center [743, 389] width 1412 height 27
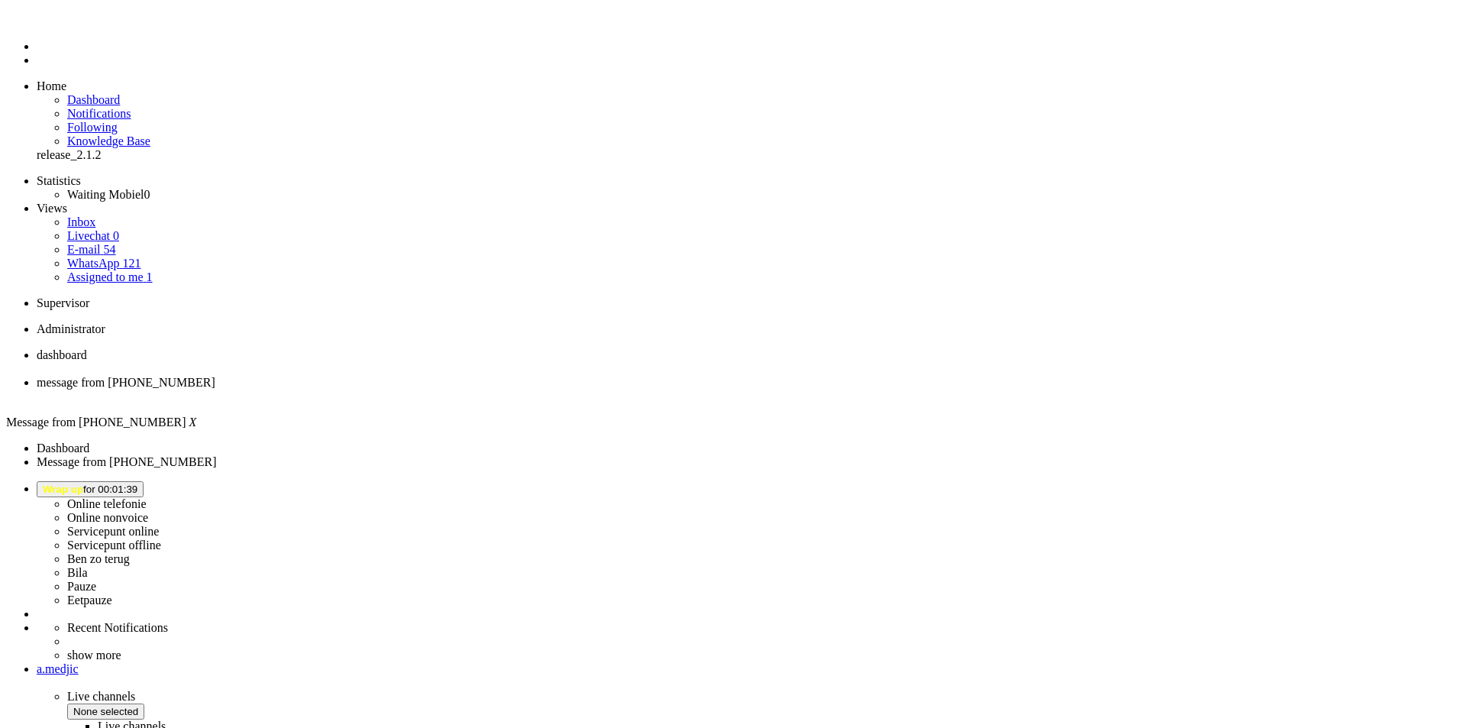
drag, startPoint x: 437, startPoint y: 2634, endPoint x: 14, endPoint y: 2646, distance: 423.9
drag, startPoint x: 453, startPoint y: 2641, endPoint x: 376, endPoint y: 2730, distance: 117.5
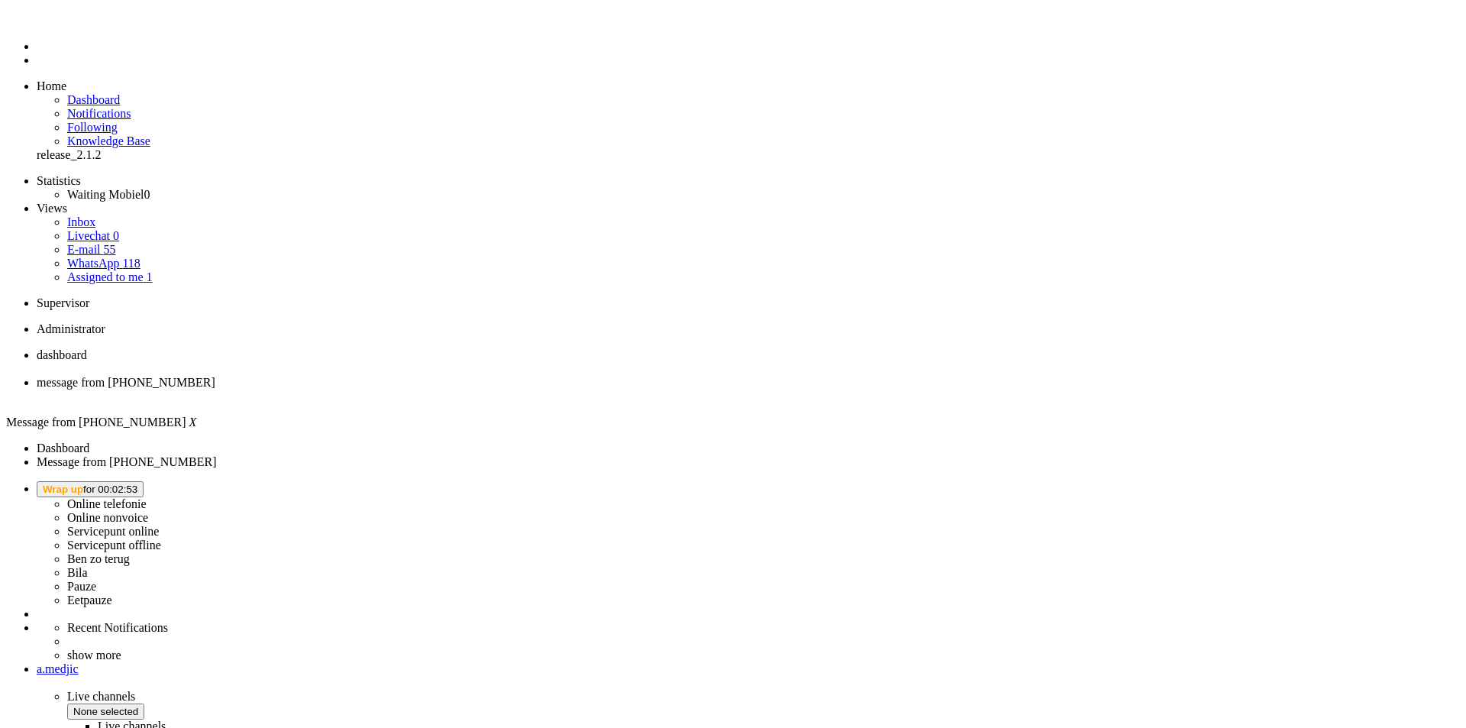
click at [144, 481] on button "Wrap up for 00:03:06" at bounding box center [90, 489] width 107 height 16
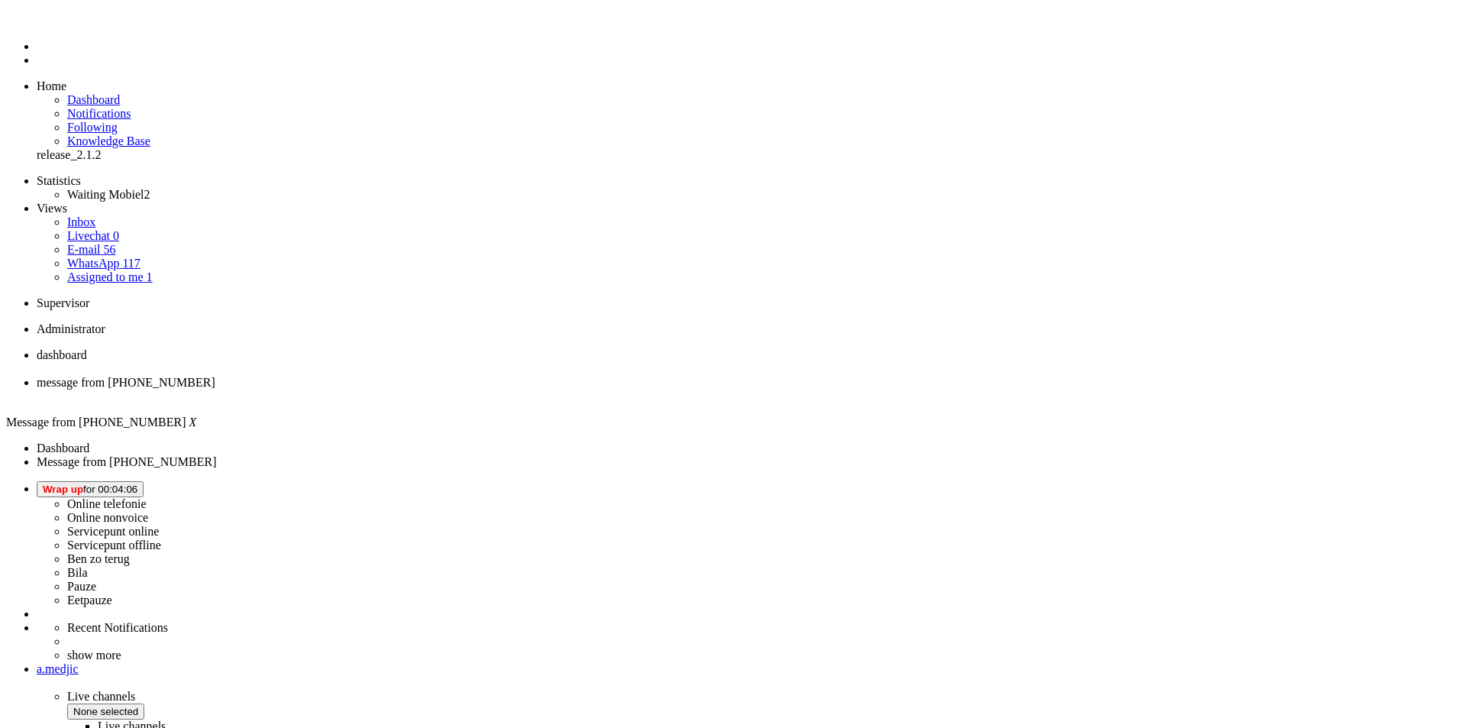
click at [144, 481] on button "Wrap up for 00:04:06" at bounding box center [90, 489] width 107 height 16
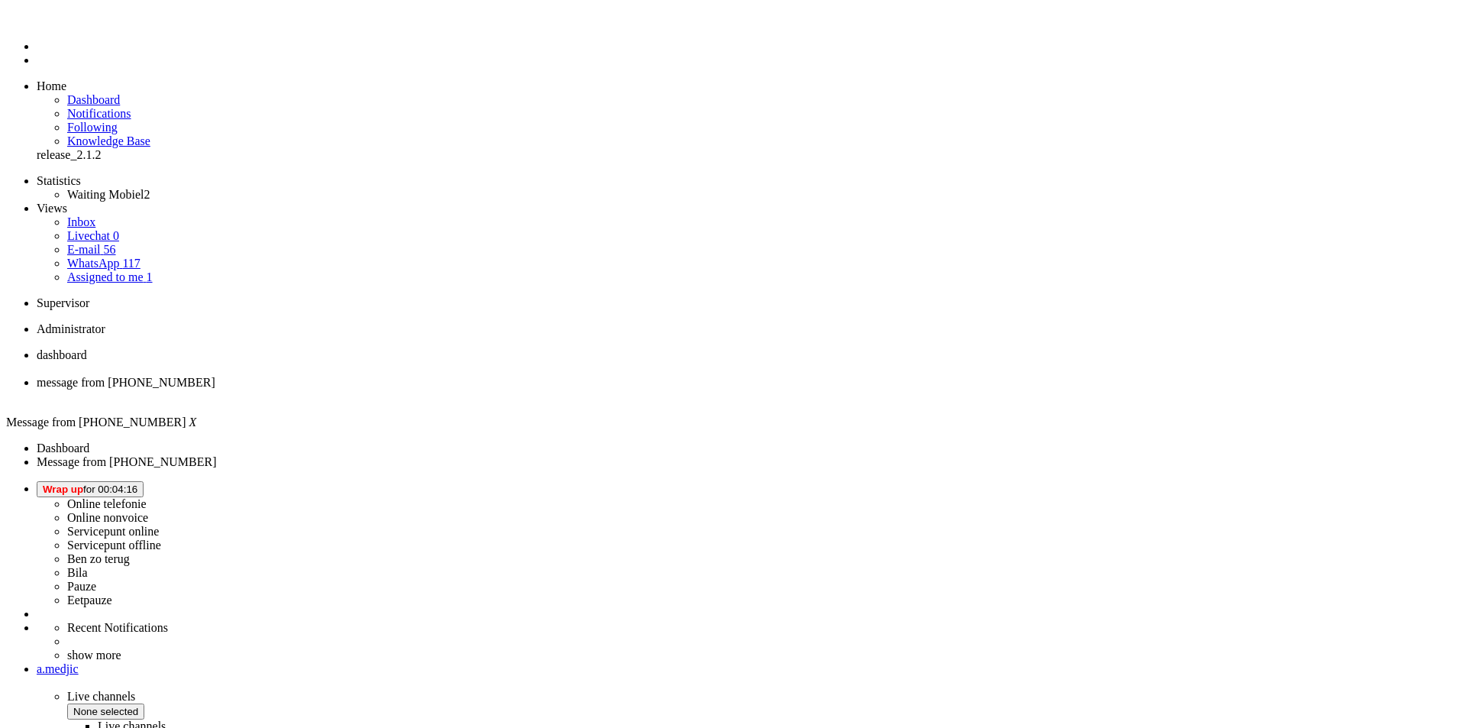
click at [443, 389] on div "Close tab" at bounding box center [748, 396] width 1423 height 14
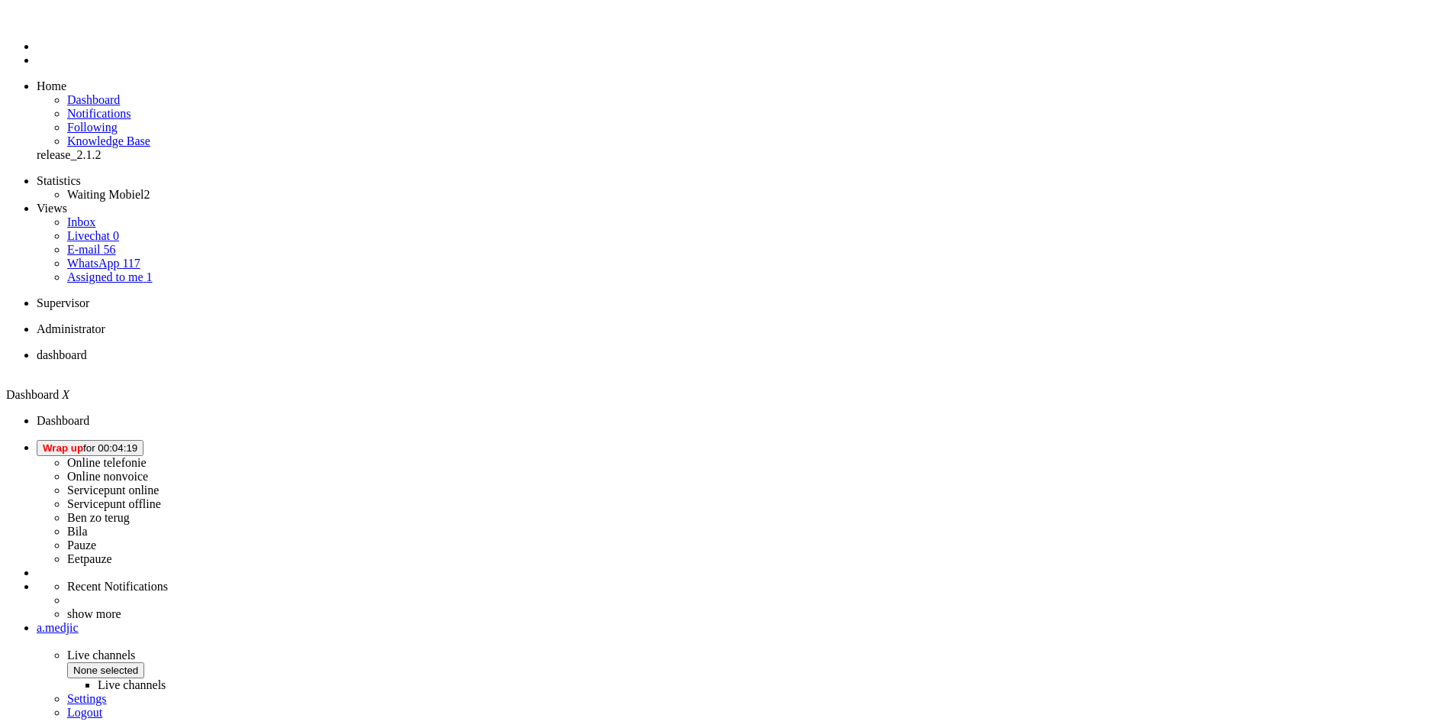
click at [137, 442] on span "Wrap up for 00:04:19" at bounding box center [90, 447] width 95 height 11
click at [147, 456] on label "Online telefonie" at bounding box center [106, 462] width 79 height 13
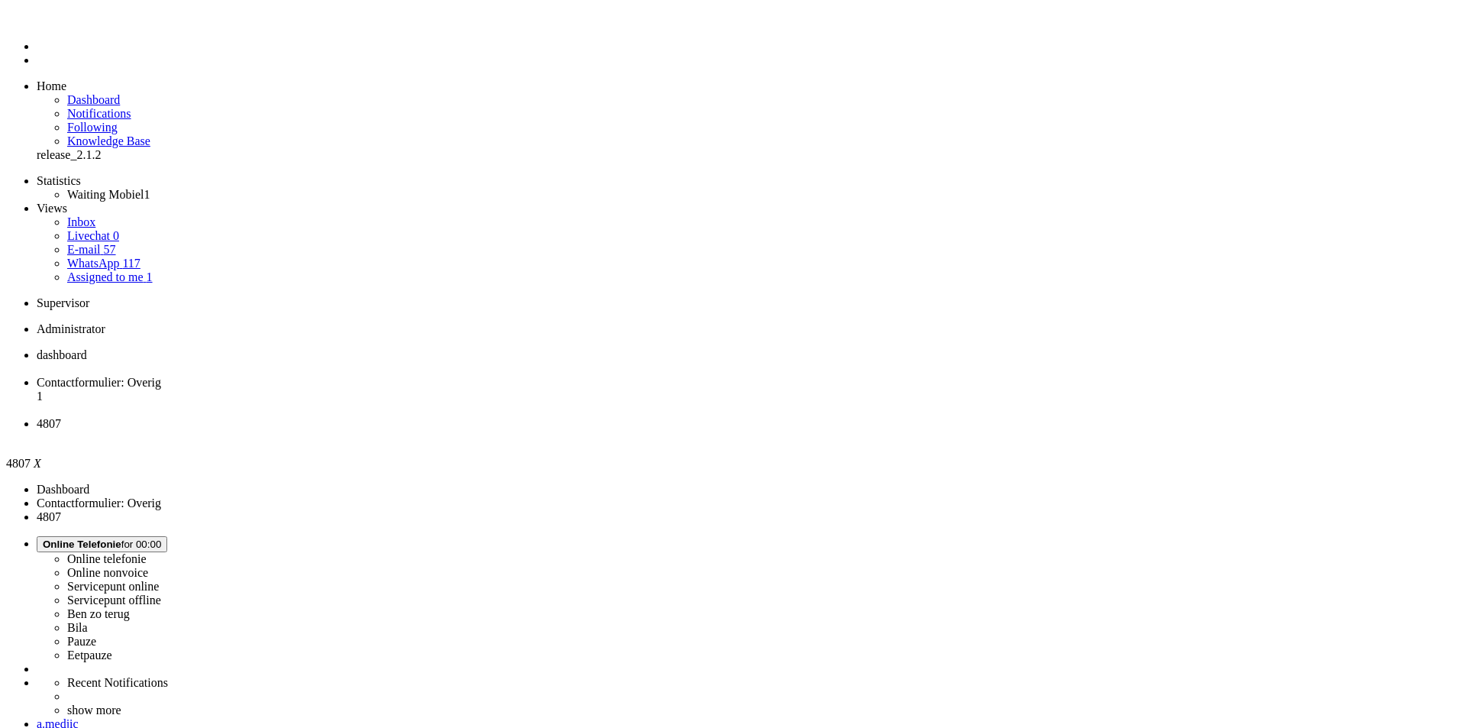
click at [161, 376] on span "Contactformulier: Overig" at bounding box center [99, 382] width 124 height 13
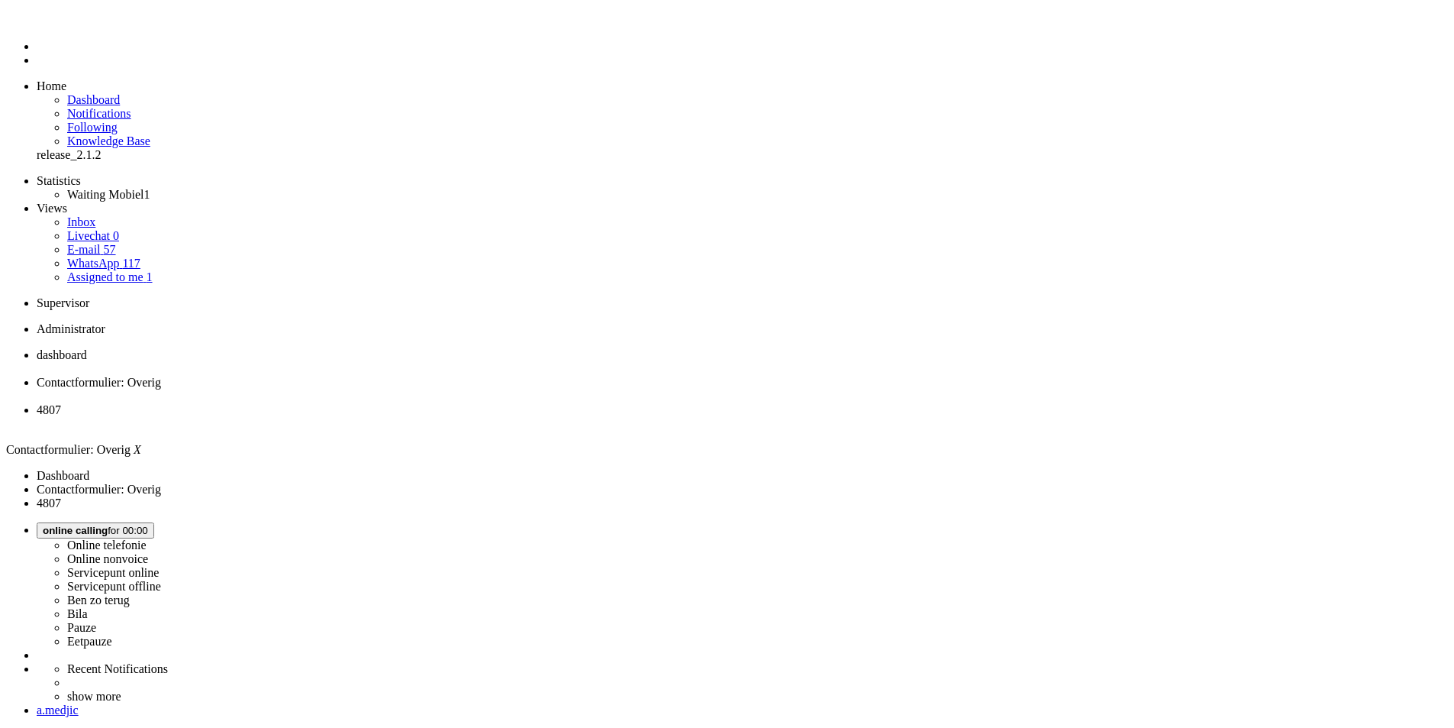
click at [532, 403] on li "4807" at bounding box center [743, 416] width 1412 height 27
drag, startPoint x: 815, startPoint y: 285, endPoint x: 750, endPoint y: 290, distance: 64.4
drag, startPoint x: 829, startPoint y: 288, endPoint x: 718, endPoint y: 282, distance: 110.8
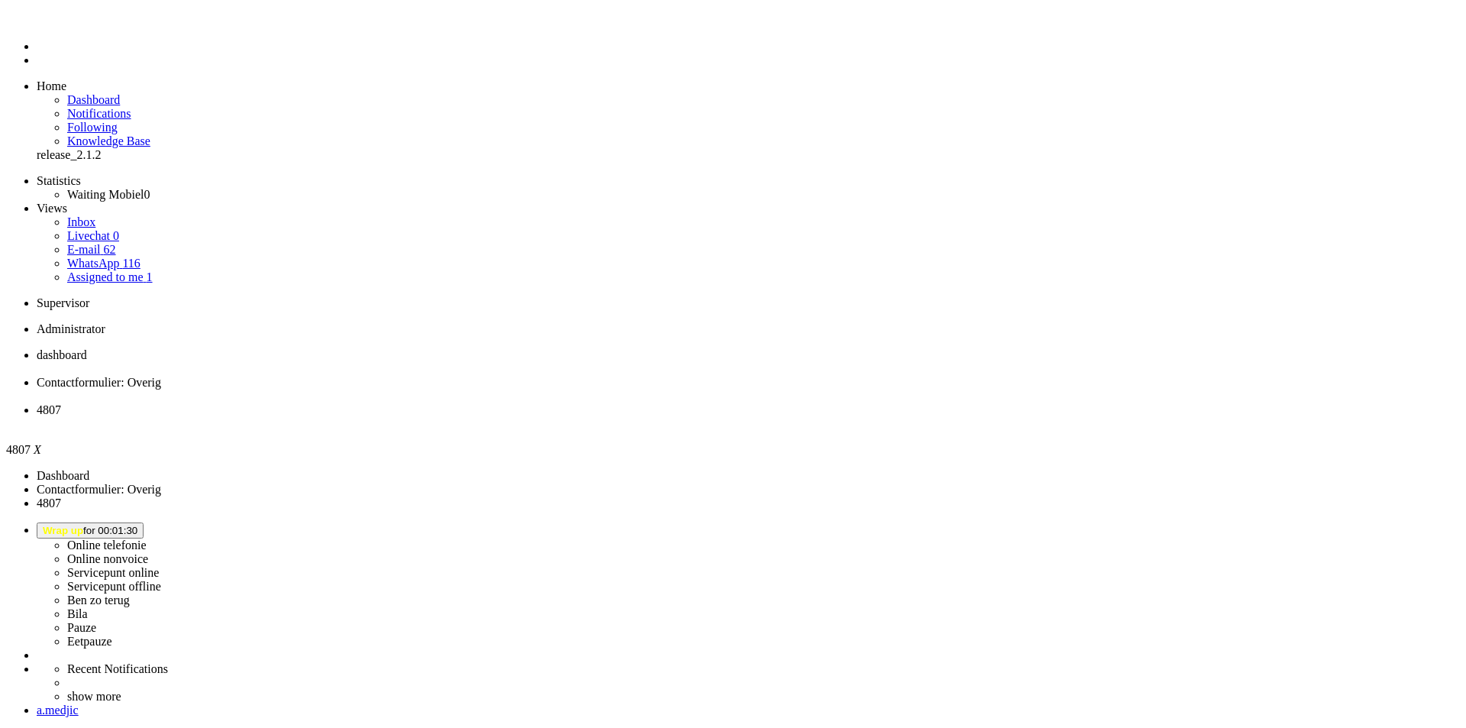
click at [567, 417] on div "Close tab" at bounding box center [748, 424] width 1423 height 14
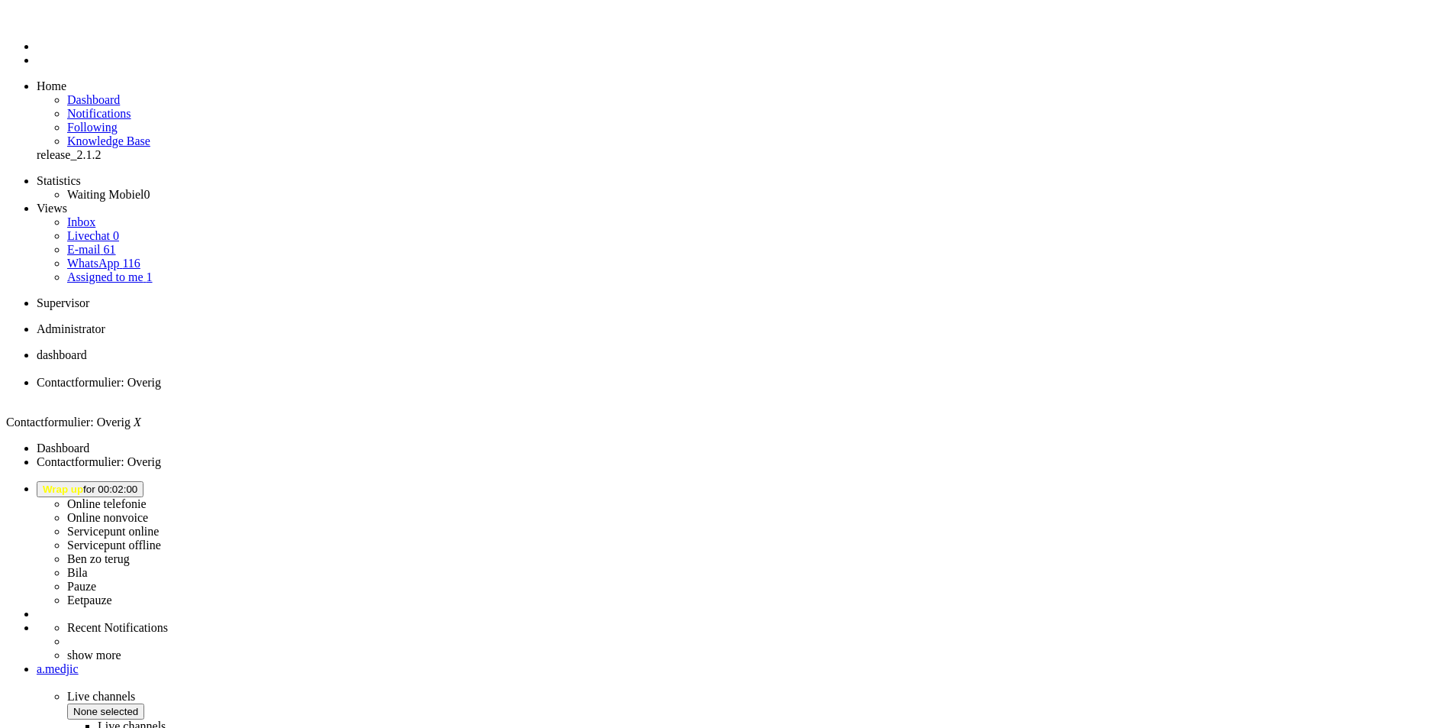
click at [144, 481] on button "Wrap up for 00:02:00" at bounding box center [90, 489] width 107 height 16
click at [147, 497] on label "Online telefonie" at bounding box center [106, 503] width 79 height 13
click at [282, 348] on li "dashboard" at bounding box center [743, 361] width 1412 height 27
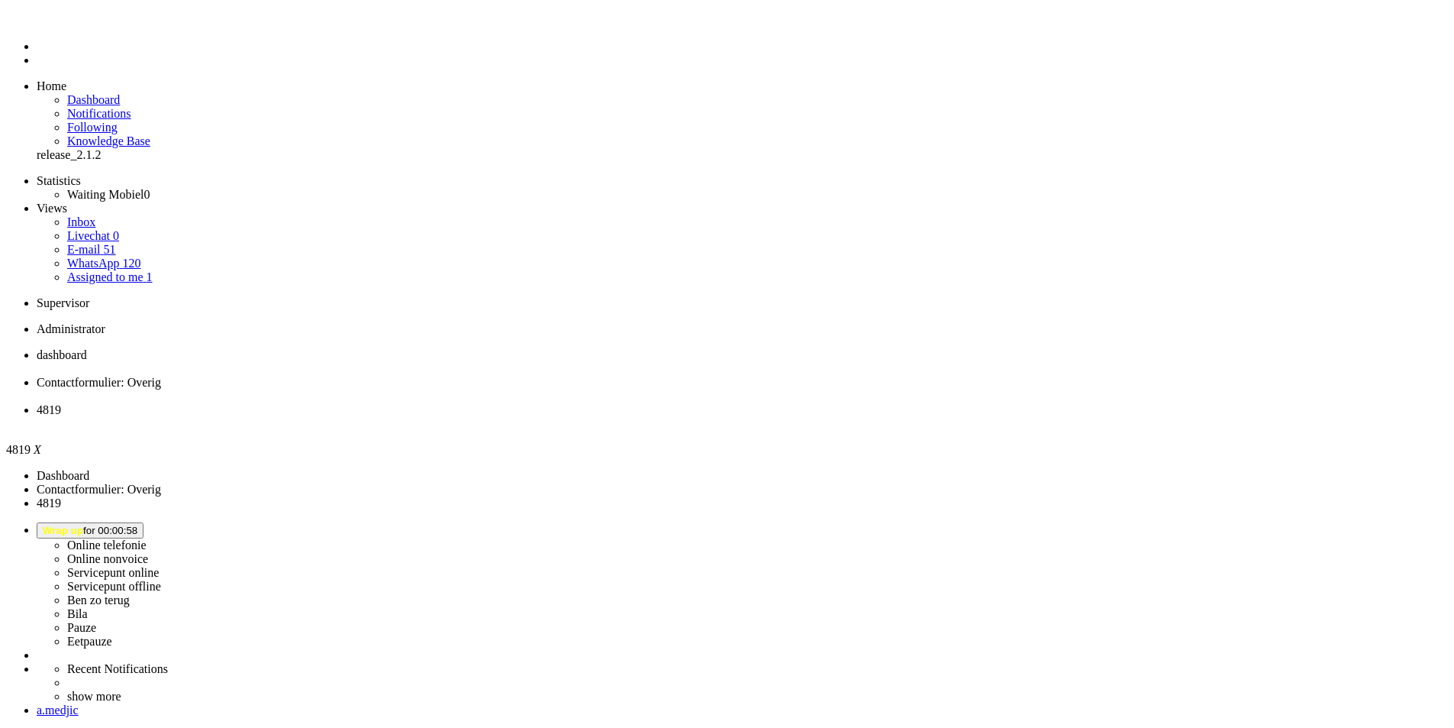
click at [577, 403] on li "4819" at bounding box center [743, 416] width 1412 height 27
click at [574, 417] on div "Close tab" at bounding box center [743, 424] width 1412 height 14
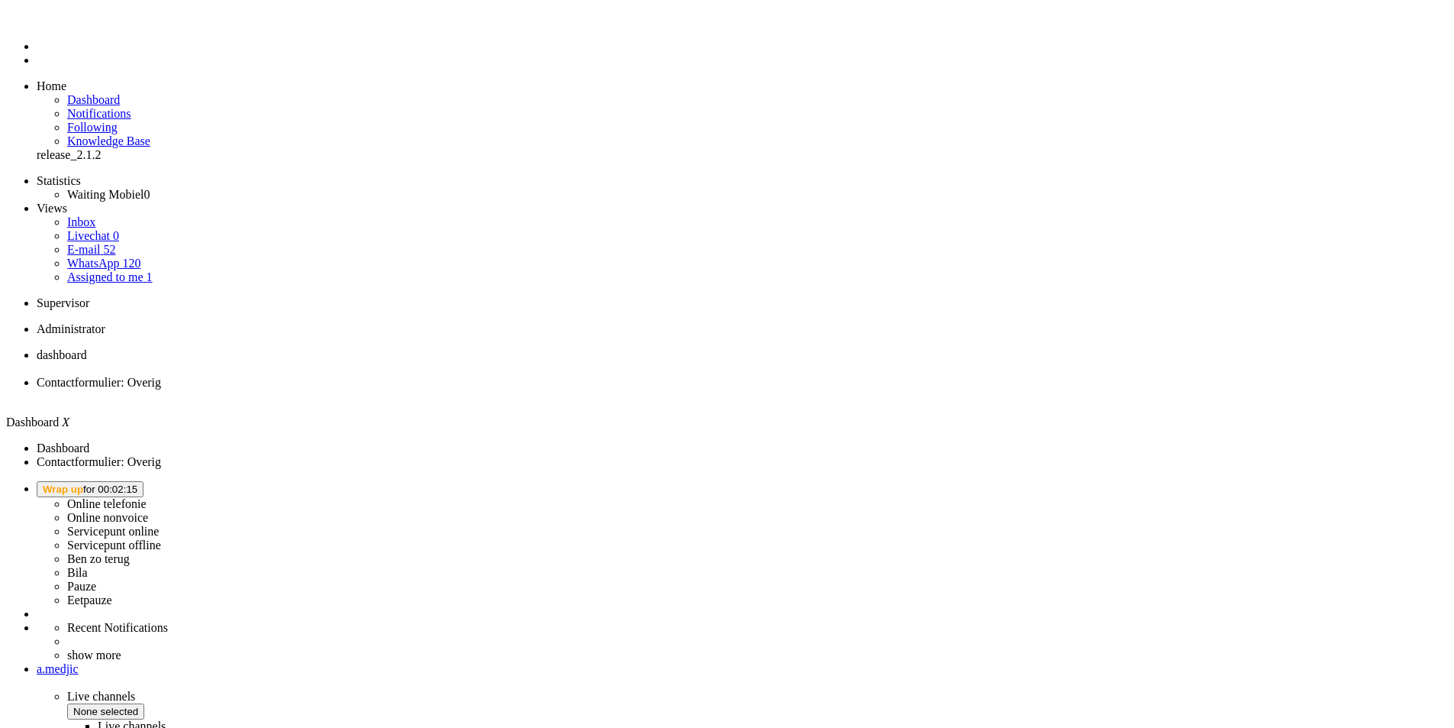
click at [144, 481] on button "Wrap up for 00:02:15" at bounding box center [90, 489] width 107 height 16
click at [147, 497] on label "Online telefonie" at bounding box center [106, 503] width 79 height 13
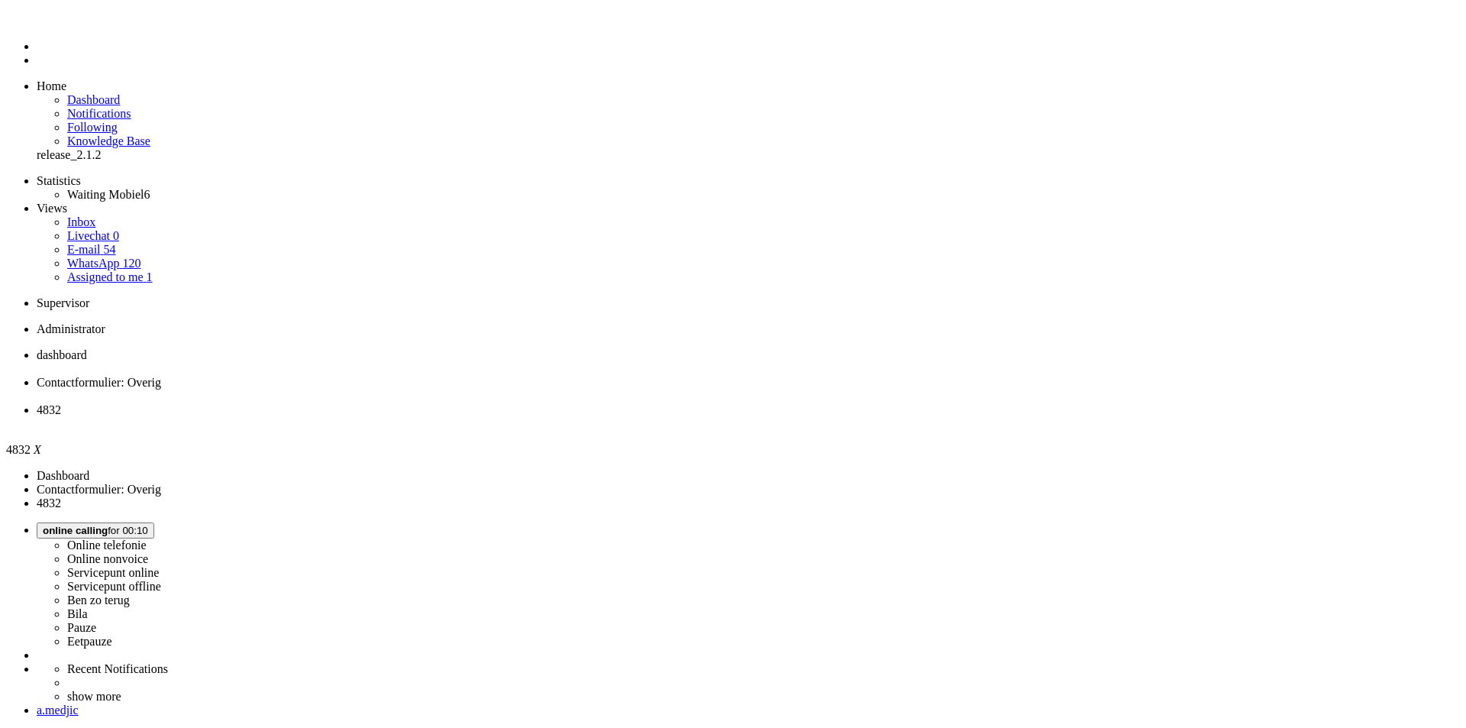
click at [108, 243] on link "E-mail 54" at bounding box center [91, 249] width 49 height 13
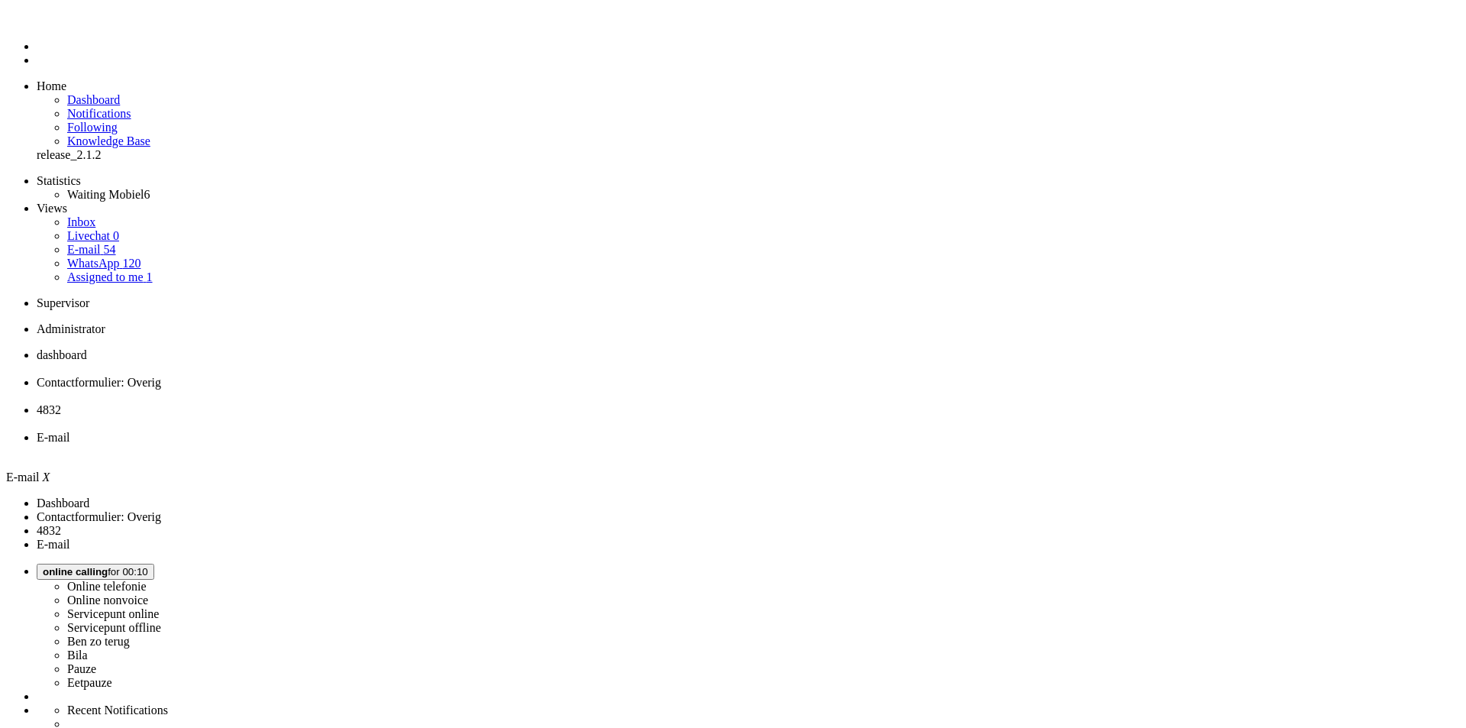
paste input "4644882"
type input "4644882"
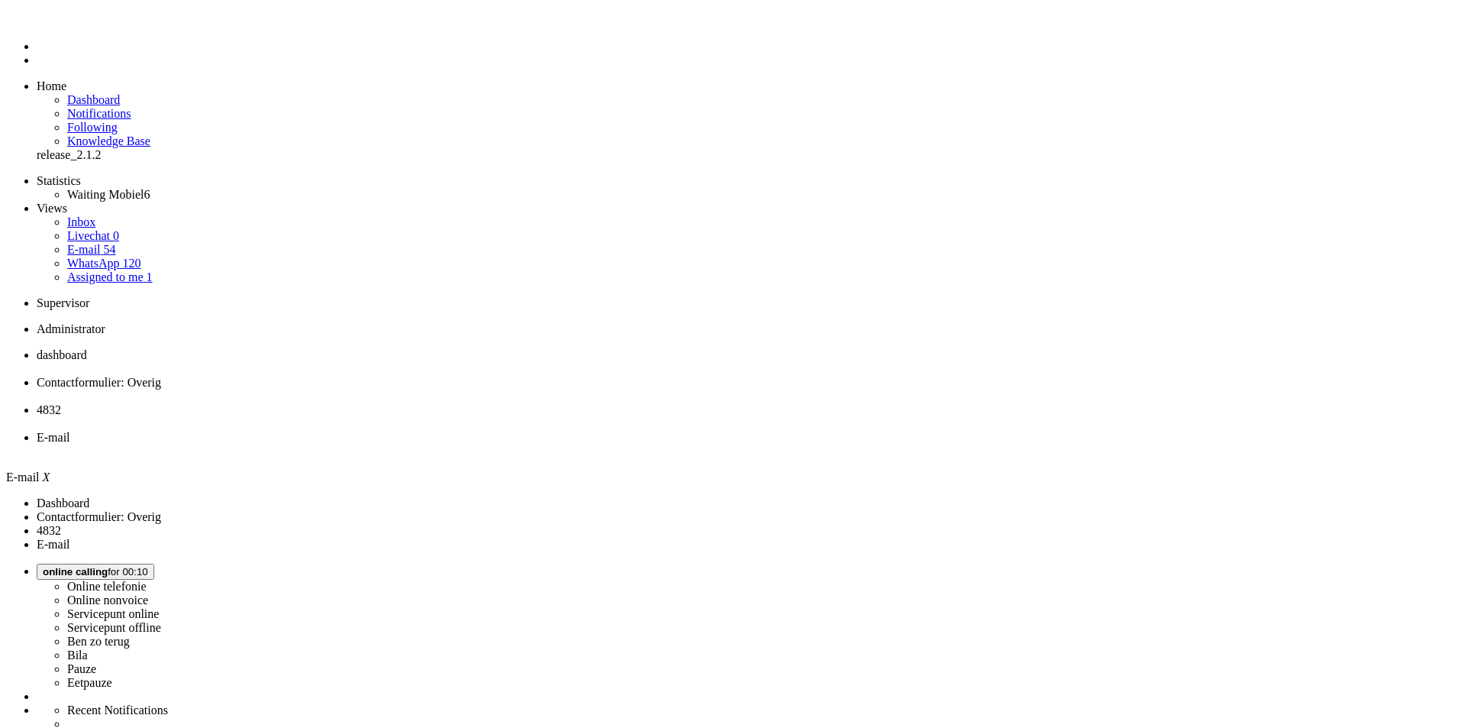
paste input "4644882"
type input "4644882"
click at [388, 376] on li "Contactformulier: Overig" at bounding box center [748, 389] width 1423 height 27
click at [61, 403] on span "4832" at bounding box center [49, 409] width 24 height 13
click at [70, 431] on span "E-mail" at bounding box center [54, 437] width 34 height 13
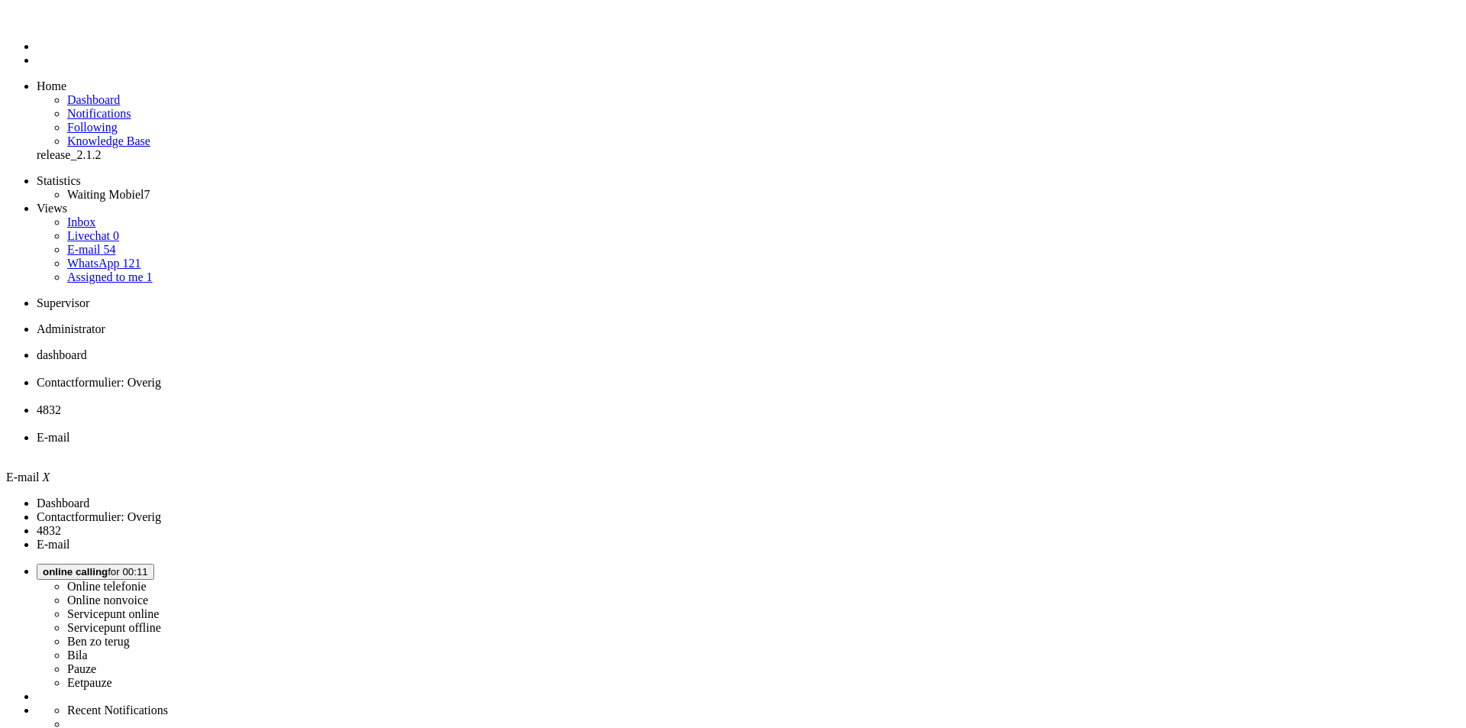
click at [695, 444] on div "Close tab" at bounding box center [748, 451] width 1423 height 14
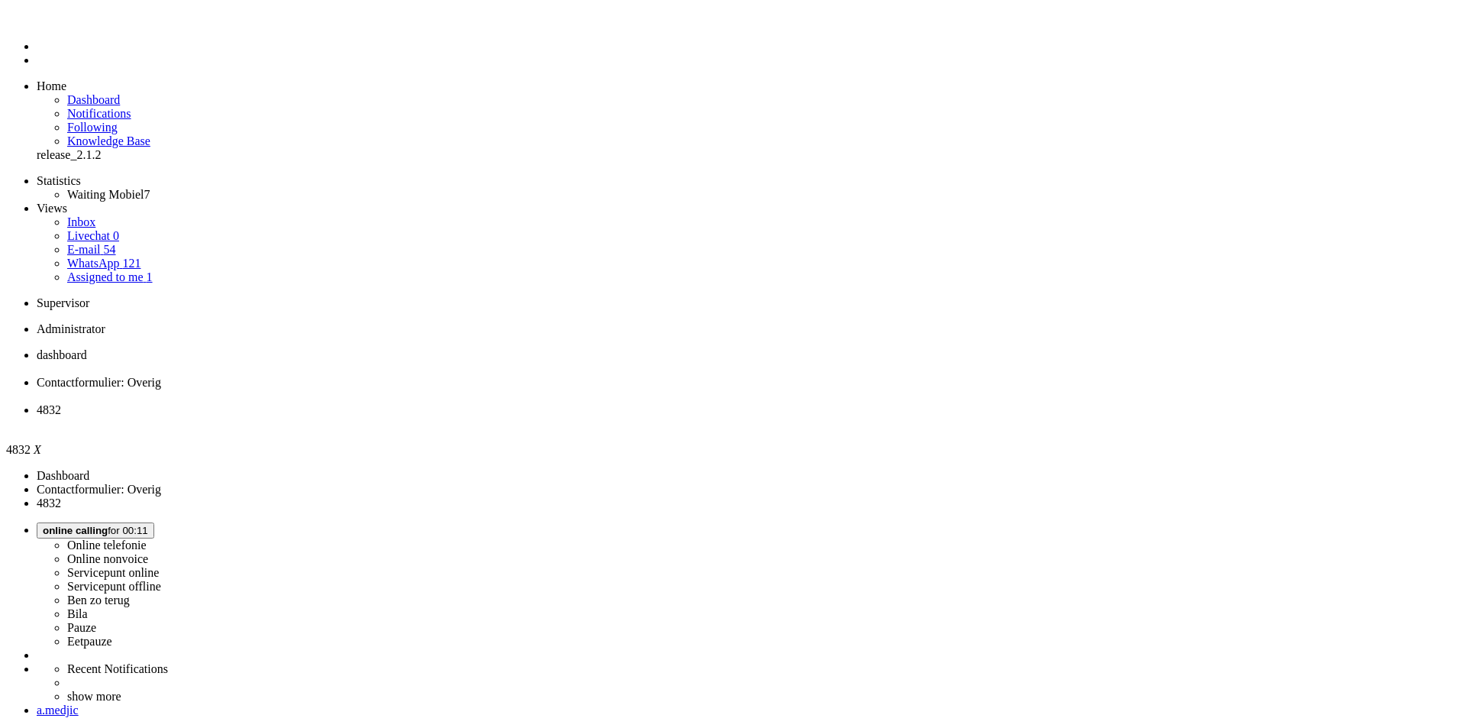
click at [87, 348] on span "dashboard" at bounding box center [62, 354] width 50 height 13
click at [116, 243] on link "E-mail 54" at bounding box center [91, 249] width 49 height 13
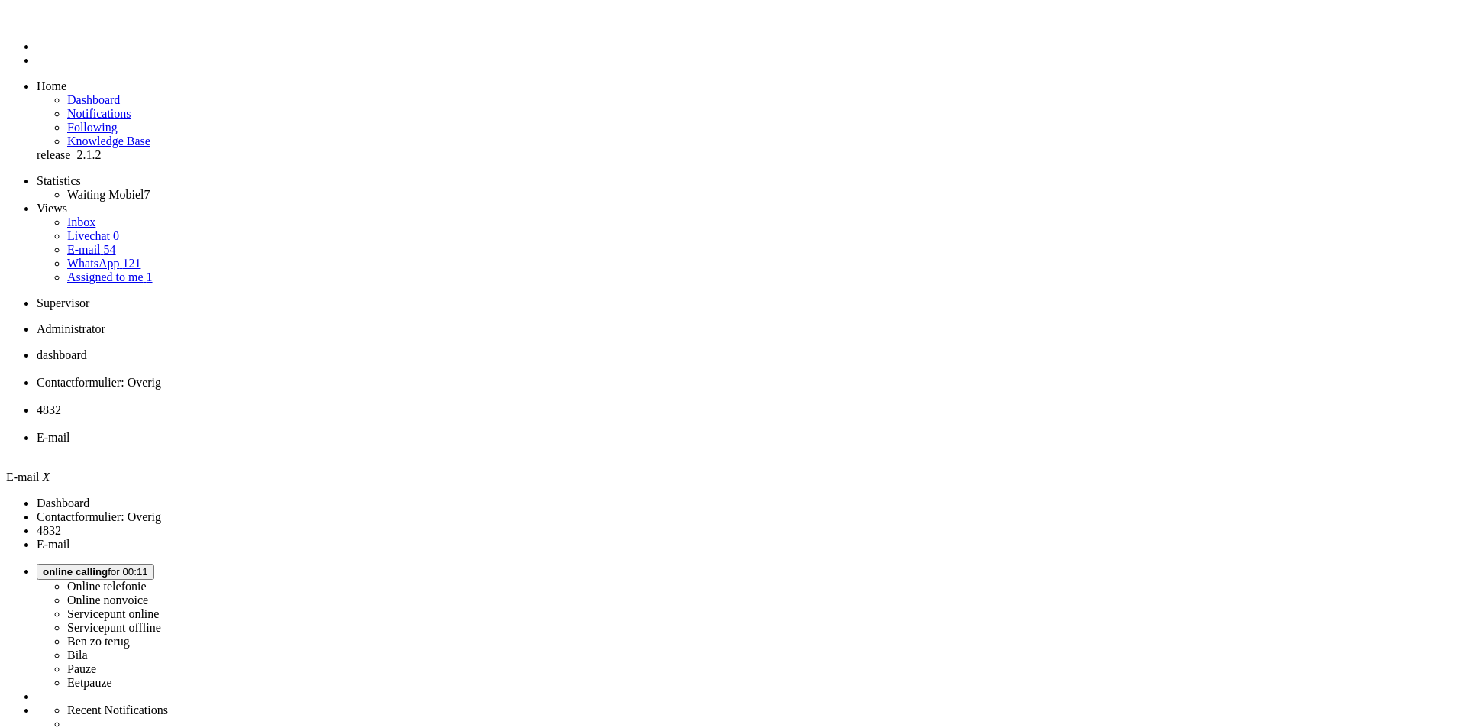
click at [116, 243] on link "E-mail 54" at bounding box center [91, 249] width 49 height 13
paste input "4644882"
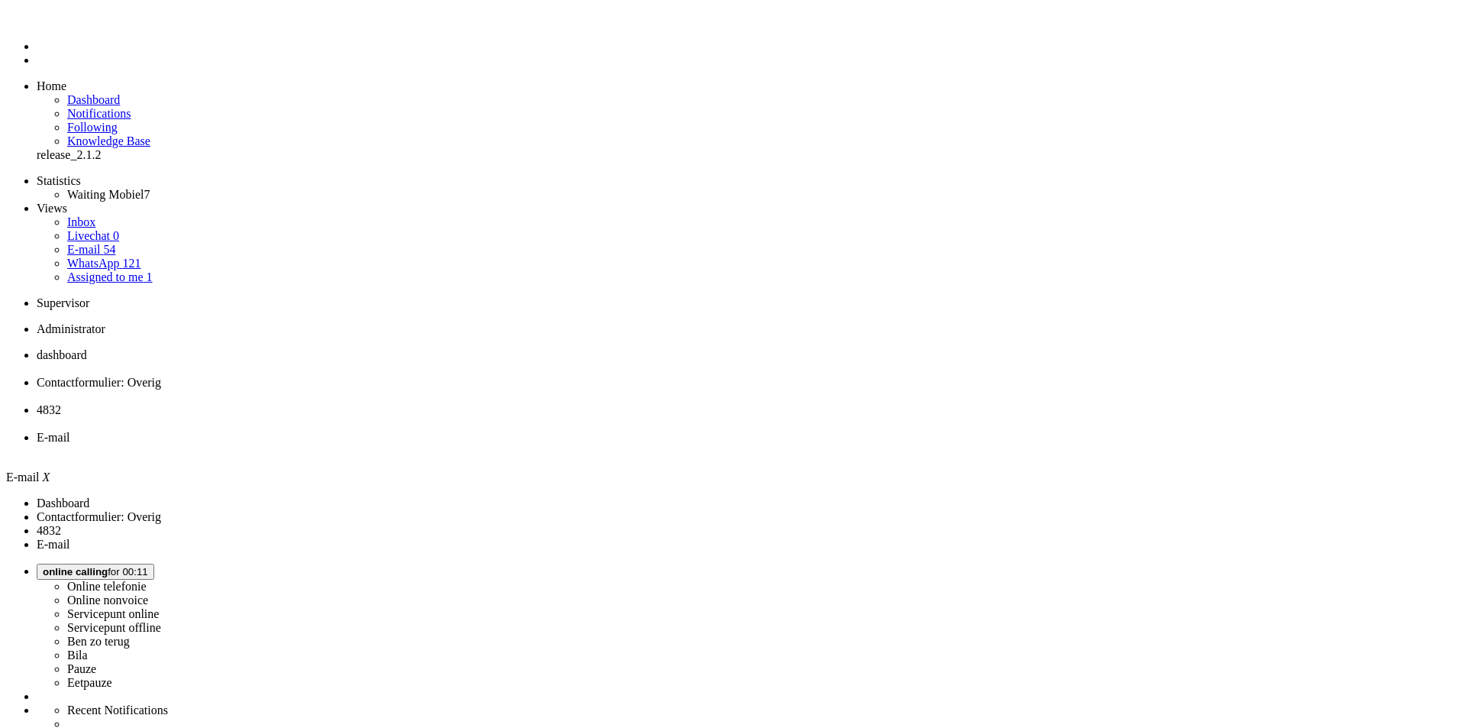
type input "4644882"
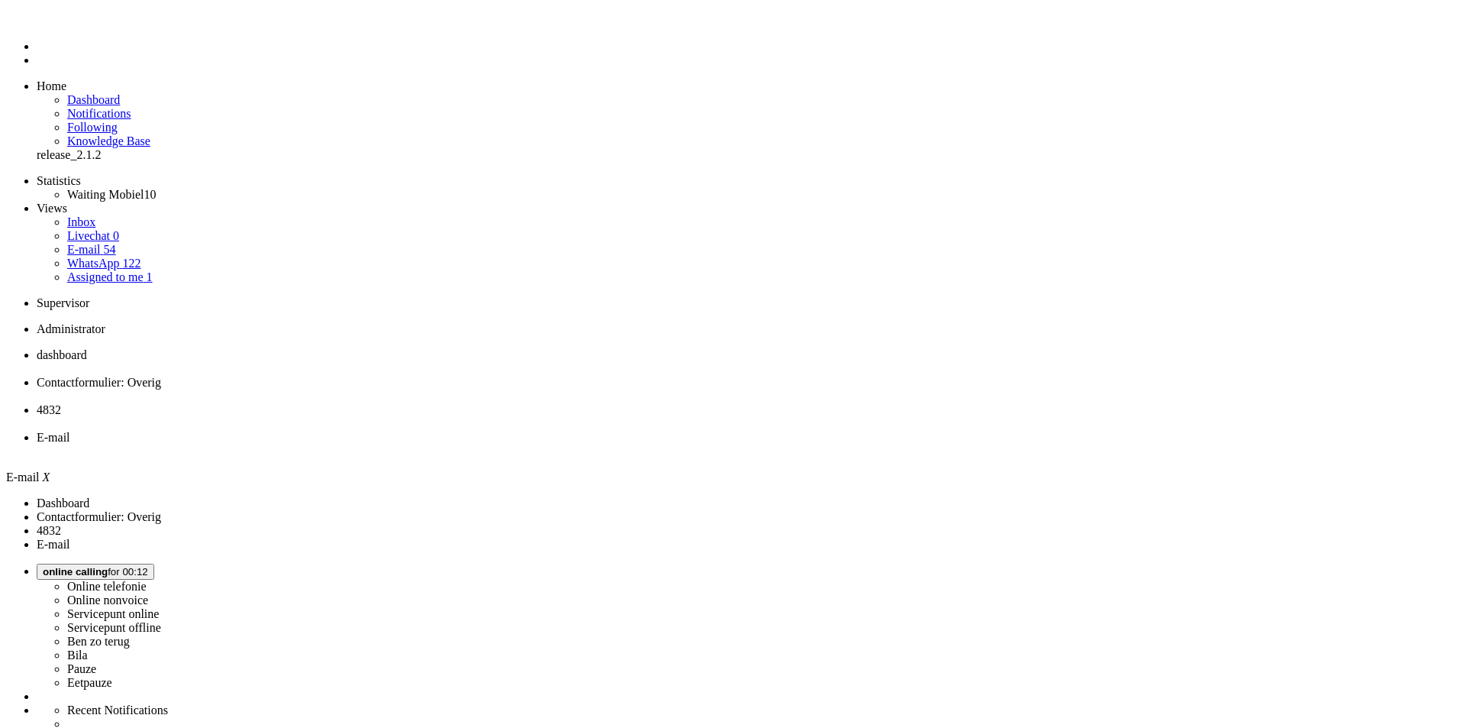
drag, startPoint x: 561, startPoint y: 93, endPoint x: 0, endPoint y: 77, distance: 561.4
click at [6, 77] on div "Home Dashboard Notifications Following Knowledge Base release_2.1.2 Statistics …" at bounding box center [733, 524] width 1454 height 1025
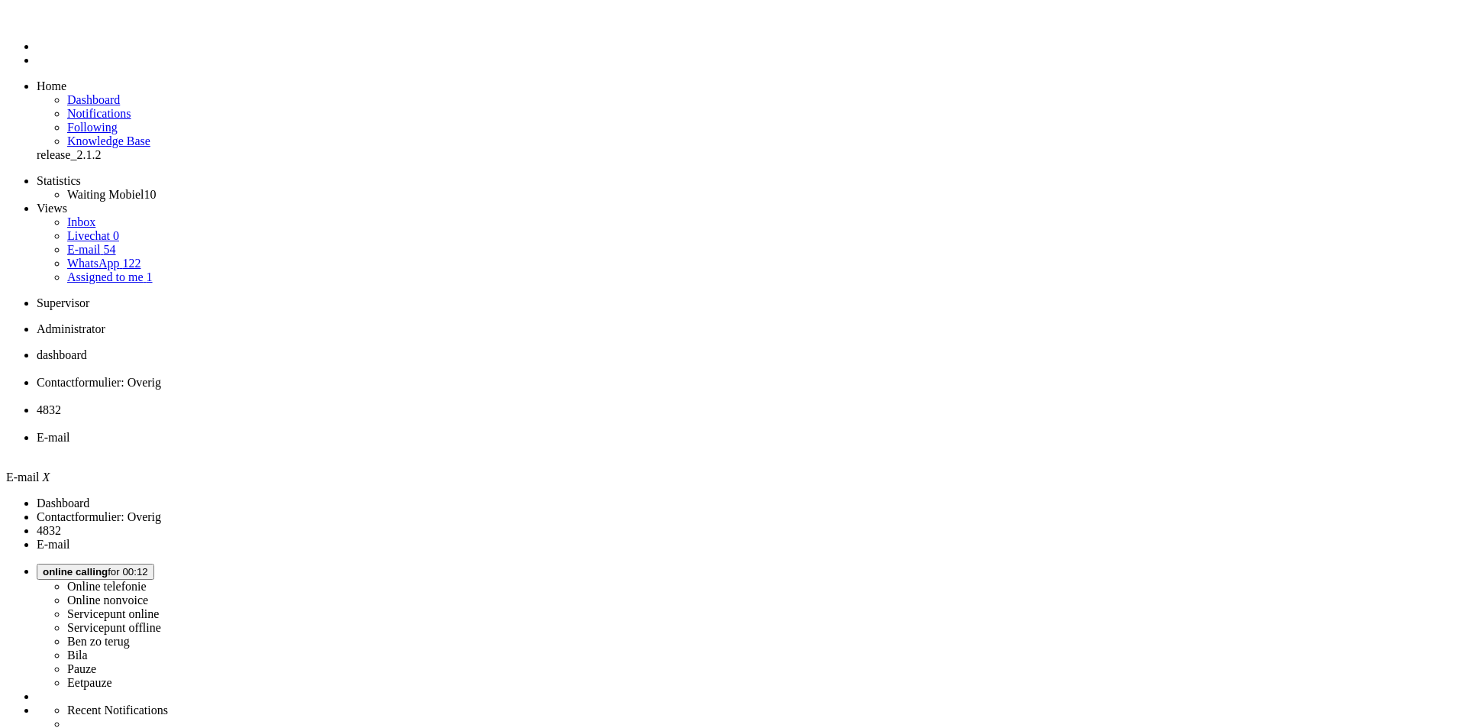
click at [705, 444] on div "Close tab" at bounding box center [748, 451] width 1423 height 14
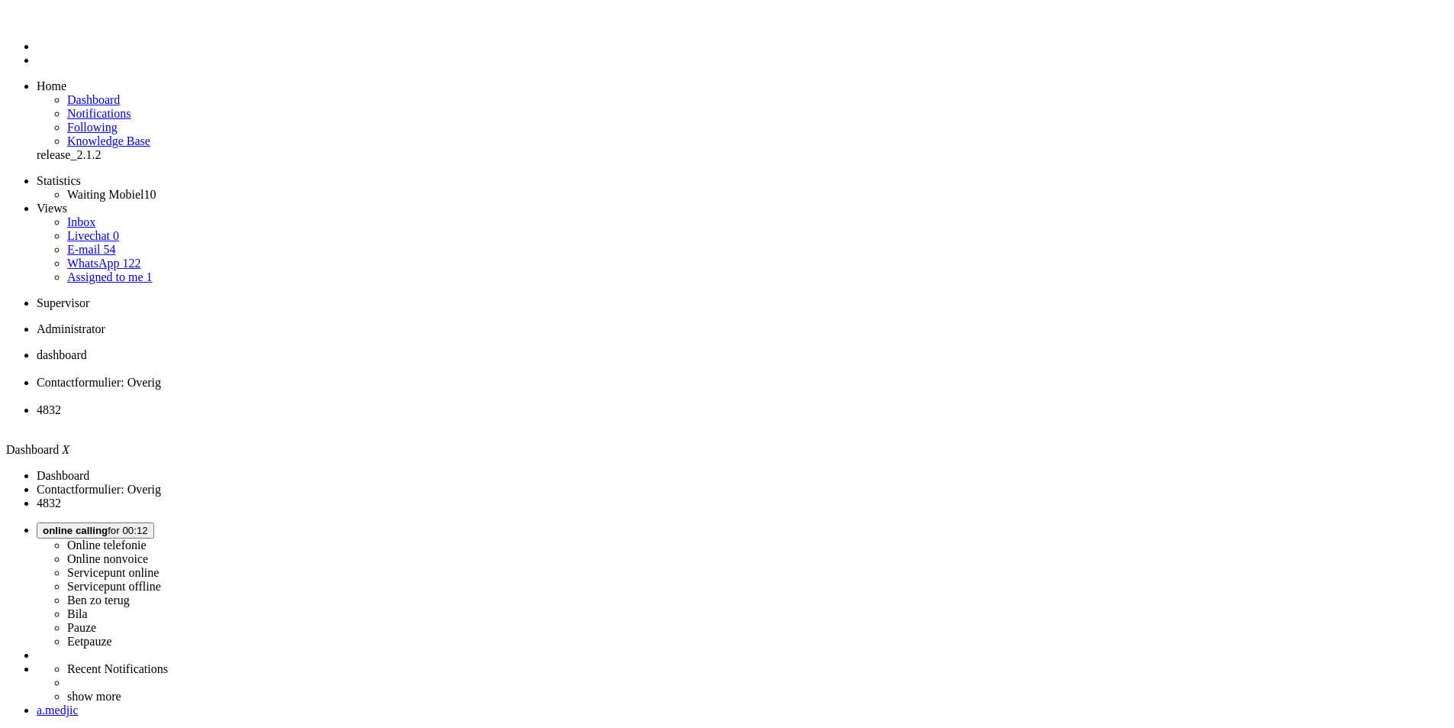
click at [115, 243] on link "E-mail 54" at bounding box center [91, 249] width 49 height 13
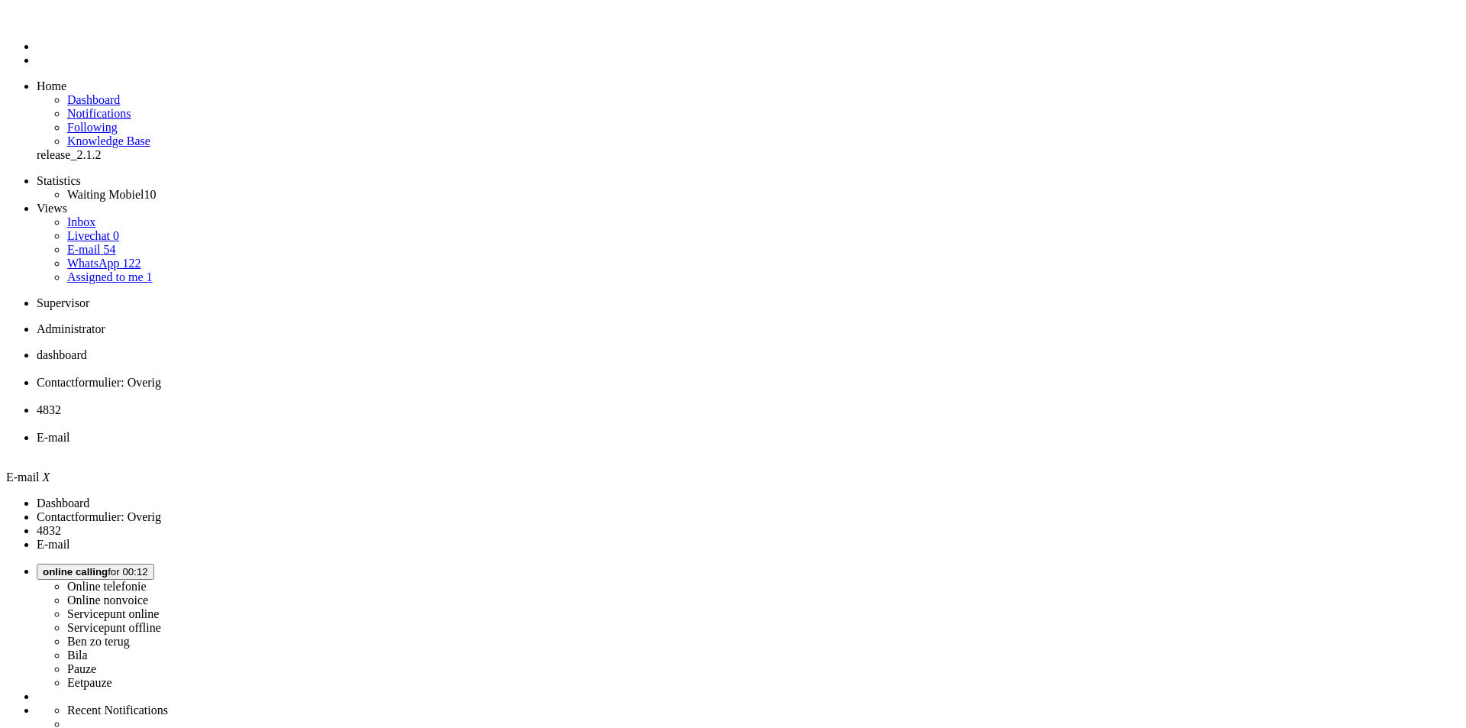
paste input "4644882"
type input "4644882"
drag, startPoint x: 489, startPoint y: 92, endPoint x: 127, endPoint y: 95, distance: 361.1
click at [127, 95] on div "Home Dashboard Notifications Following Knowledge Base release_2.1.2 Statistics …" at bounding box center [733, 524] width 1454 height 1025
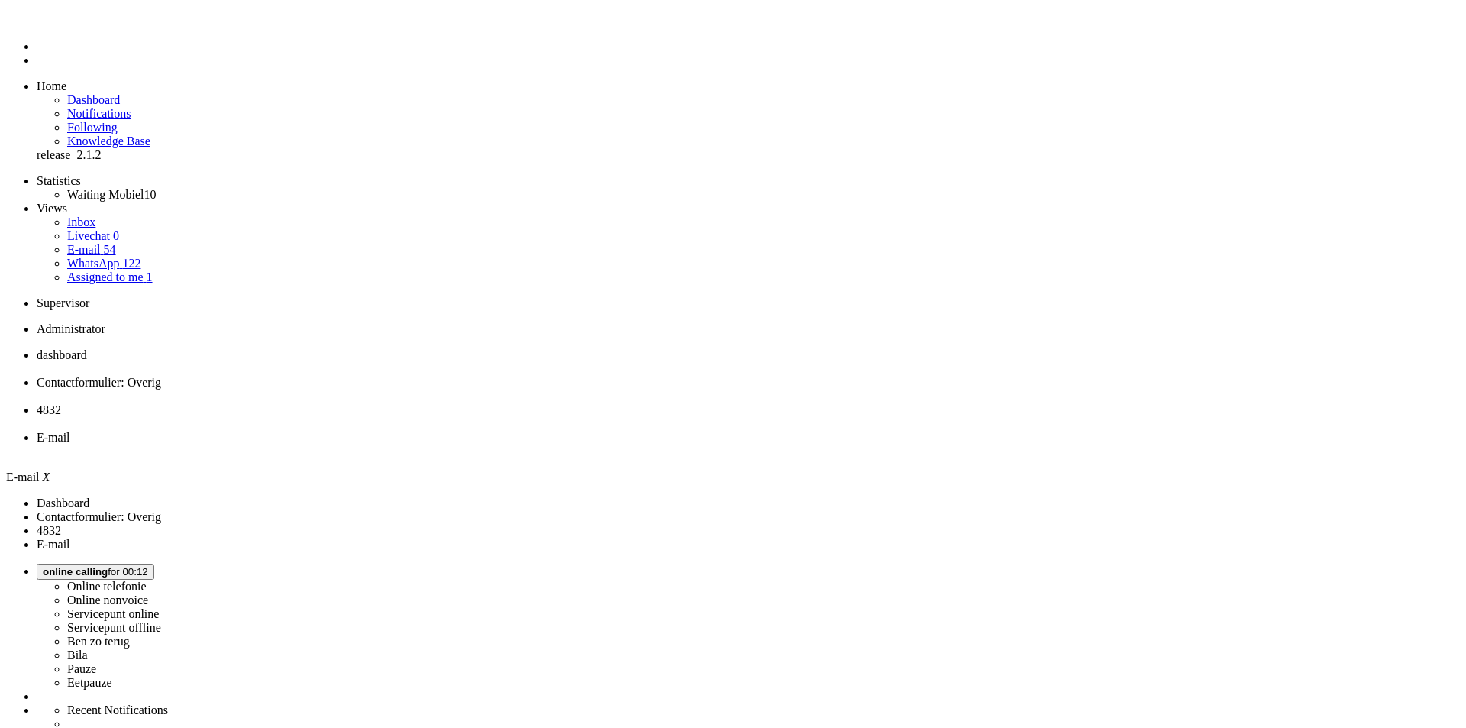
paste input "4644882"
type input "4644882"
click at [61, 403] on span "4832" at bounding box center [49, 409] width 24 height 13
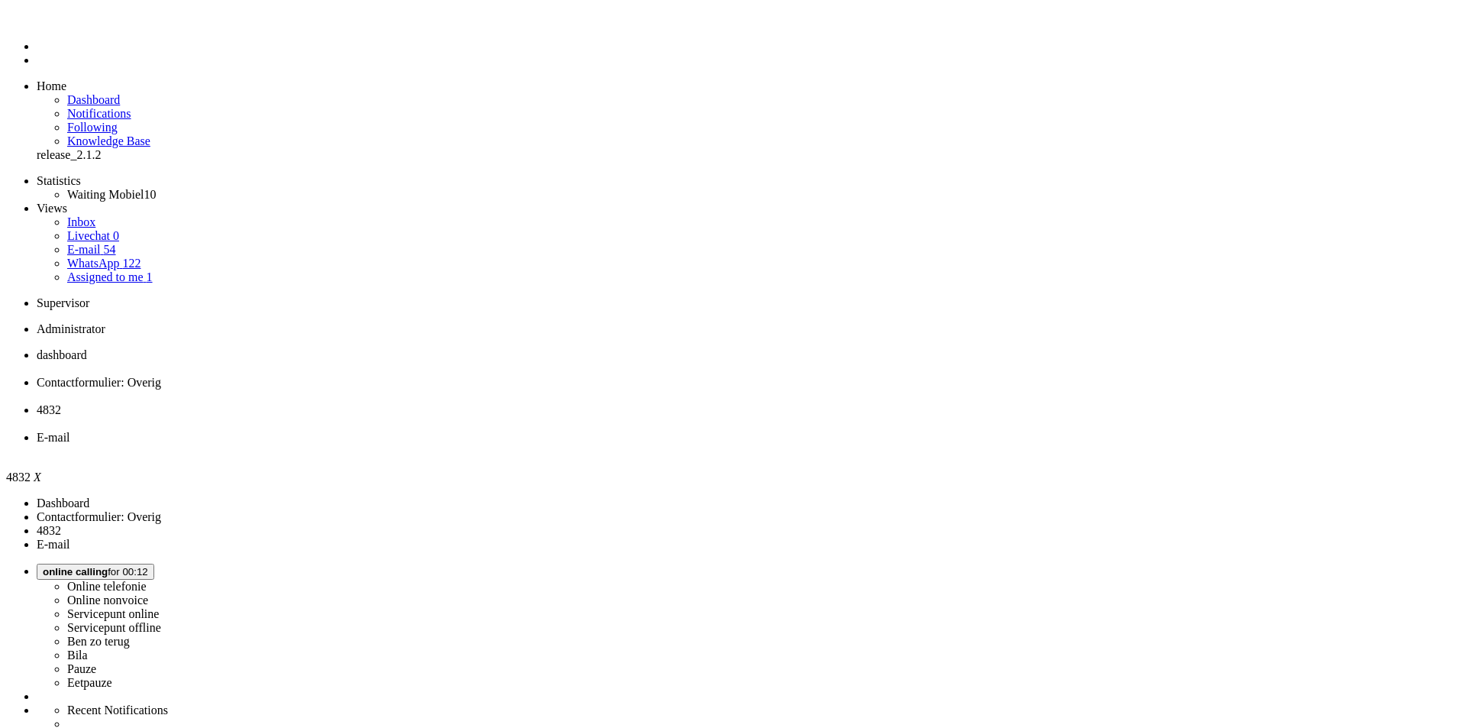
click at [628, 431] on li "E-mail" at bounding box center [748, 444] width 1423 height 27
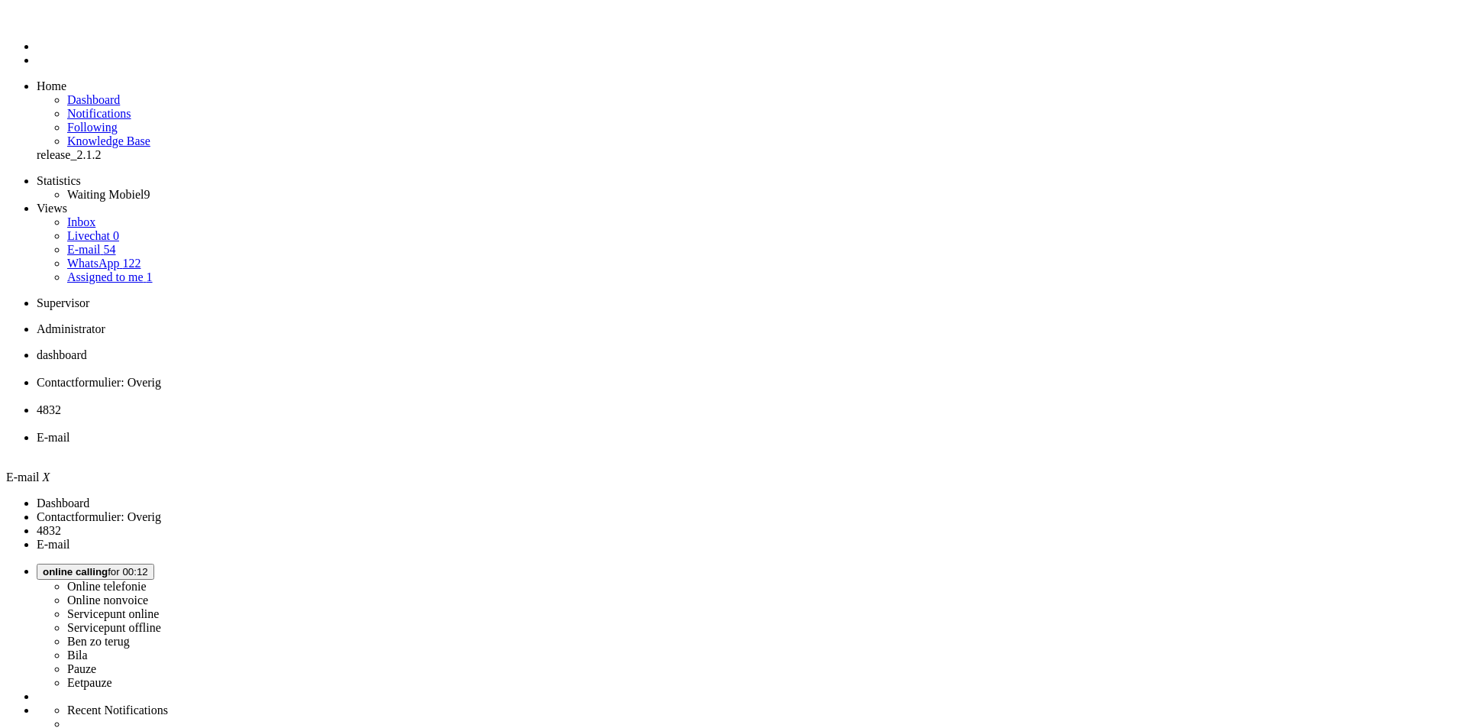
drag, startPoint x: 573, startPoint y: 95, endPoint x: 56, endPoint y: 92, distance: 516.9
click at [56, 92] on div "Home Dashboard Notifications Following Knowledge Base release_2.1.2 Statistics …" at bounding box center [733, 524] width 1454 height 1025
click at [701, 444] on div "Close tab" at bounding box center [748, 451] width 1423 height 14
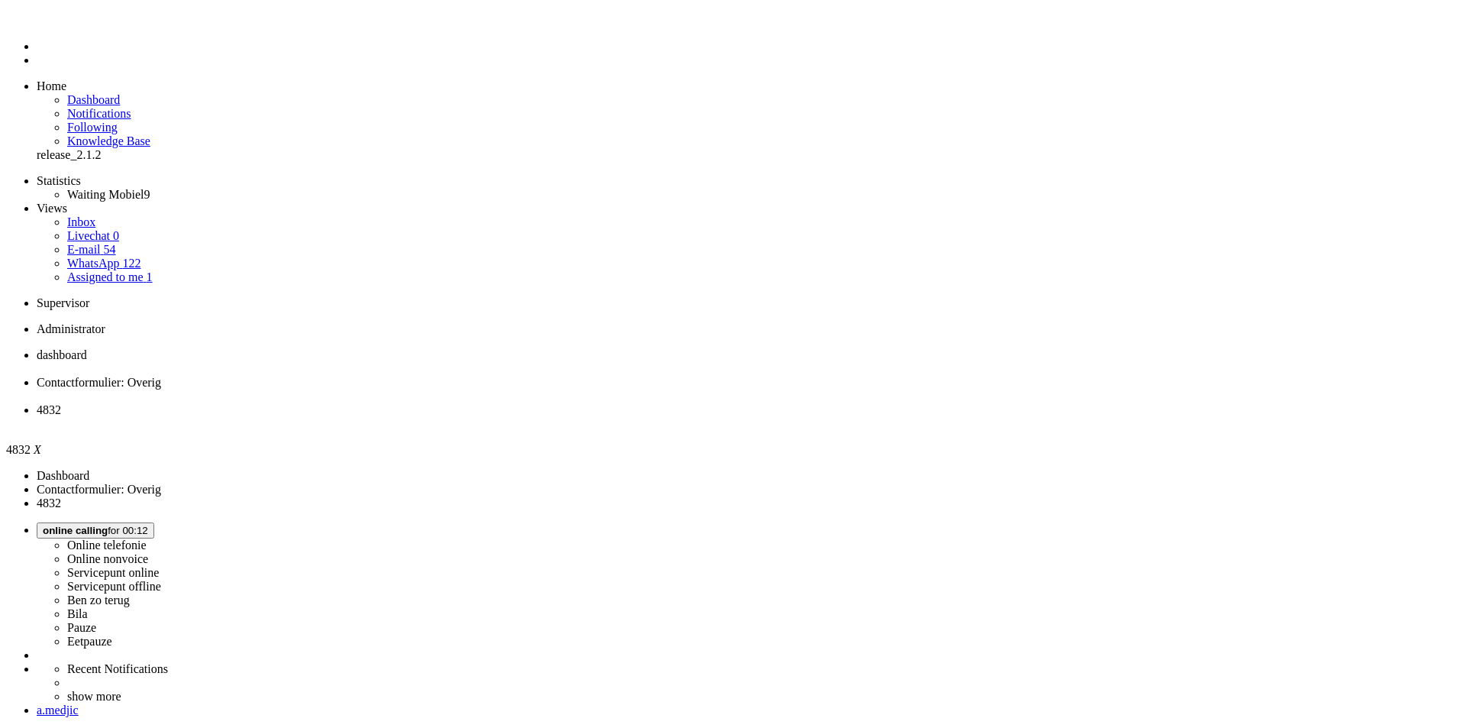
click at [87, 348] on span "dashboard" at bounding box center [62, 354] width 50 height 13
click at [116, 243] on link "E-mail 54" at bounding box center [91, 249] width 49 height 13
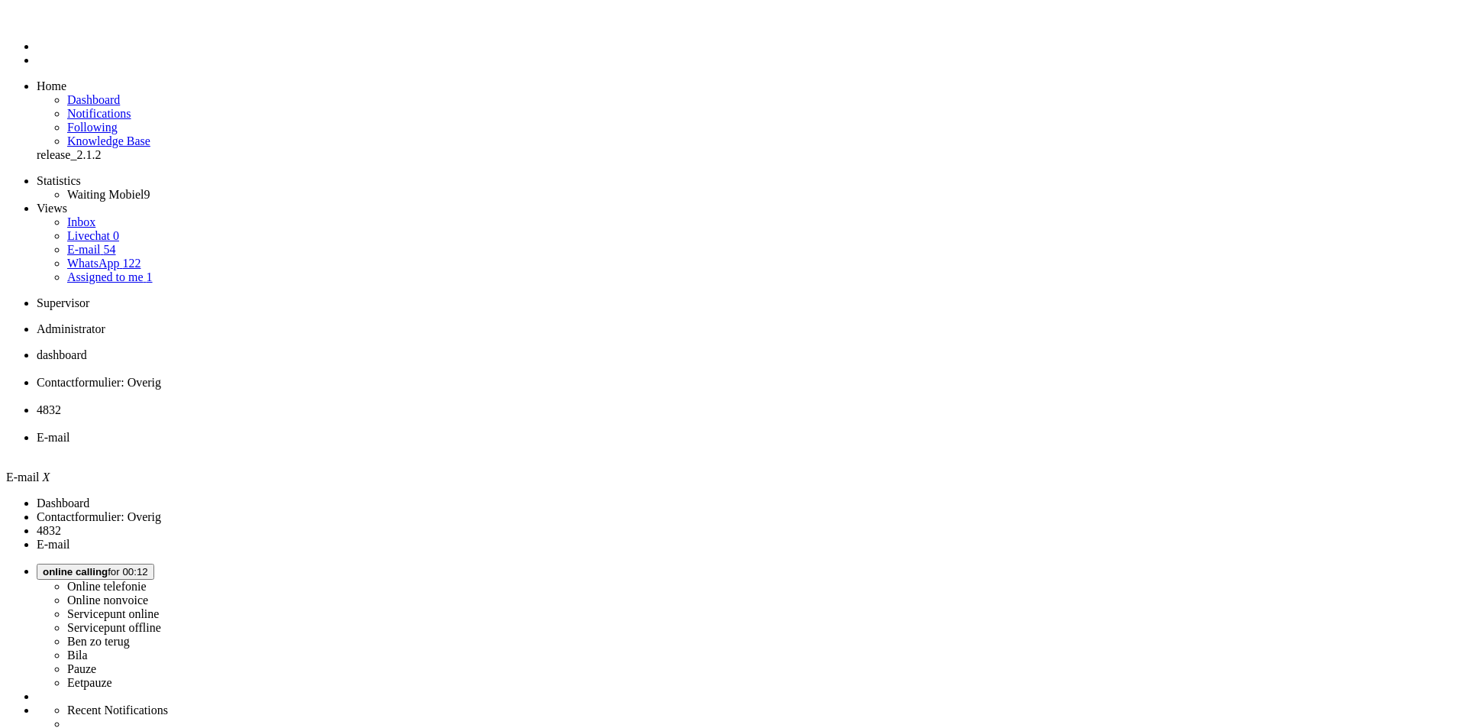
type input "2"
type input "3"
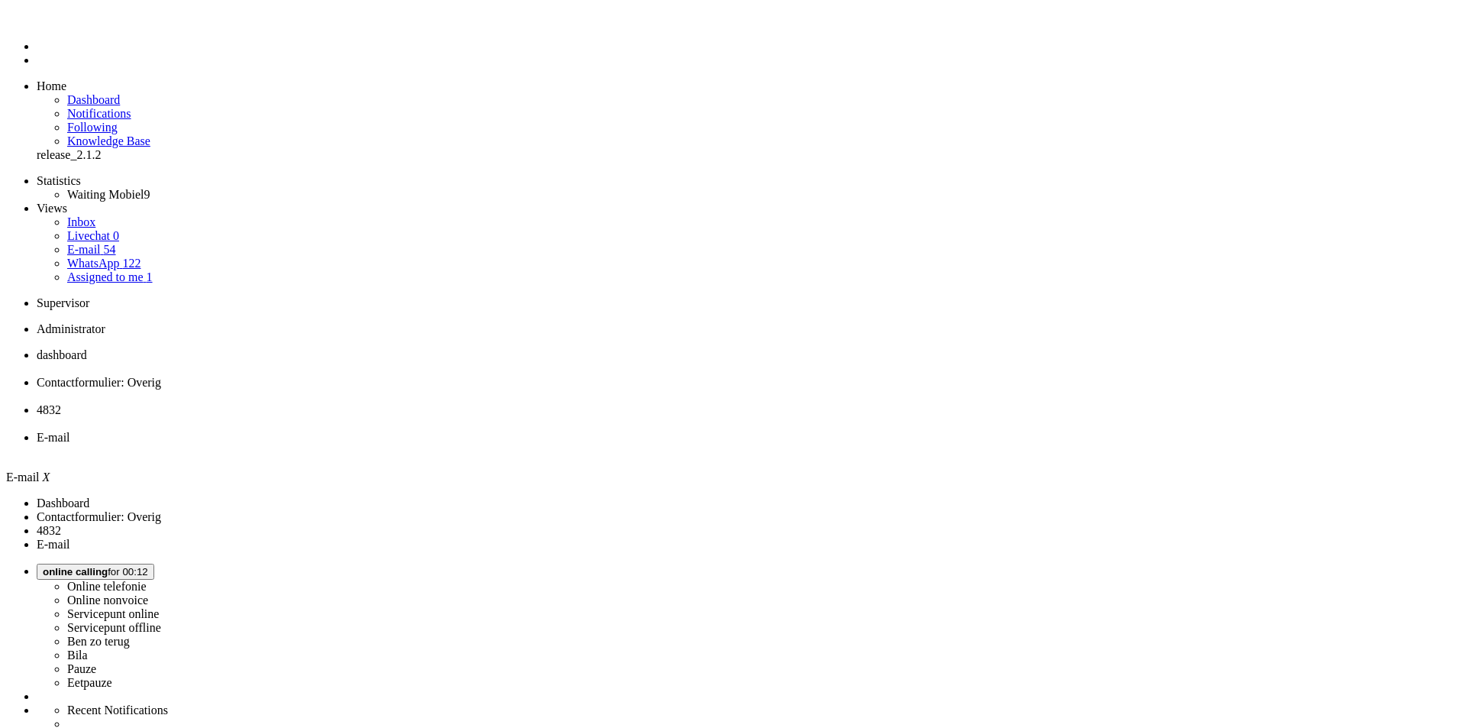
type input "3"
type input "4"
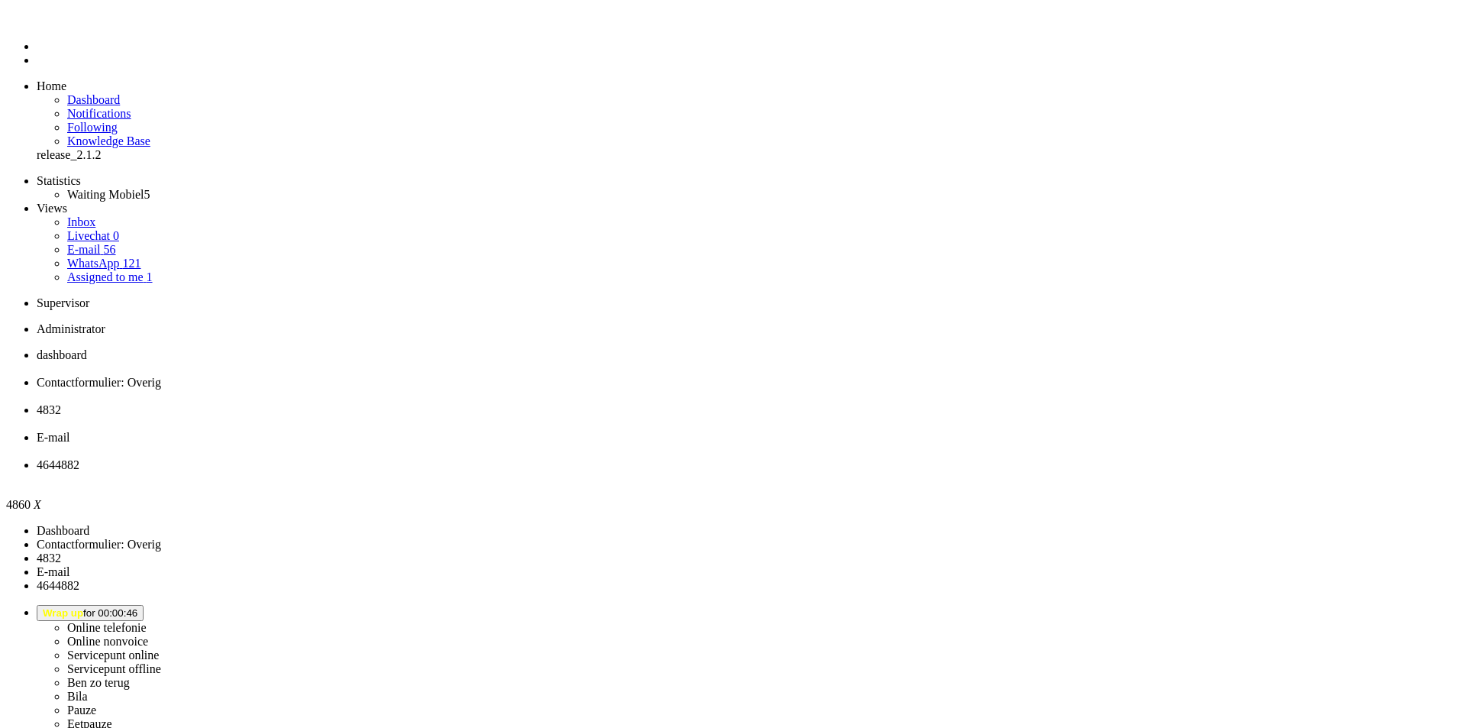
click at [834, 472] on div "Close tab" at bounding box center [748, 479] width 1423 height 14
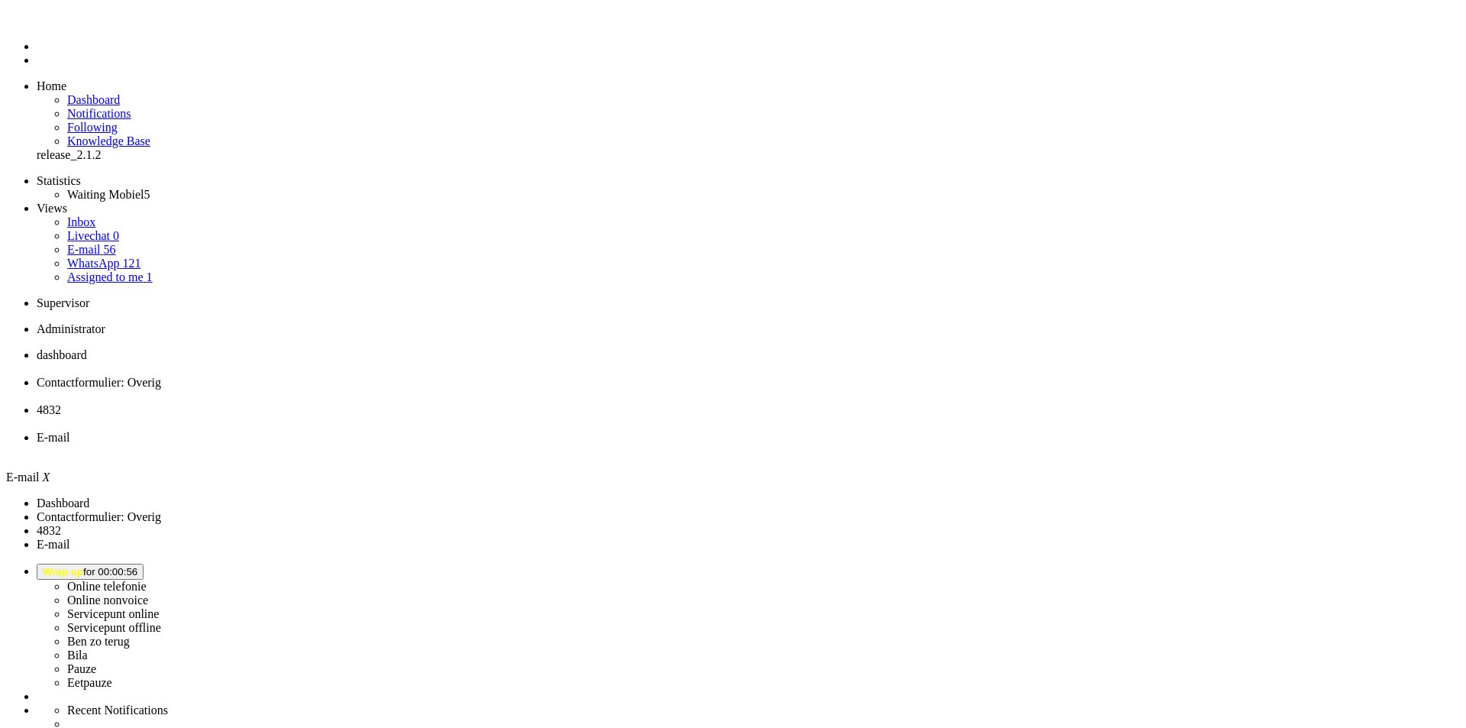
click at [699, 444] on div "Close tab" at bounding box center [748, 451] width 1423 height 14
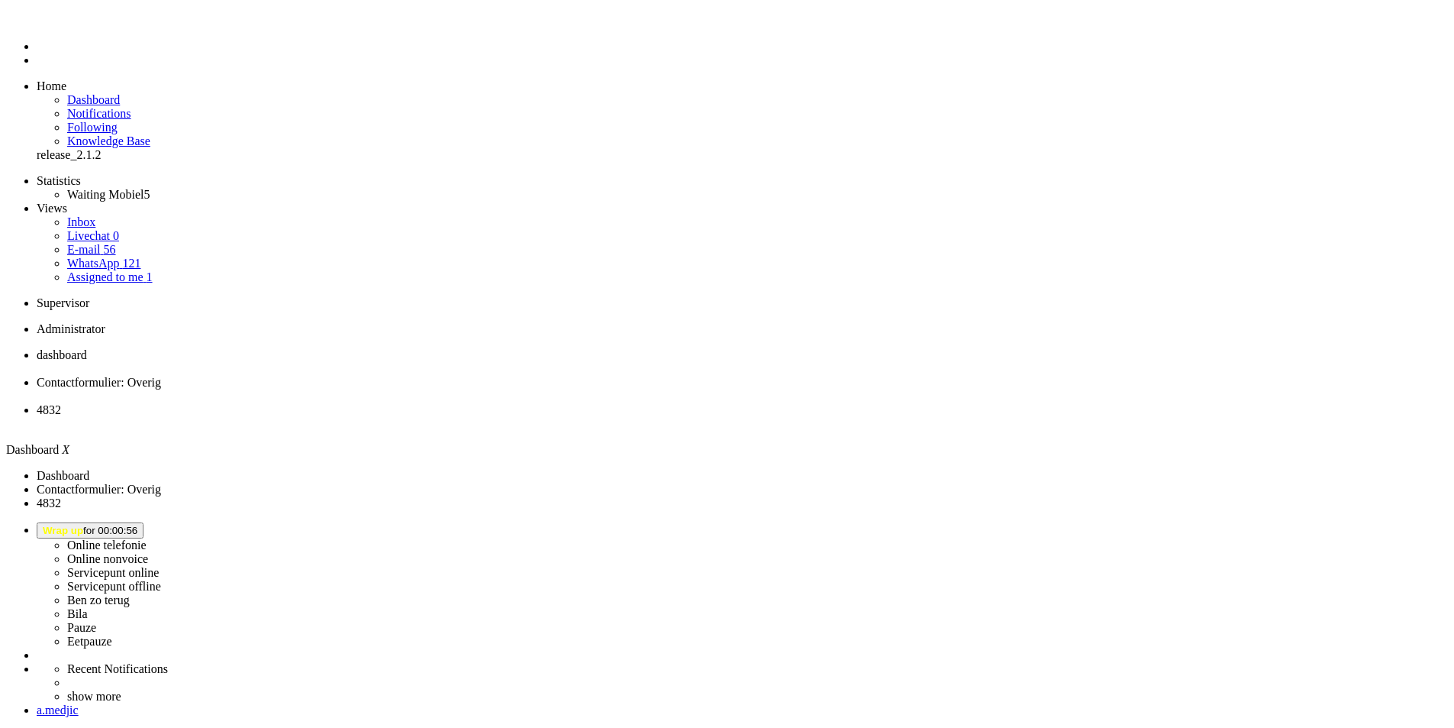
click at [503, 403] on li "4832" at bounding box center [743, 416] width 1412 height 27
click at [573, 417] on div "Close tab" at bounding box center [748, 424] width 1423 height 14
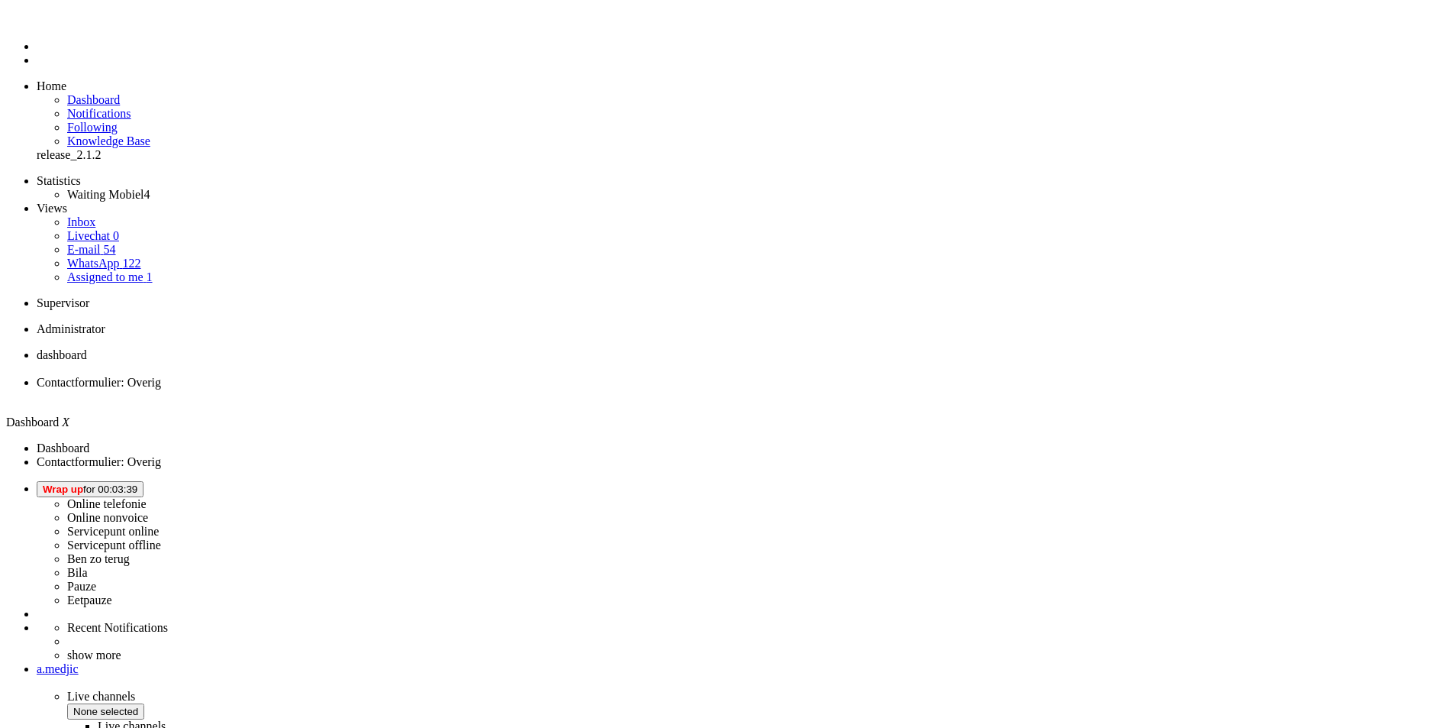
click at [137, 483] on b "button" at bounding box center [137, 488] width 0 height 11
click at [147, 497] on label "Online telefonie" at bounding box center [106, 503] width 79 height 13
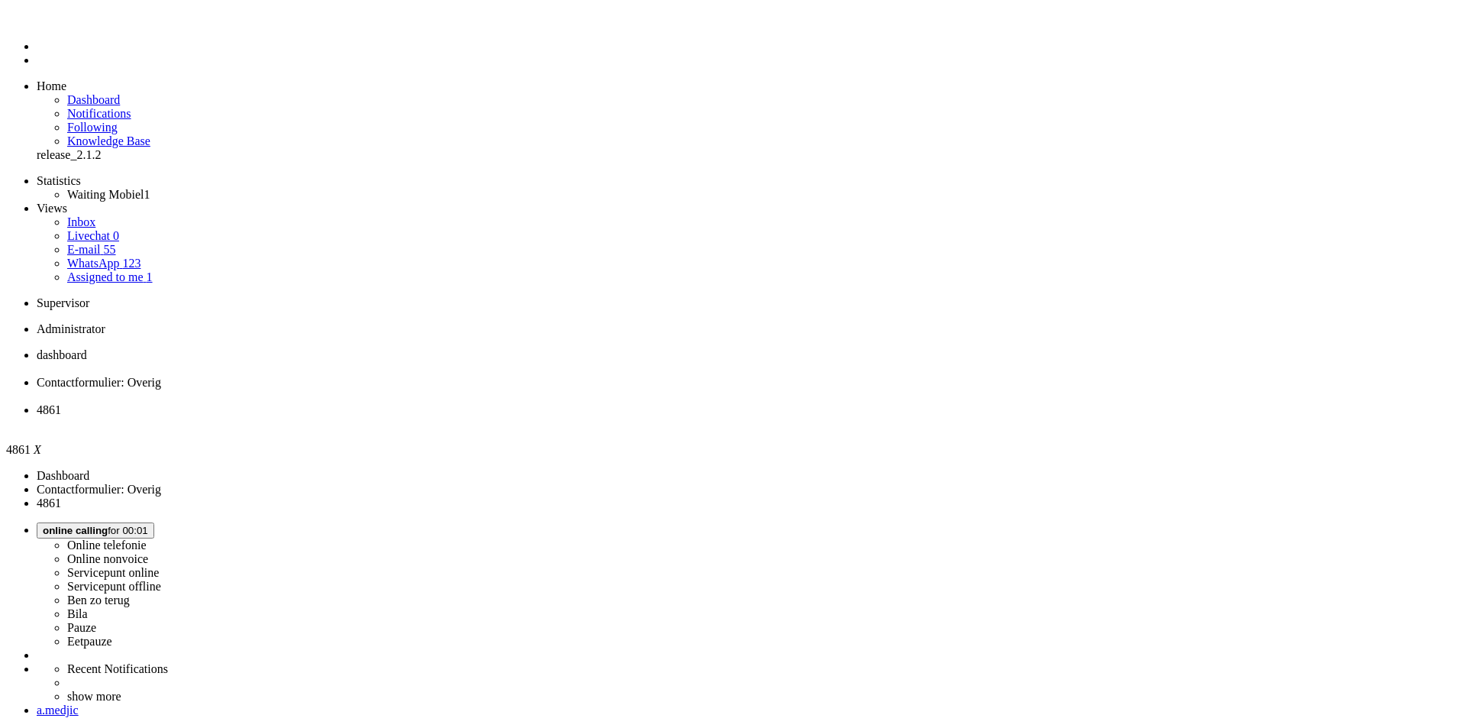
click at [567, 417] on div "Close tab" at bounding box center [748, 424] width 1423 height 14
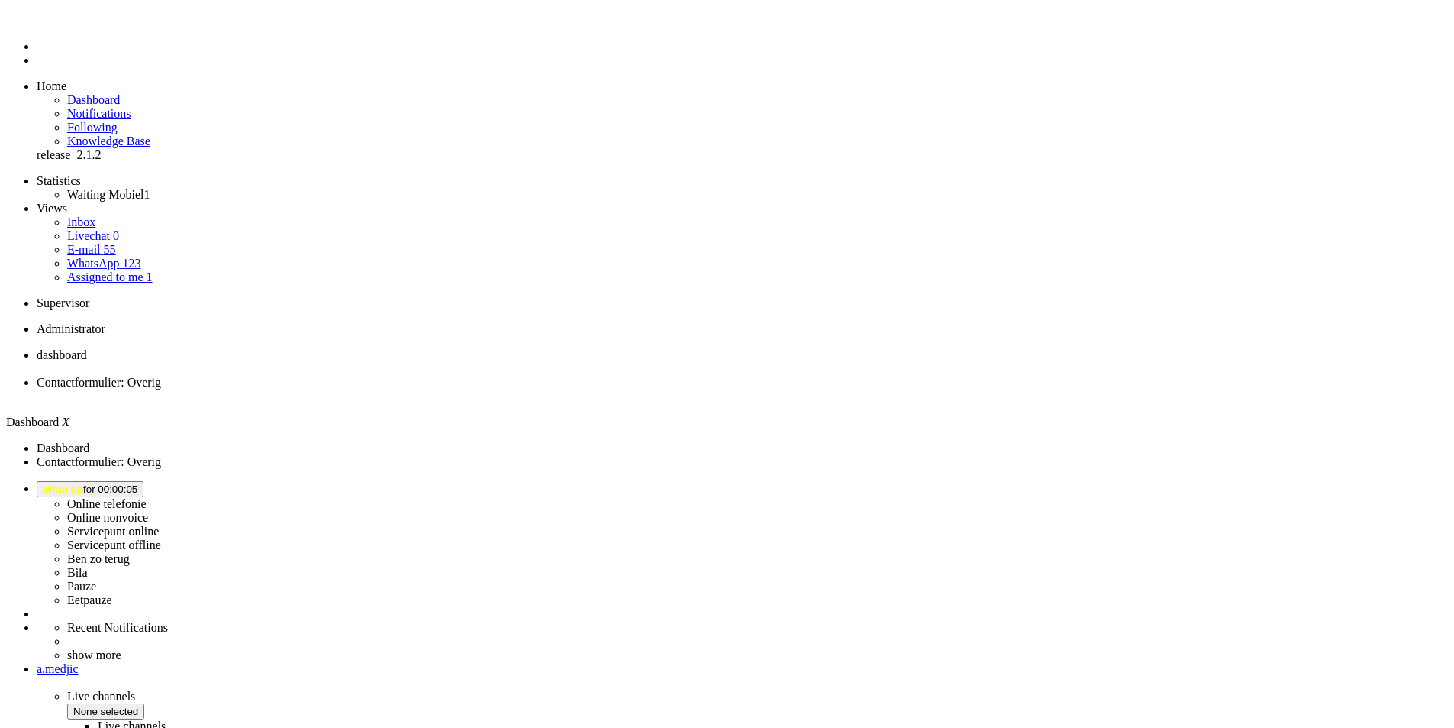
click at [137, 483] on span "Wrap up for 00:00:05" at bounding box center [90, 488] width 95 height 11
click at [147, 497] on label "Online telefonie" at bounding box center [106, 503] width 79 height 13
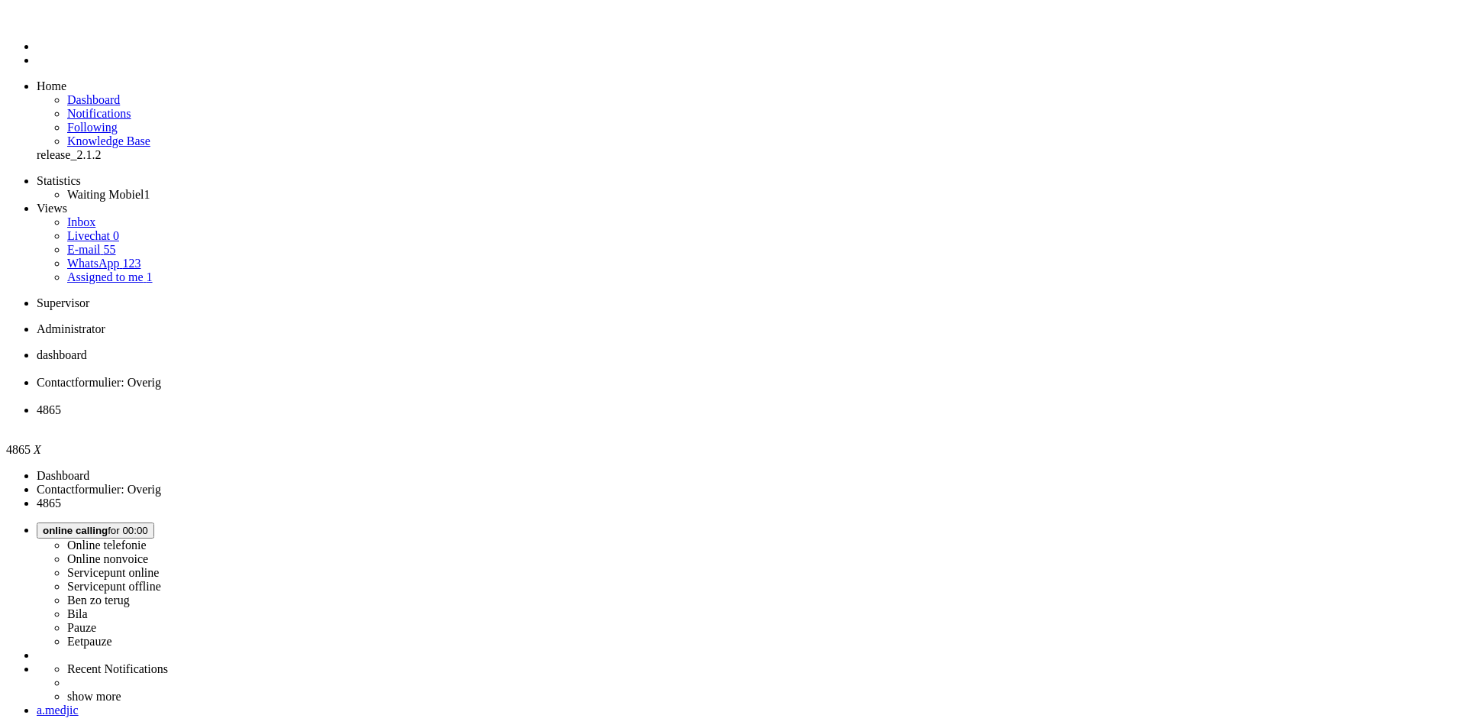
click at [87, 348] on span "dashboard" at bounding box center [62, 354] width 50 height 13
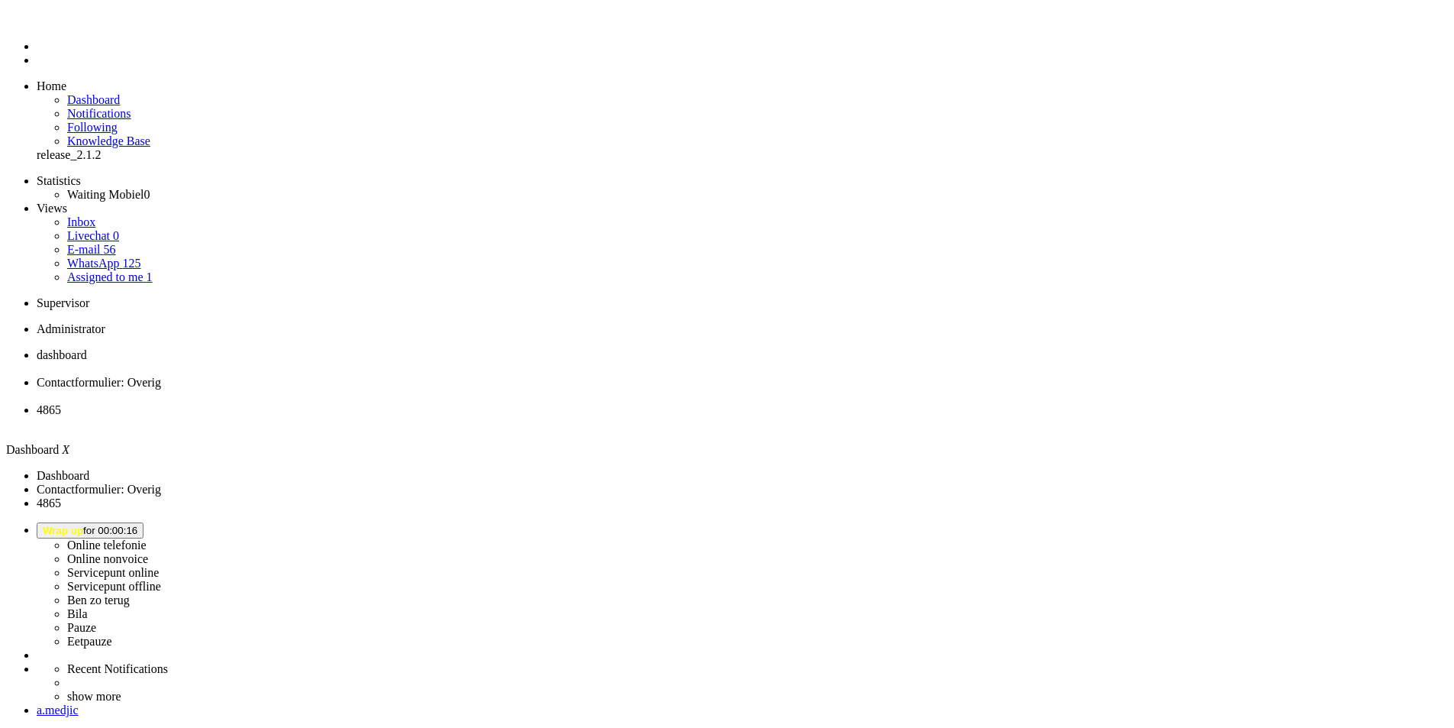
click at [514, 403] on li "4865" at bounding box center [743, 416] width 1412 height 27
click at [87, 348] on span "dashboard" at bounding box center [62, 354] width 50 height 13
click at [137, 524] on span "Wrap up for 00:01:46" at bounding box center [90, 529] width 95 height 11
click at [147, 538] on label "Online telefonie" at bounding box center [106, 544] width 79 height 13
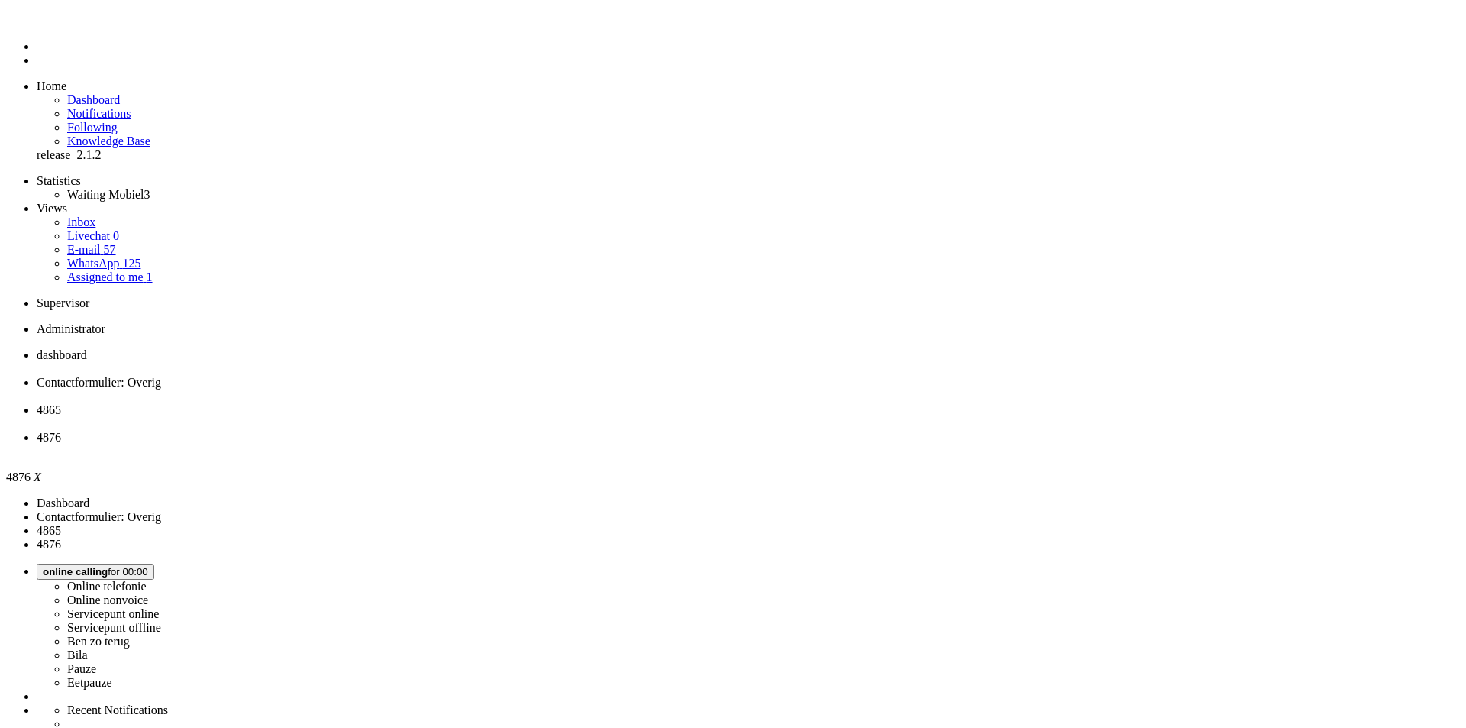
click at [518, 403] on li "4865" at bounding box center [748, 416] width 1423 height 27
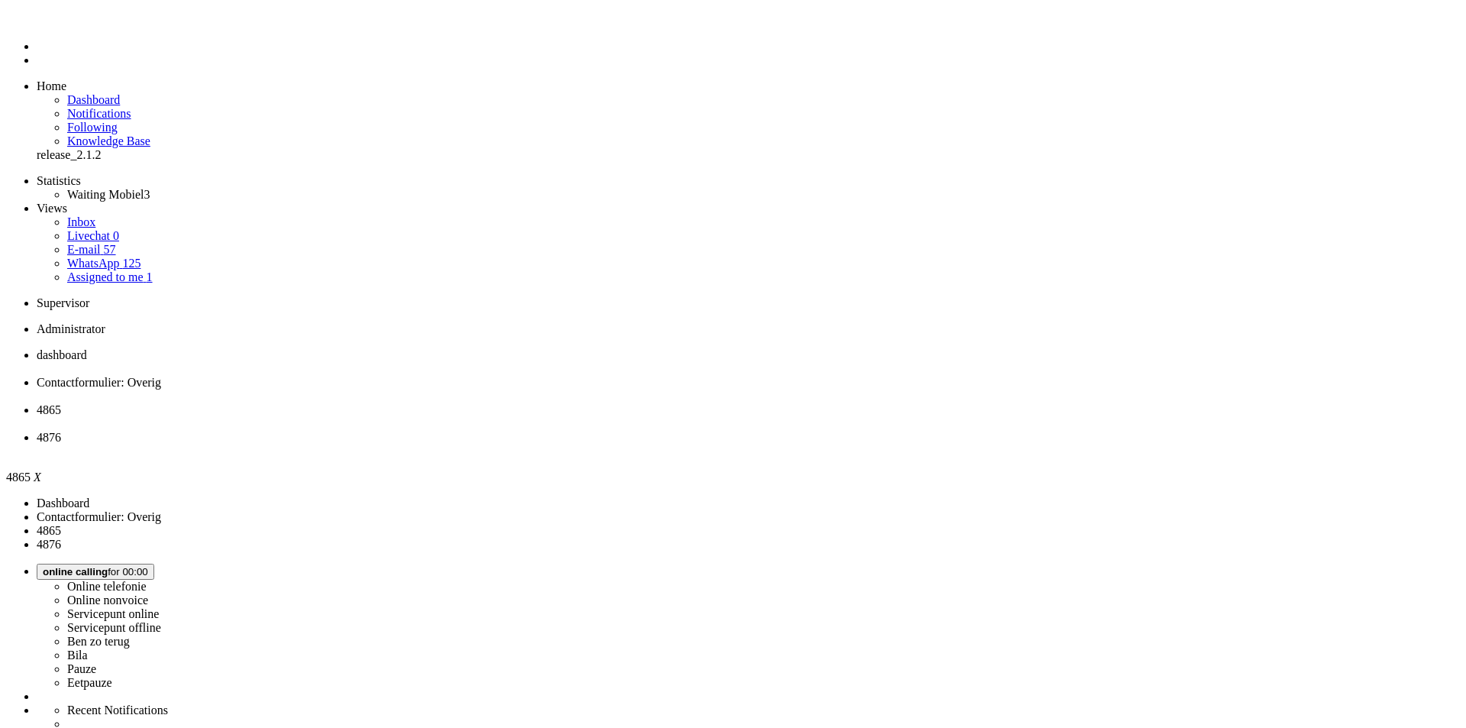
click at [571, 417] on div "Close tab" at bounding box center [748, 424] width 1423 height 14
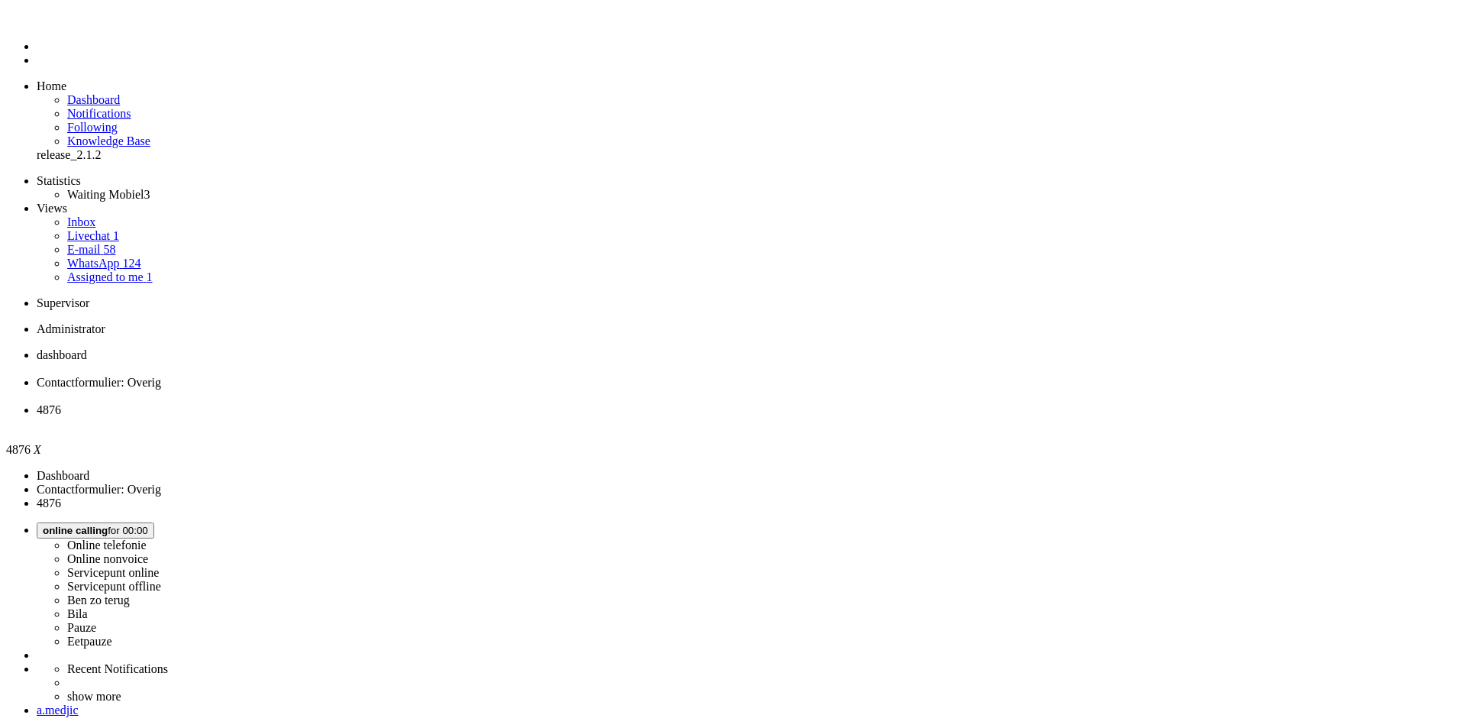
click at [87, 348] on span "dashboard" at bounding box center [62, 354] width 50 height 13
click at [116, 243] on link "E-mail 58" at bounding box center [91, 249] width 49 height 13
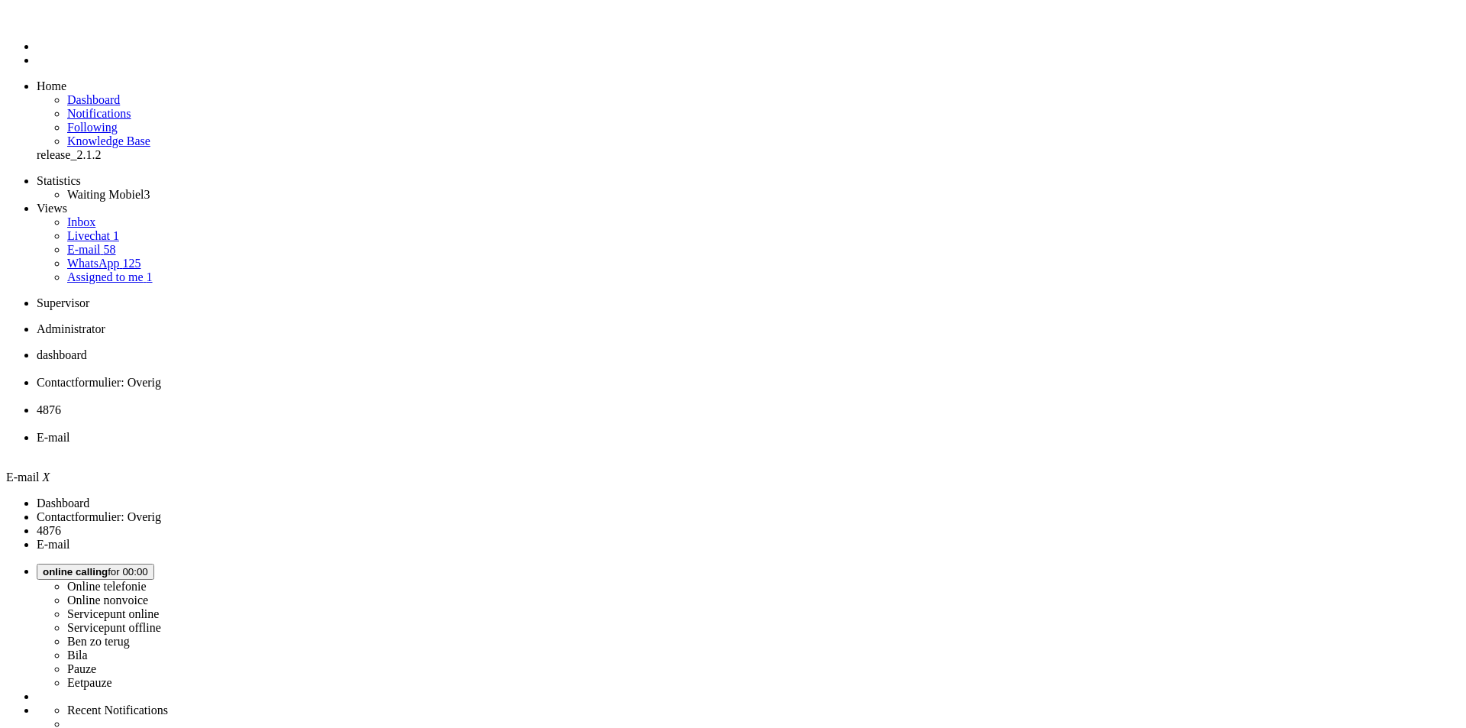
click at [119, 257] on link "WhatsApp 125" at bounding box center [103, 263] width 73 height 13
paste input "4356676"
type input "4356676"
drag, startPoint x: 324, startPoint y: 76, endPoint x: 172, endPoint y: 49, distance: 155.1
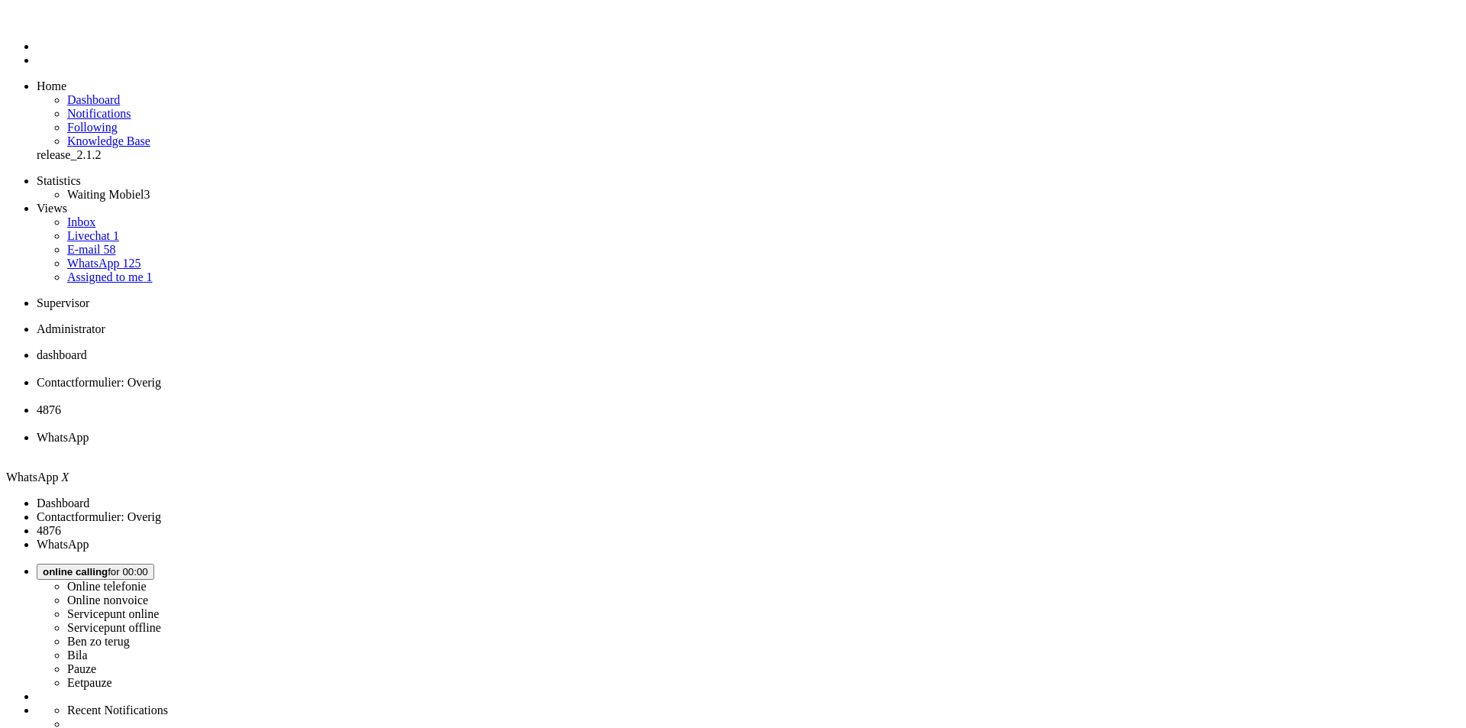
click at [176, 48] on div "Home Dashboard Notifications Following Knowledge Base release_2.1.2 Statistics …" at bounding box center [733, 524] width 1454 height 1025
click at [703, 444] on div "Close tab" at bounding box center [748, 451] width 1423 height 14
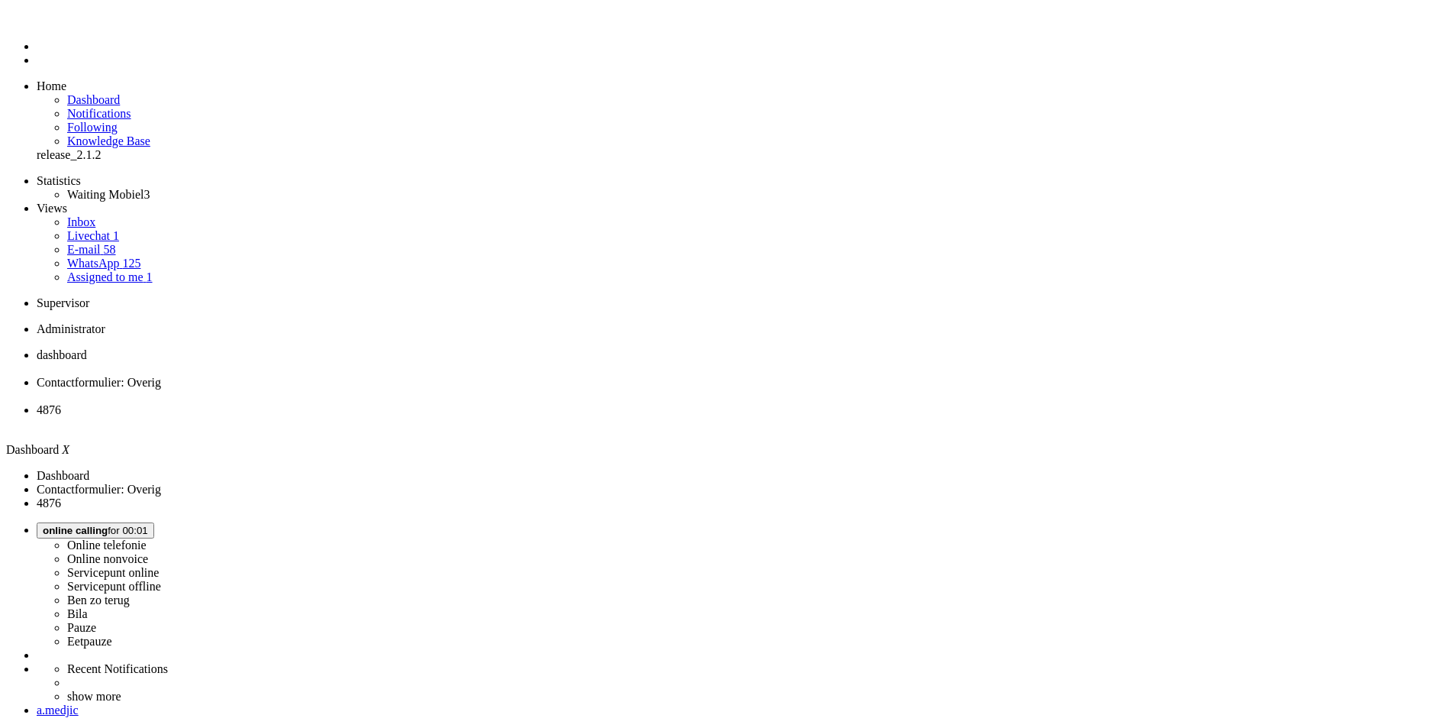
click at [61, 403] on span "4876" at bounding box center [49, 409] width 24 height 13
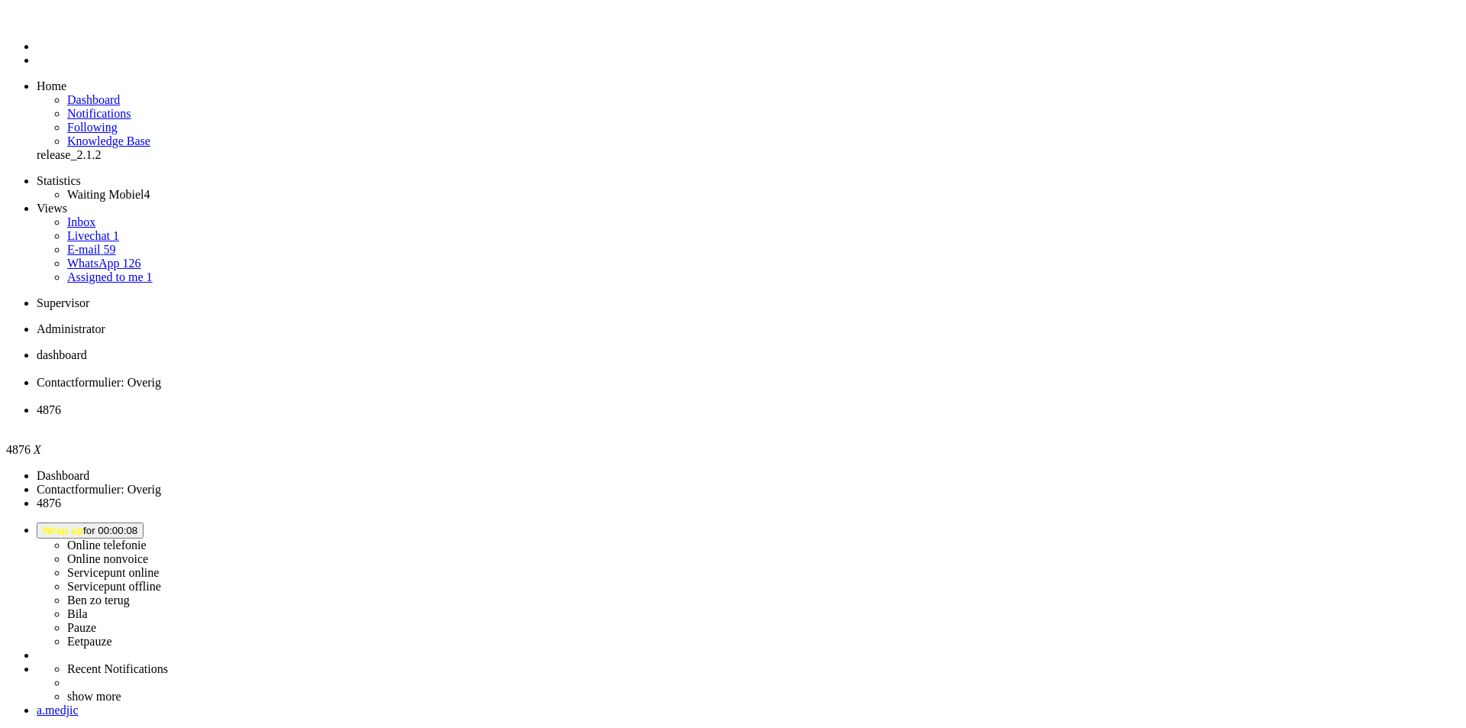
scroll to position [76, 0]
click at [573, 417] on div "Close tab" at bounding box center [748, 424] width 1423 height 14
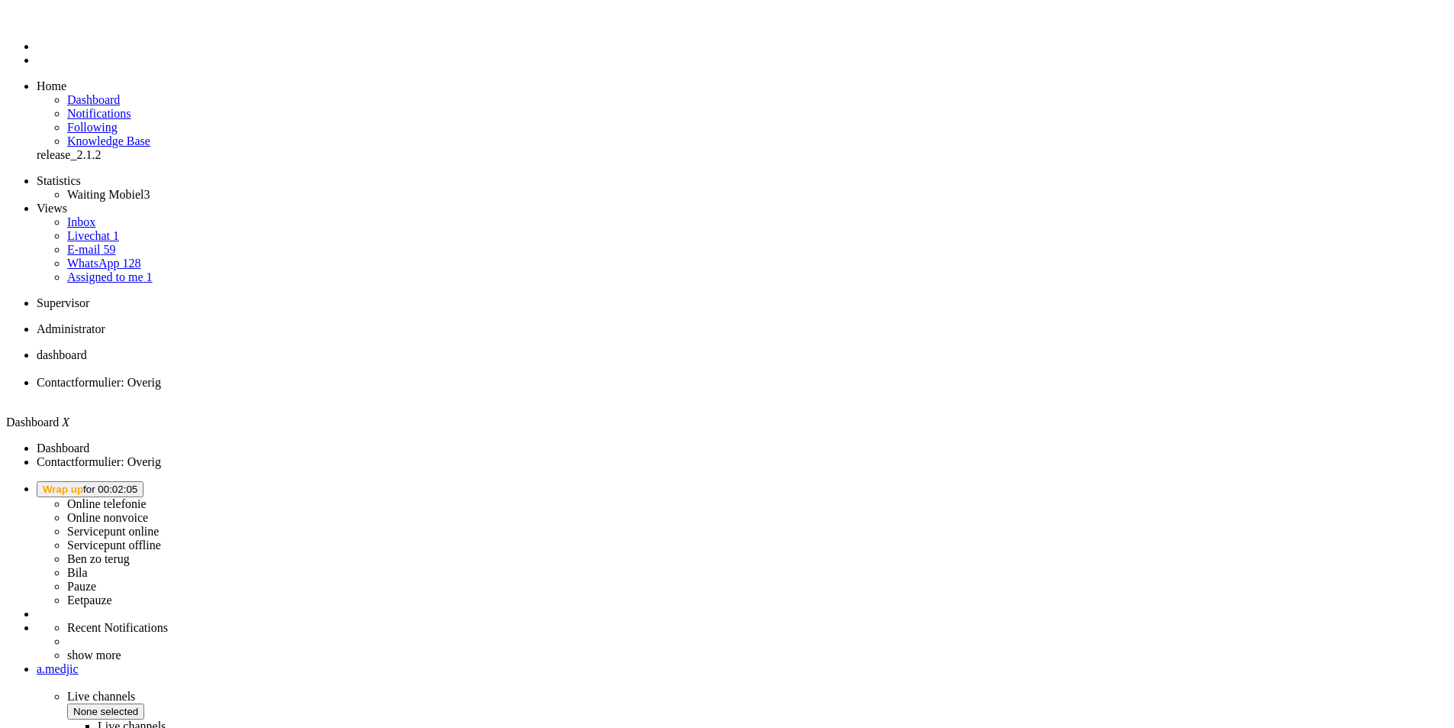
click at [137, 483] on span "Wrap up for 00:02:05" at bounding box center [90, 488] width 95 height 11
click at [147, 497] on label "Online telefonie" at bounding box center [106, 503] width 79 height 13
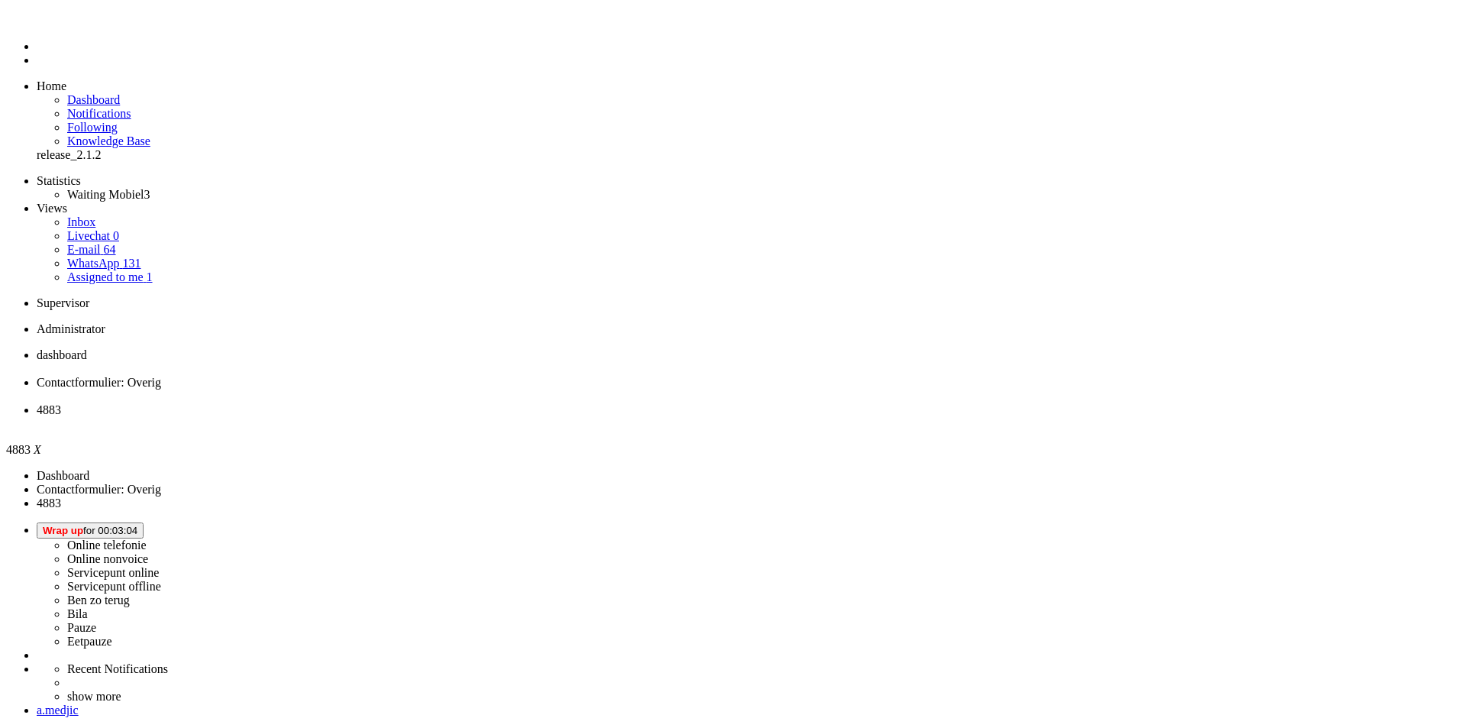
click at [137, 524] on span "Wrap up for 00:03:04" at bounding box center [90, 529] width 95 height 11
click at [147, 538] on label "Online telefonie" at bounding box center [106, 544] width 79 height 13
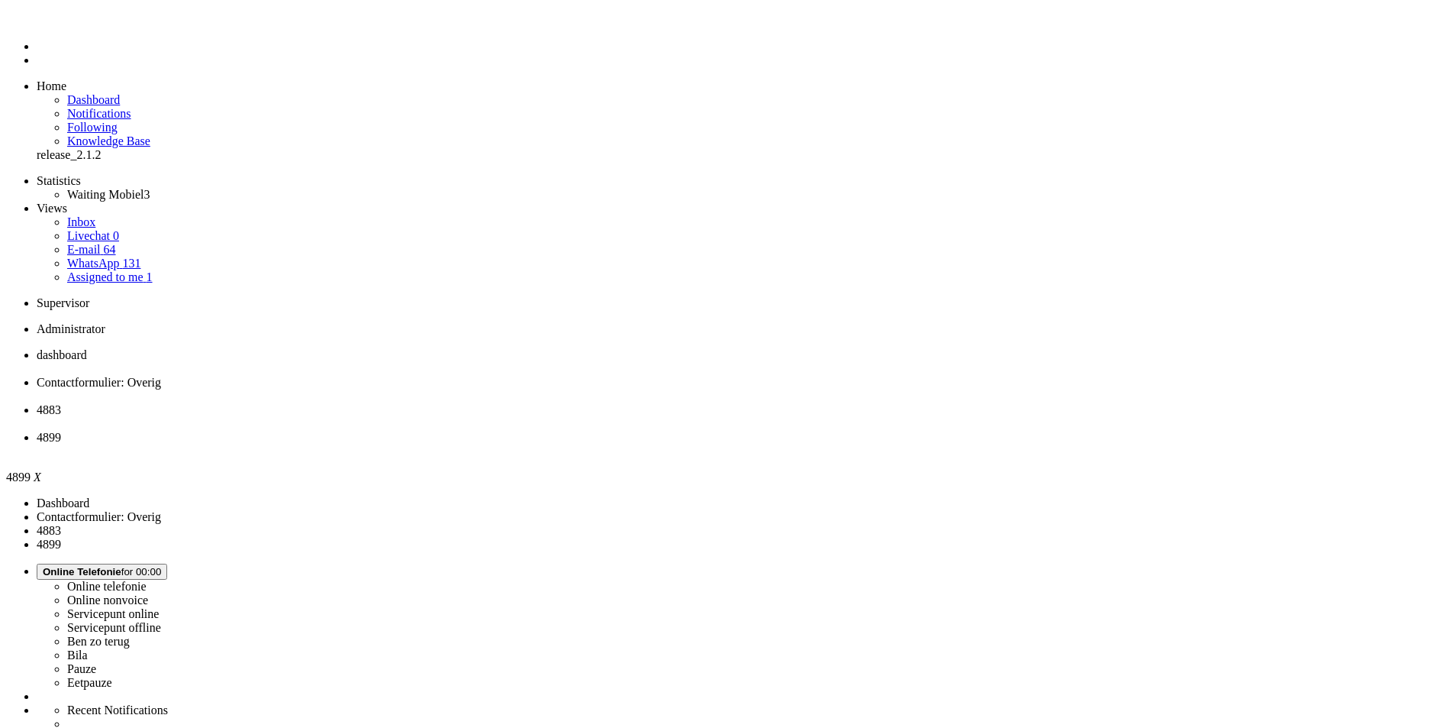
click at [574, 417] on div "Close tab" at bounding box center [743, 424] width 1412 height 14
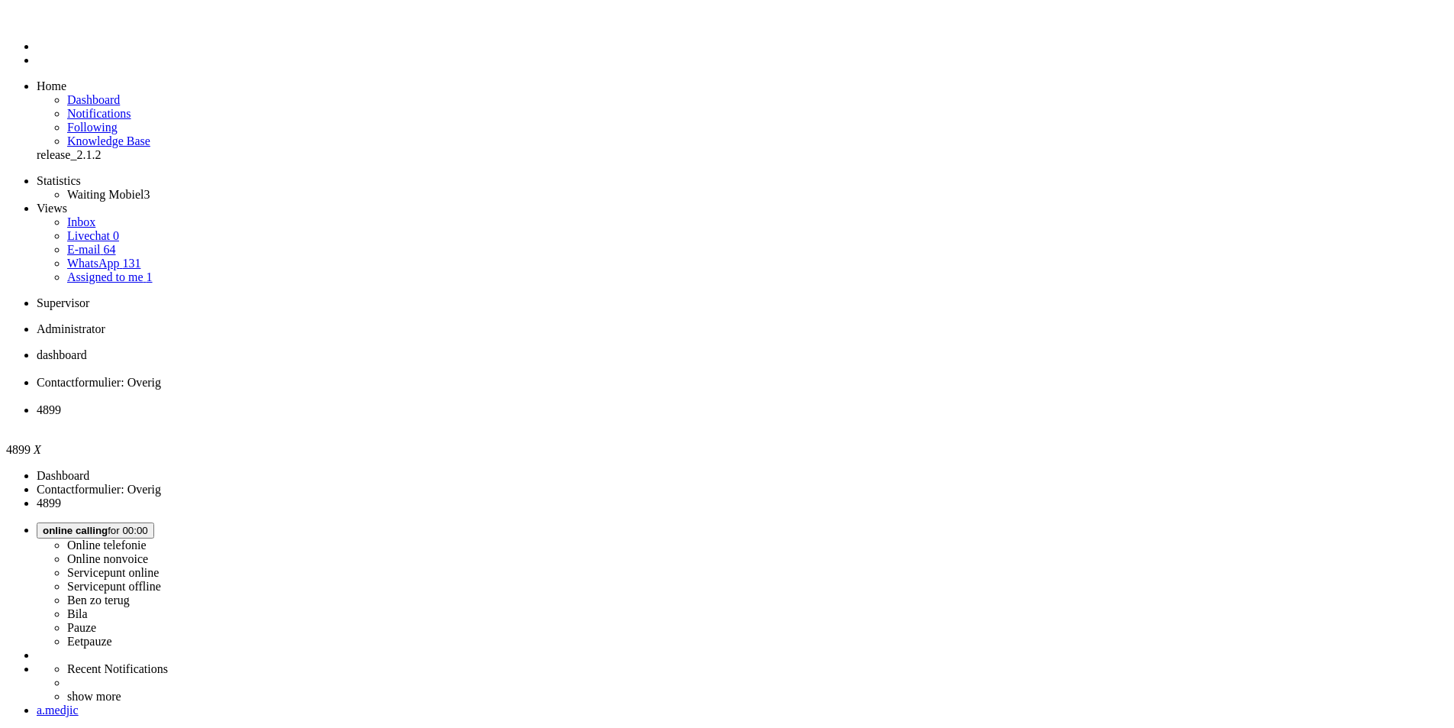
click at [0, 0] on icon at bounding box center [0, 0] width 0 height 0
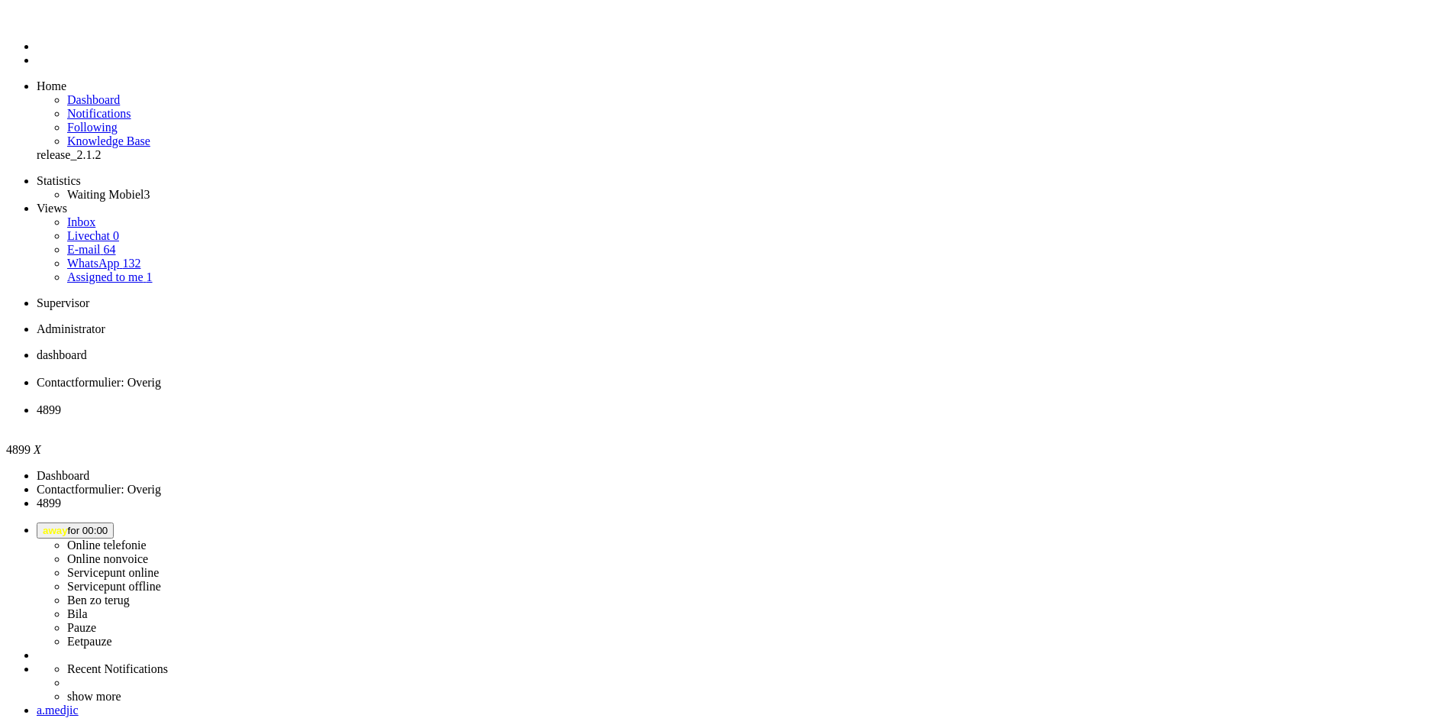
click at [573, 417] on div "Close tab" at bounding box center [743, 424] width 1412 height 14
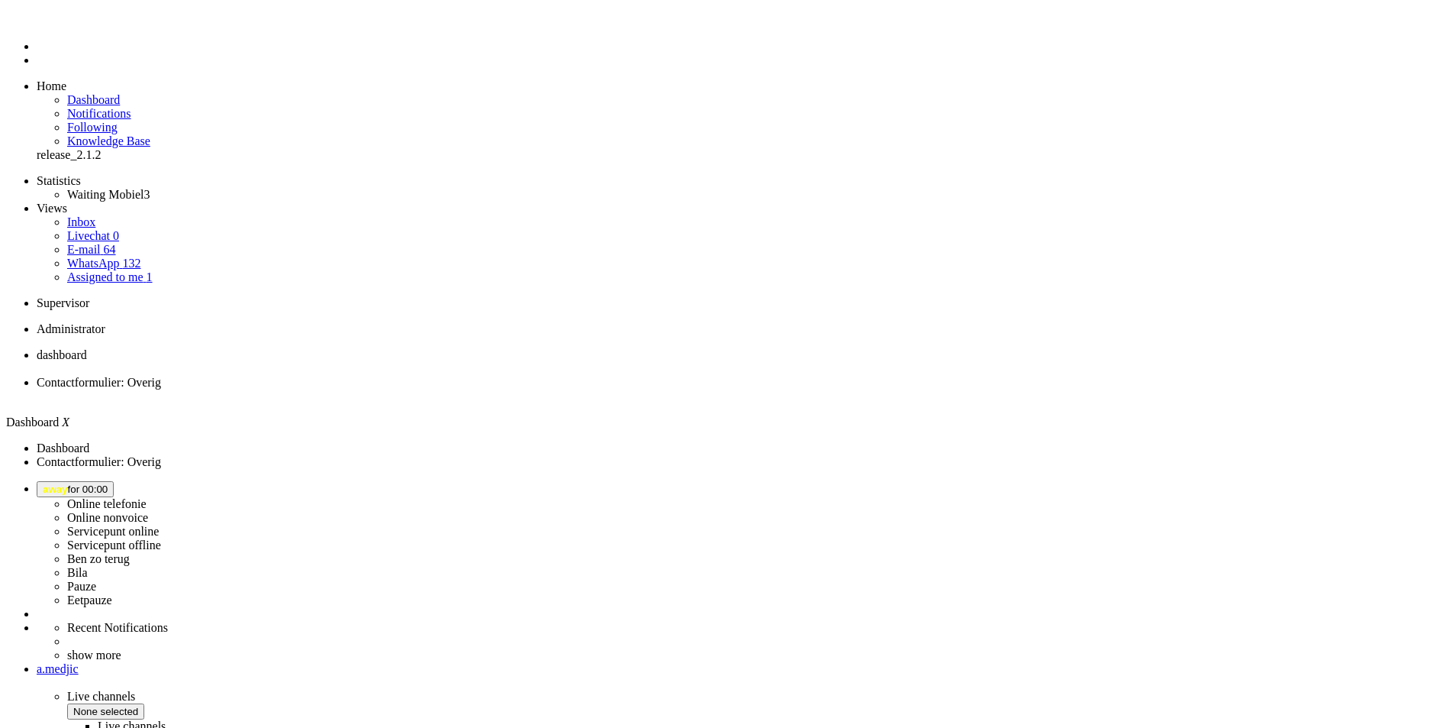
click at [108, 483] on span "away for 00:00" at bounding box center [75, 488] width 65 height 11
click at [147, 497] on label "Online telefonie" at bounding box center [106, 503] width 79 height 13
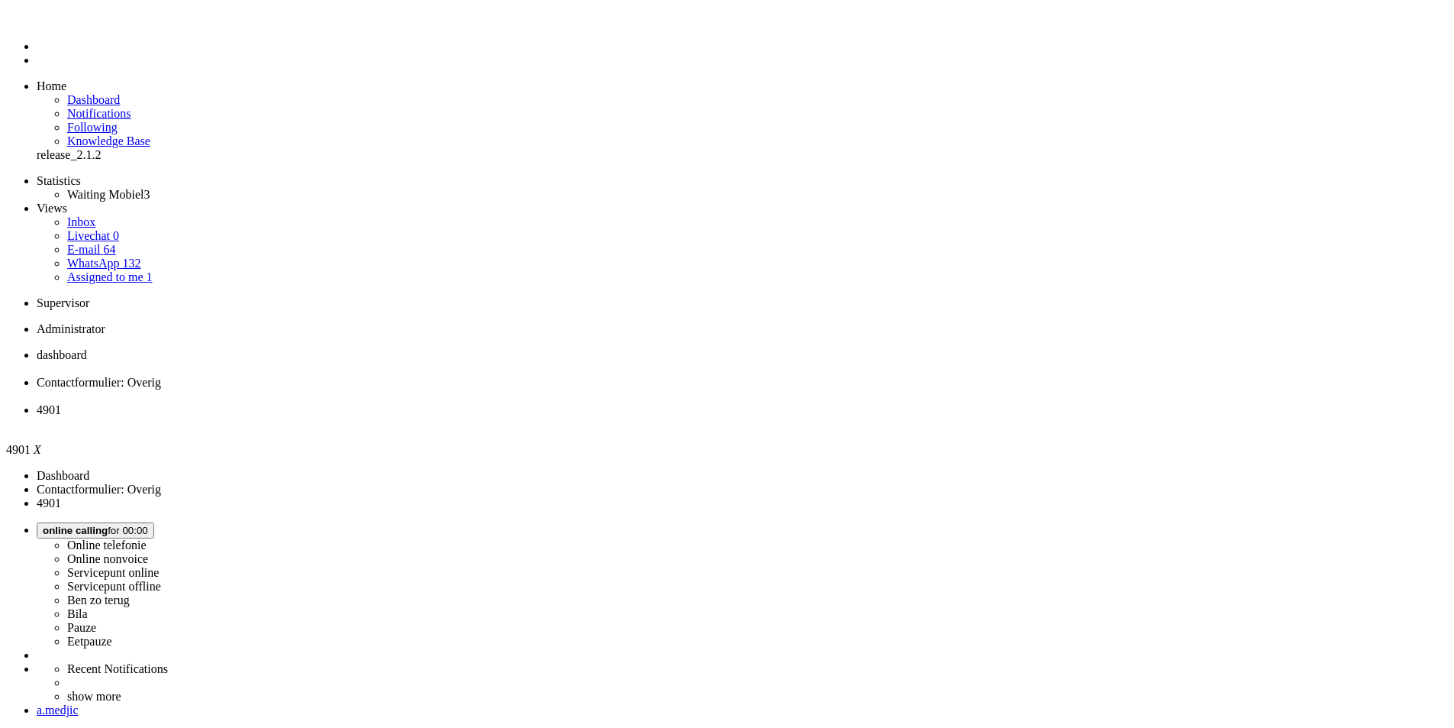
drag, startPoint x: 519, startPoint y: 432, endPoint x: 469, endPoint y: 436, distance: 50.5
copy div "Soumaya"
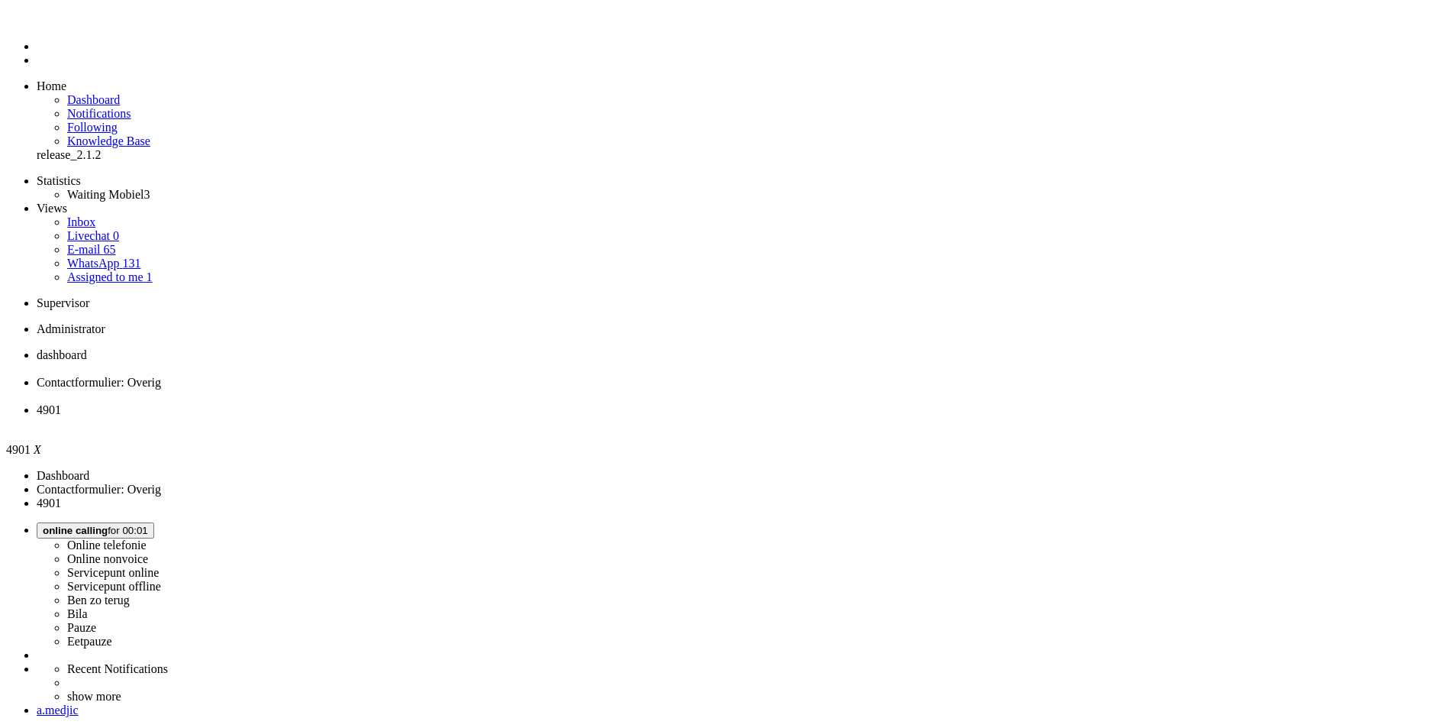
drag, startPoint x: 466, startPoint y: 418, endPoint x: 430, endPoint y: 421, distance: 36.0
copy div "Saqua"
drag, startPoint x: 429, startPoint y: 419, endPoint x: 473, endPoint y: 425, distance: 43.9
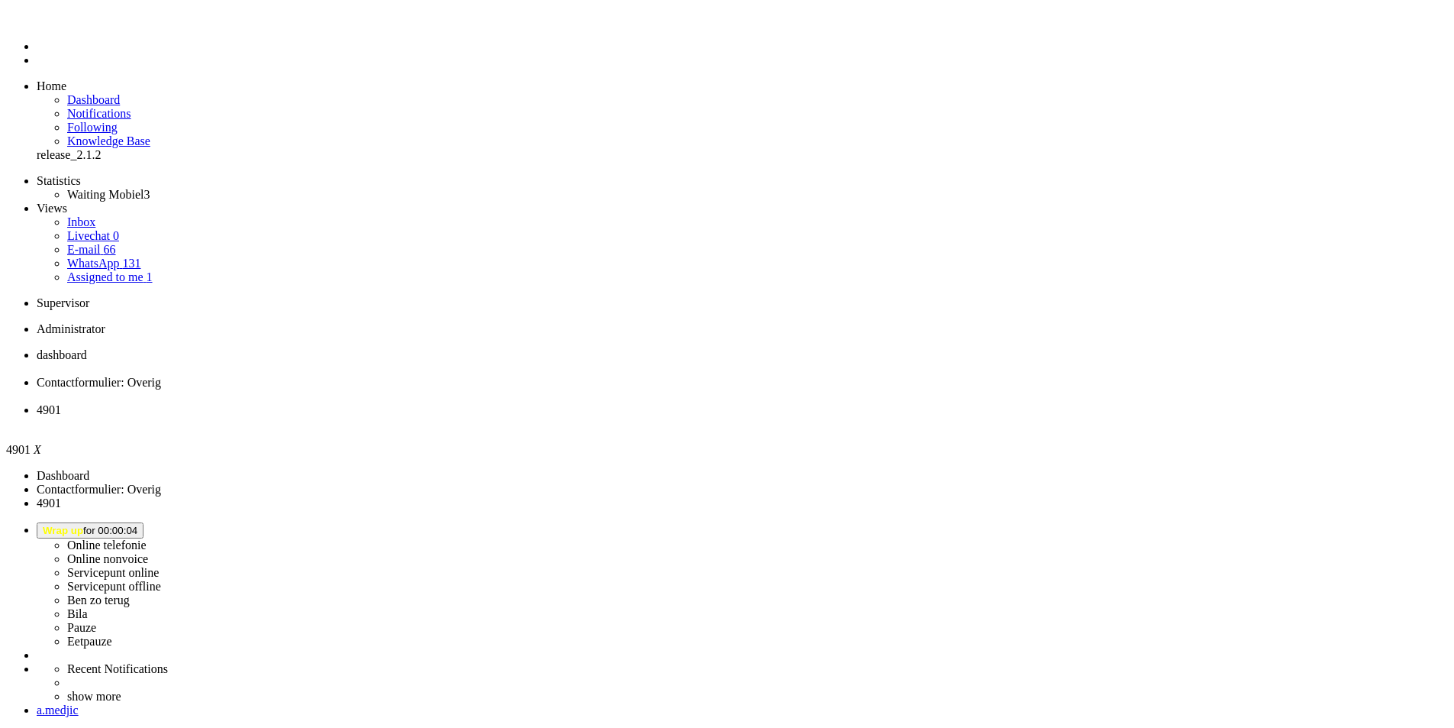
drag, startPoint x: 643, startPoint y: 328, endPoint x: 670, endPoint y: 333, distance: 27.9
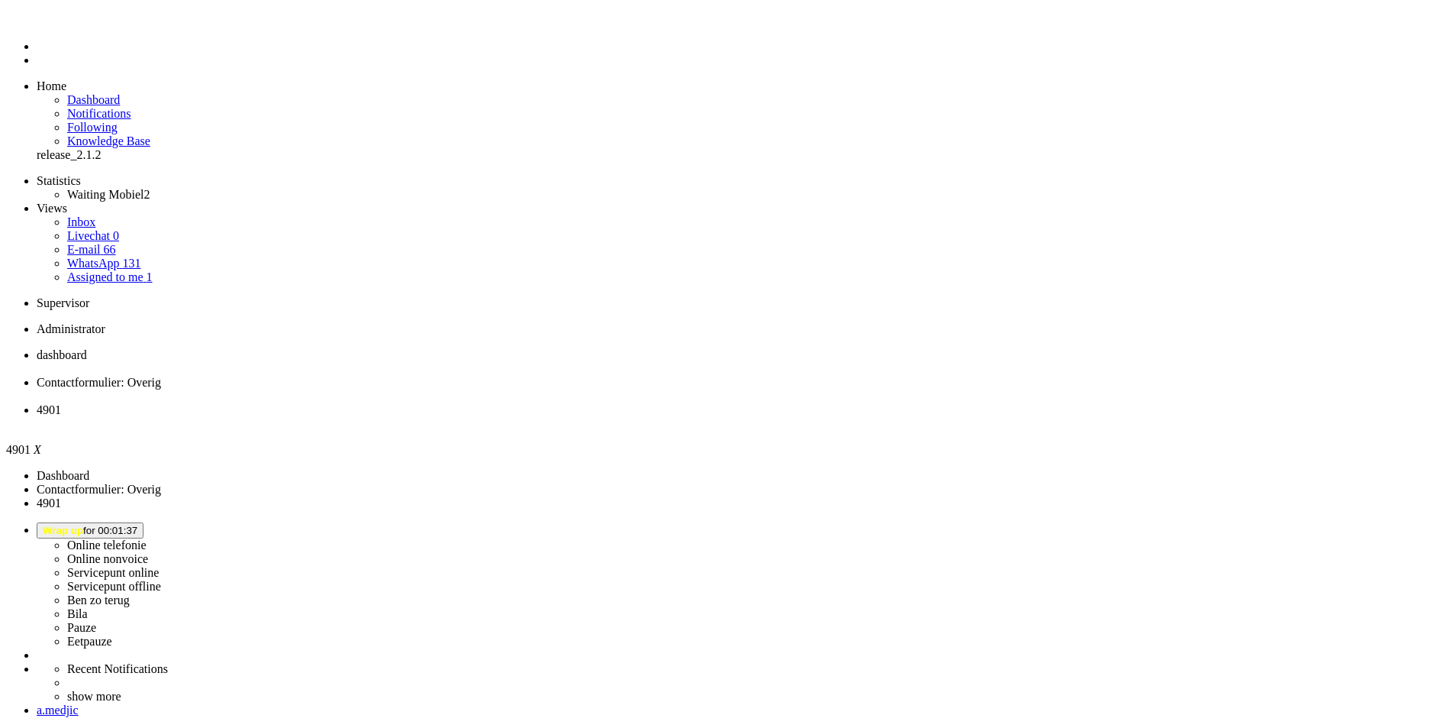
click at [568, 417] on div "Close tab" at bounding box center [743, 424] width 1412 height 14
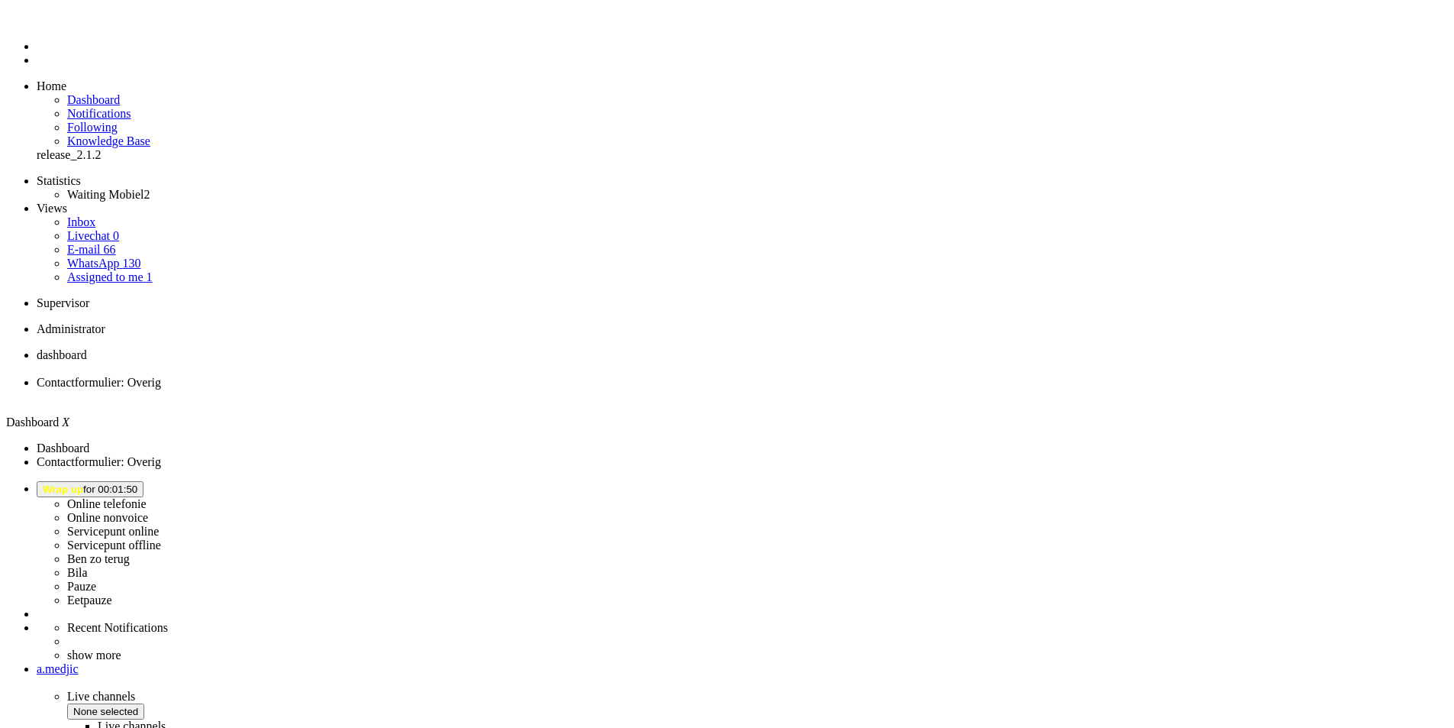
click at [144, 481] on button "Wrap up for 00:01:50" at bounding box center [90, 489] width 107 height 16
click at [147, 497] on label "Online telefonie" at bounding box center [106, 503] width 79 height 13
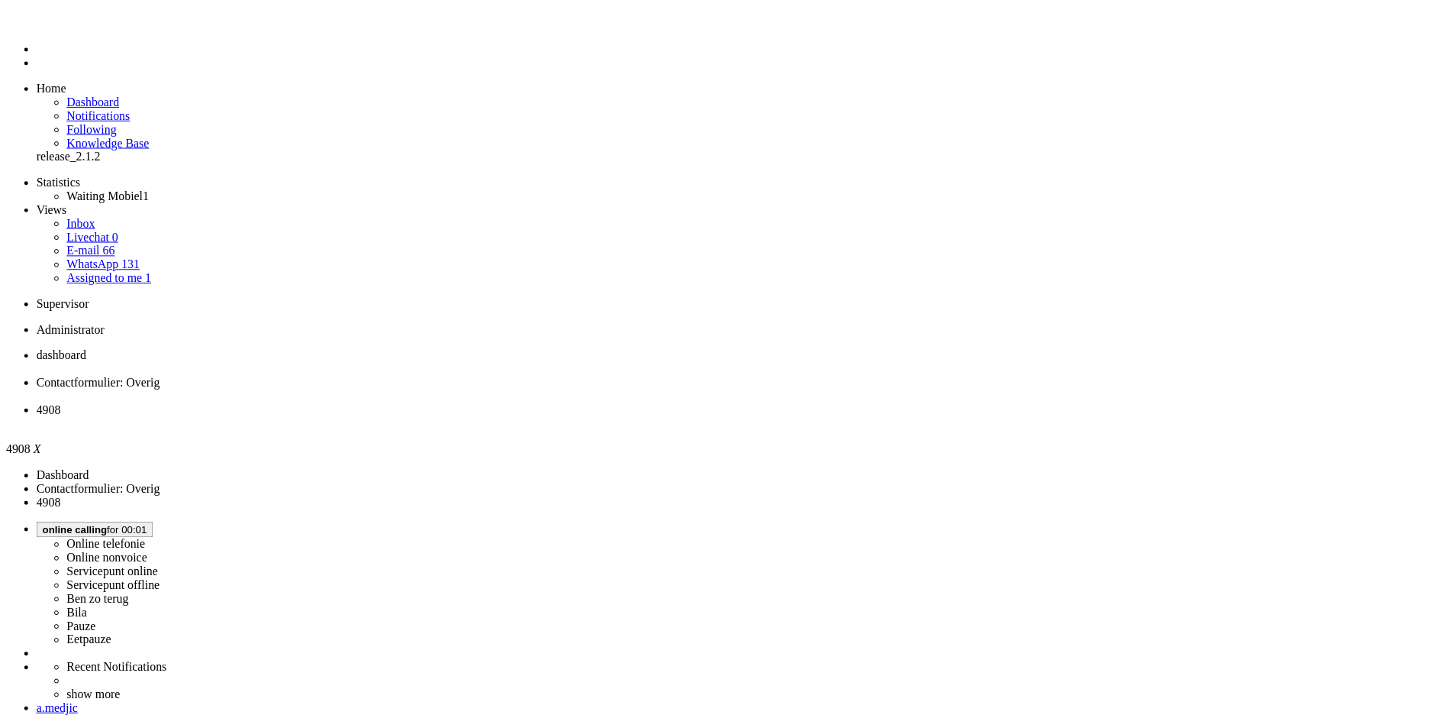
scroll to position [259, 0]
click at [572, 417] on div "Close tab" at bounding box center [748, 424] width 1423 height 14
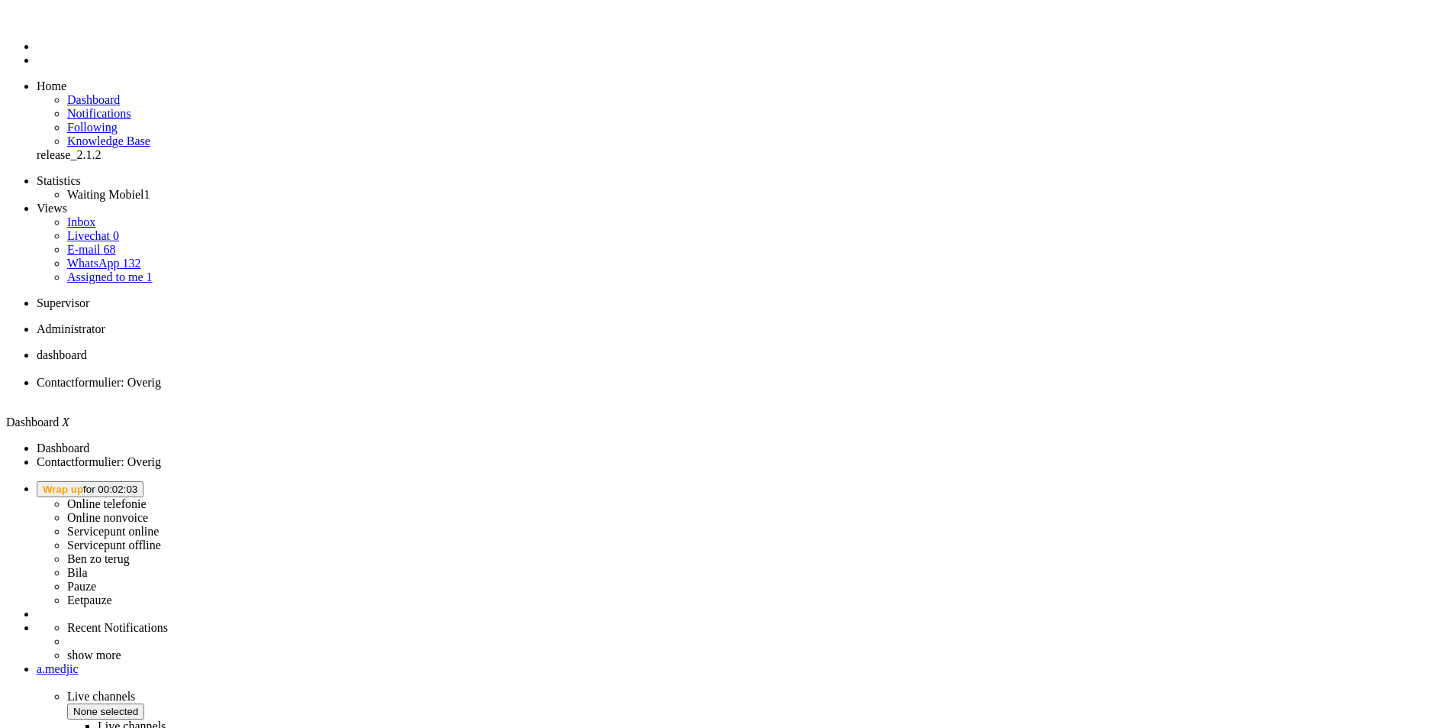
click at [144, 481] on button "Wrap up for 00:02:03" at bounding box center [90, 489] width 107 height 16
click at [147, 497] on label "Online telefonie" at bounding box center [106, 503] width 79 height 13
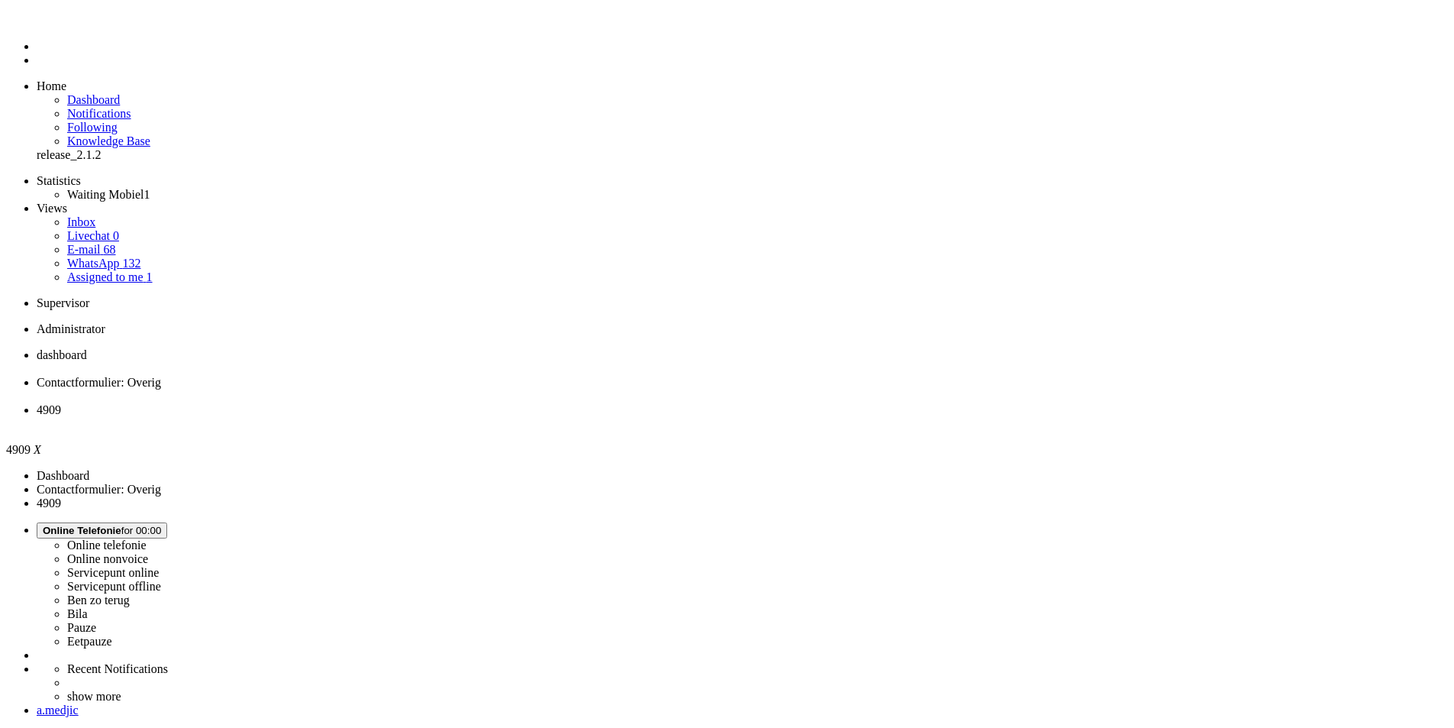
click at [115, 243] on link "E-mail 67" at bounding box center [91, 249] width 49 height 13
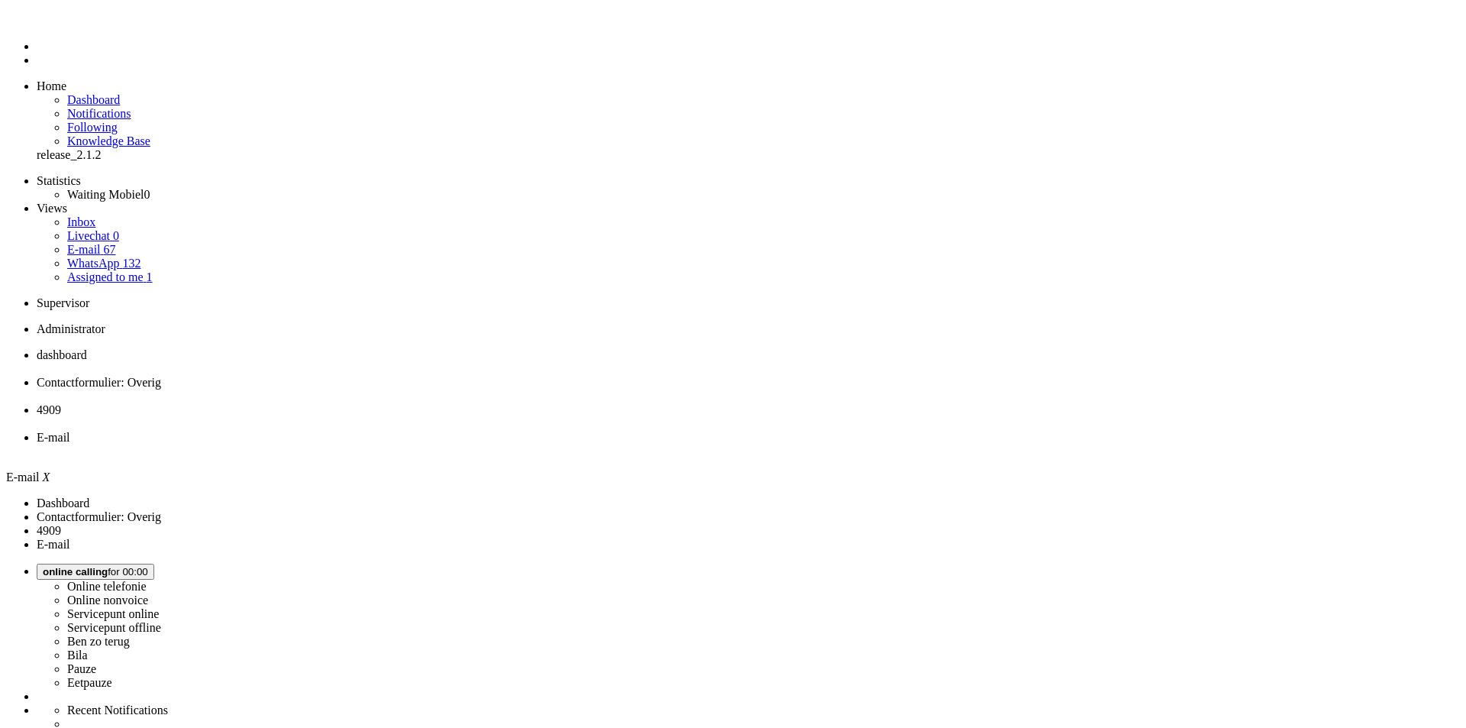
paste input "4645252"
type input "4645252"
click at [107, 257] on link "WhatsApp 132" at bounding box center [103, 263] width 73 height 13
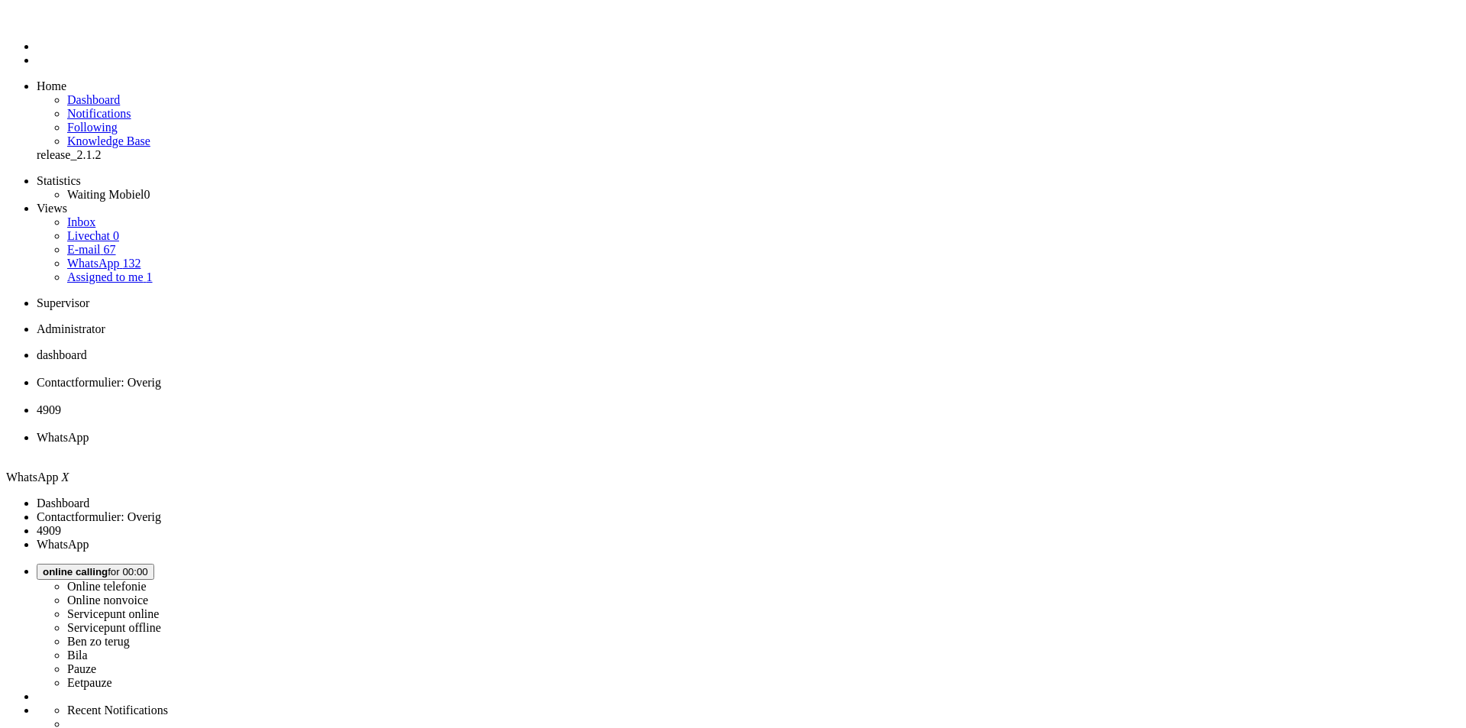
paste input "4645252"
type input "4645252"
click at [61, 403] on span "4909" at bounding box center [49, 409] width 24 height 13
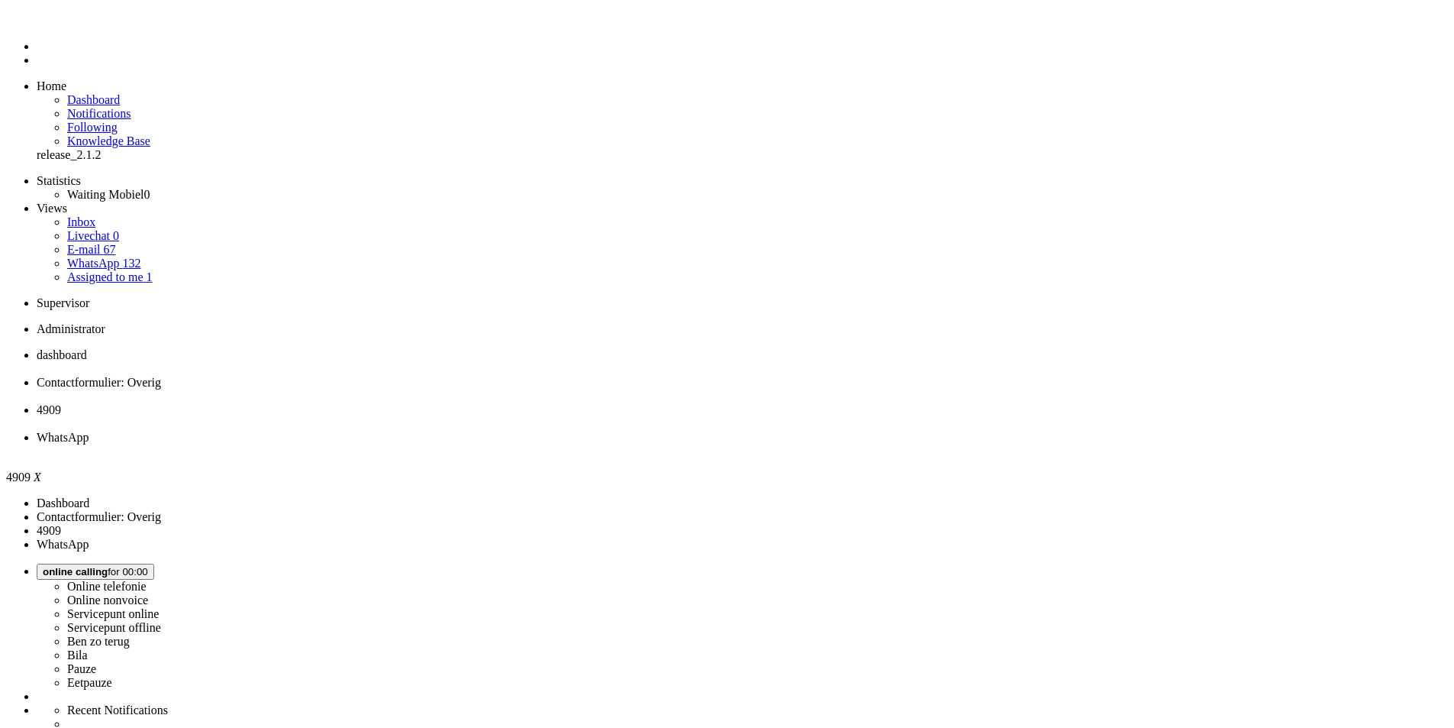
click at [574, 417] on div "Close tab" at bounding box center [743, 424] width 1412 height 14
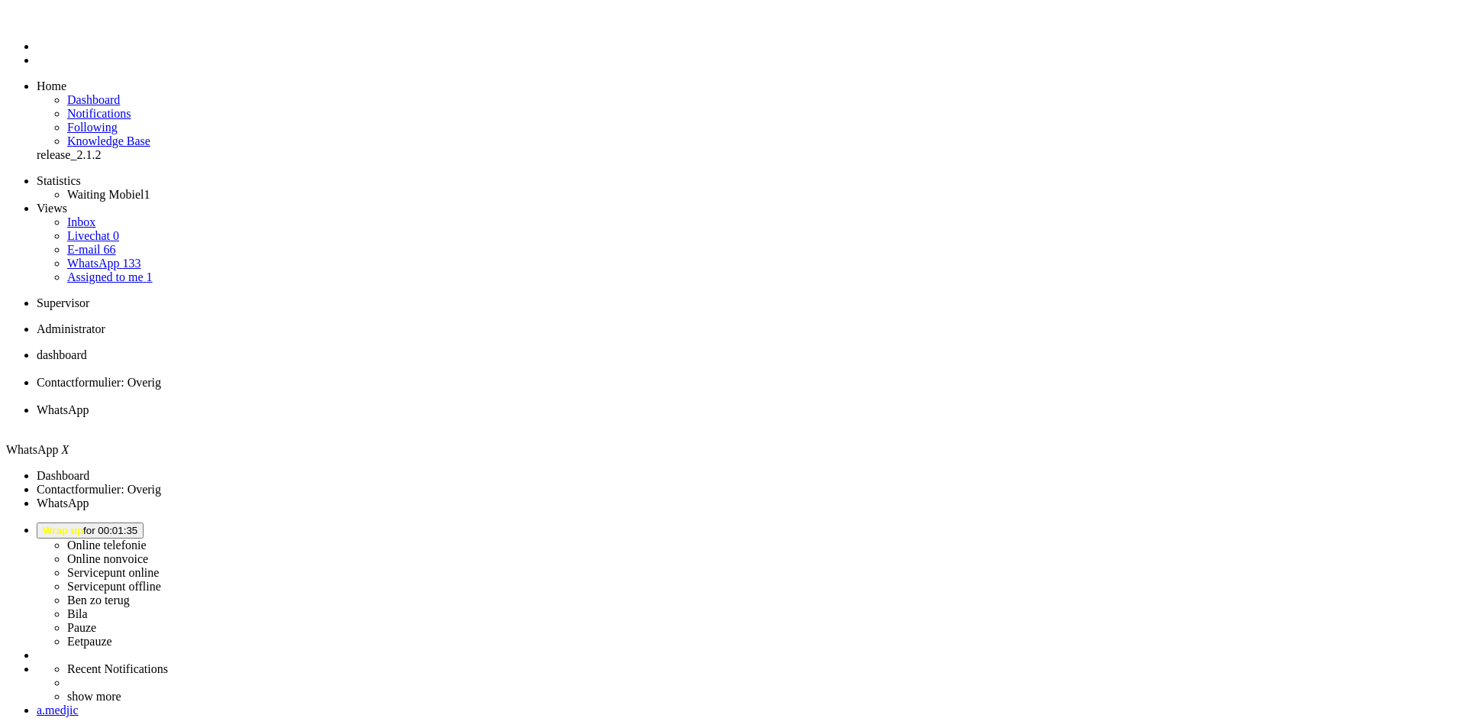
click at [567, 417] on div "Close tab" at bounding box center [748, 424] width 1423 height 14
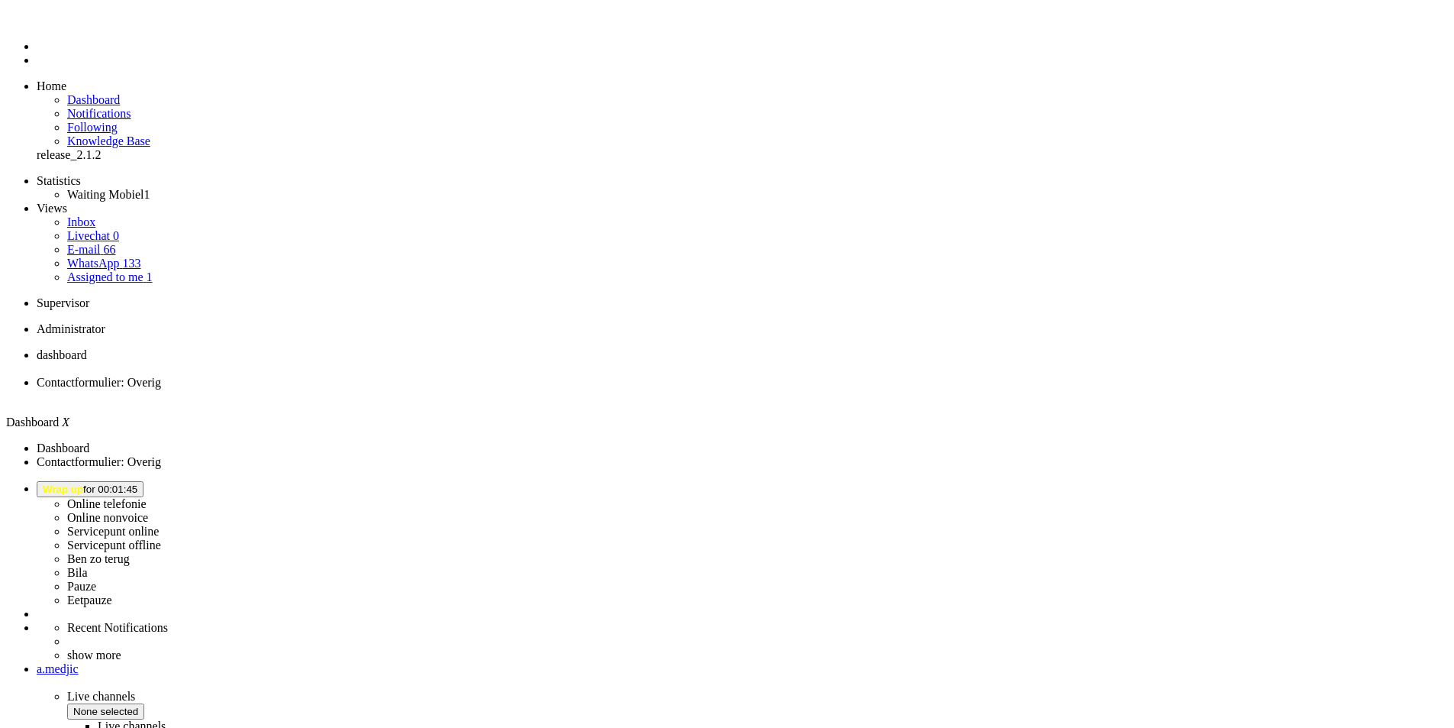
click at [144, 481] on button "Wrap up for 00:01:45" at bounding box center [90, 489] width 107 height 16
click at [148, 511] on label "Online nonvoice" at bounding box center [107, 517] width 81 height 13
click at [161, 376] on span "Contactformulier: Overig" at bounding box center [99, 382] width 124 height 13
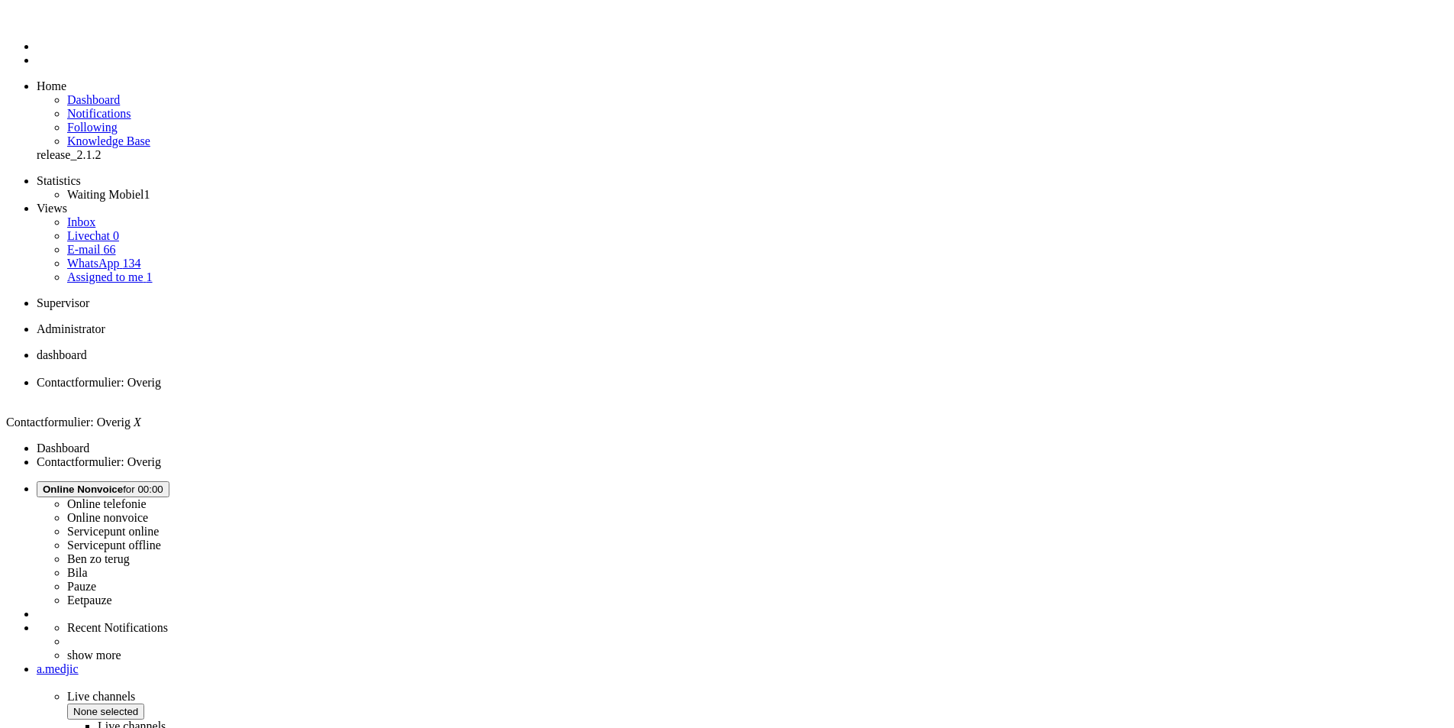
drag, startPoint x: 630, startPoint y: 453, endPoint x: 499, endPoint y: 459, distance: 131.5
copy span "[FINANCIAL_ID]"
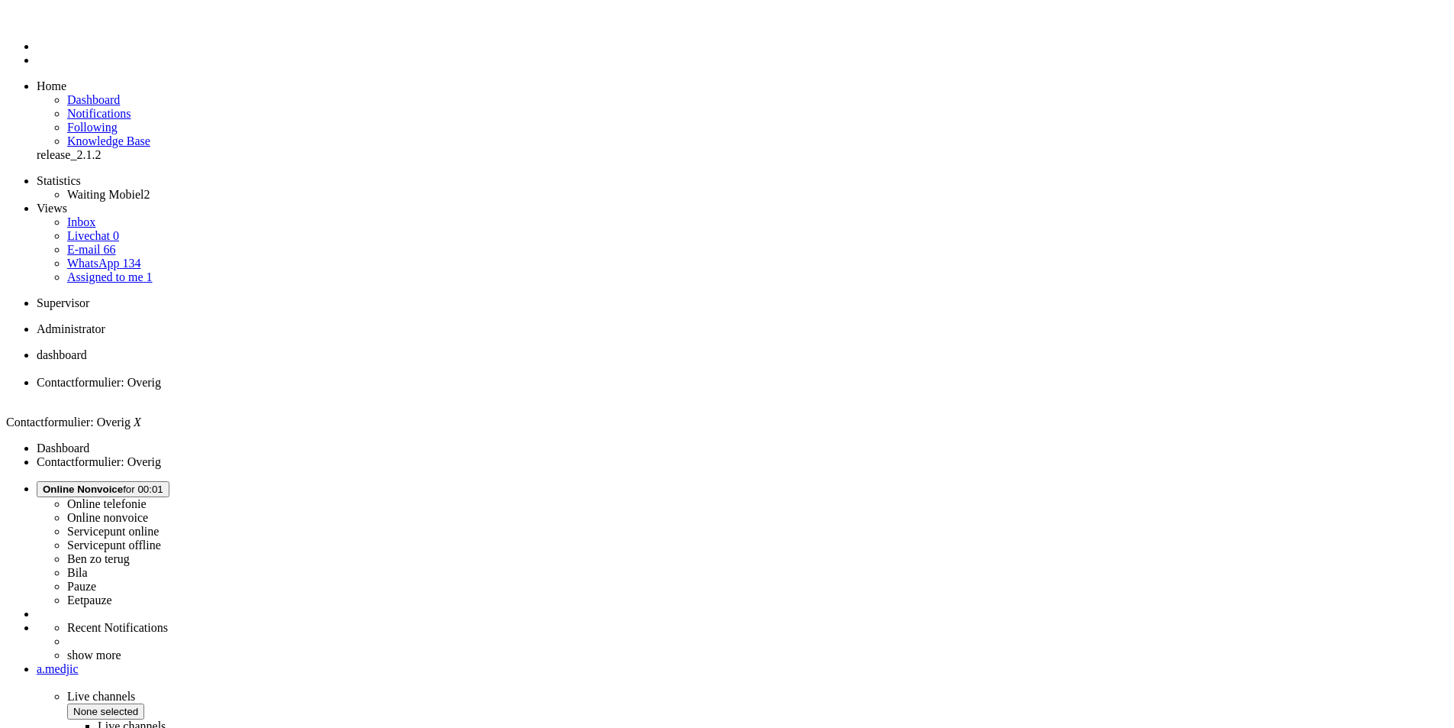
drag, startPoint x: 313, startPoint y: 2706, endPoint x: 179, endPoint y: 2706, distance: 133.6
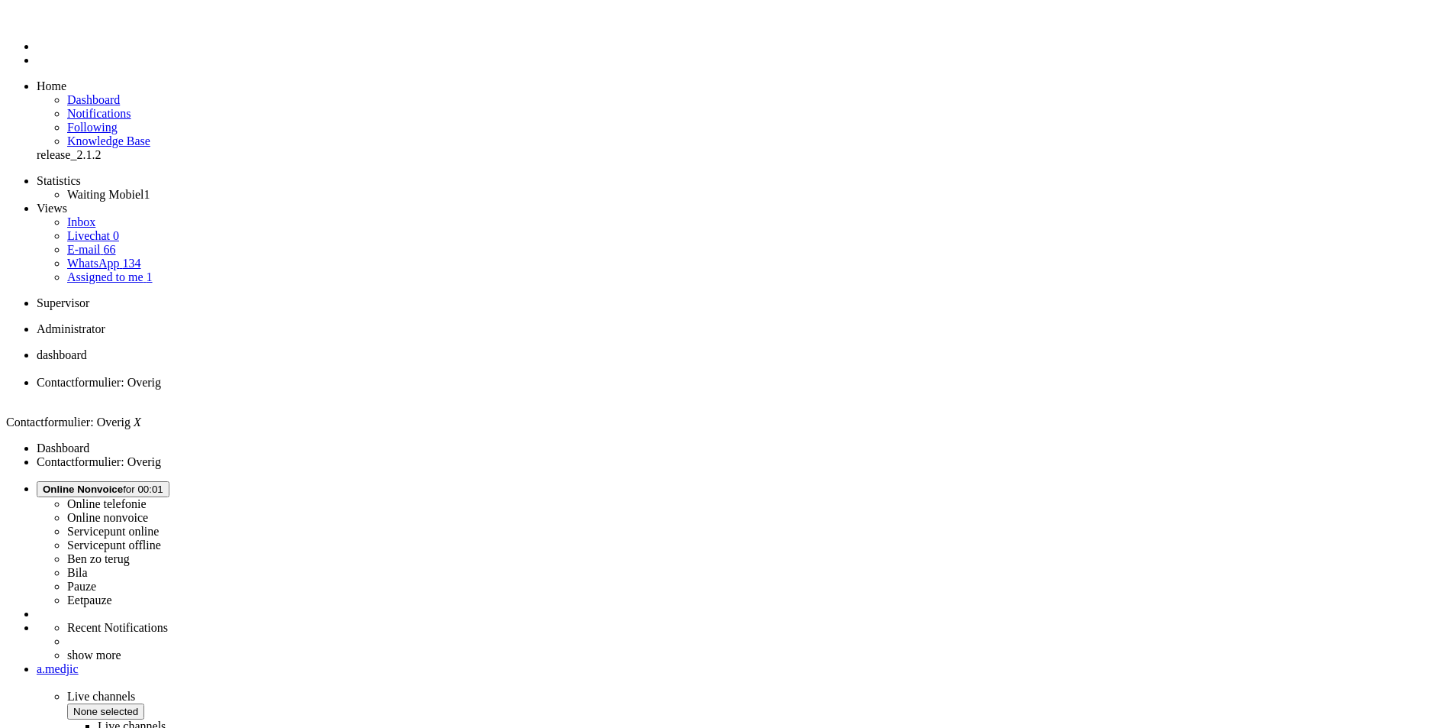
scroll to position [411, 0]
click at [442, 389] on div "Close tab" at bounding box center [743, 396] width 1412 height 14
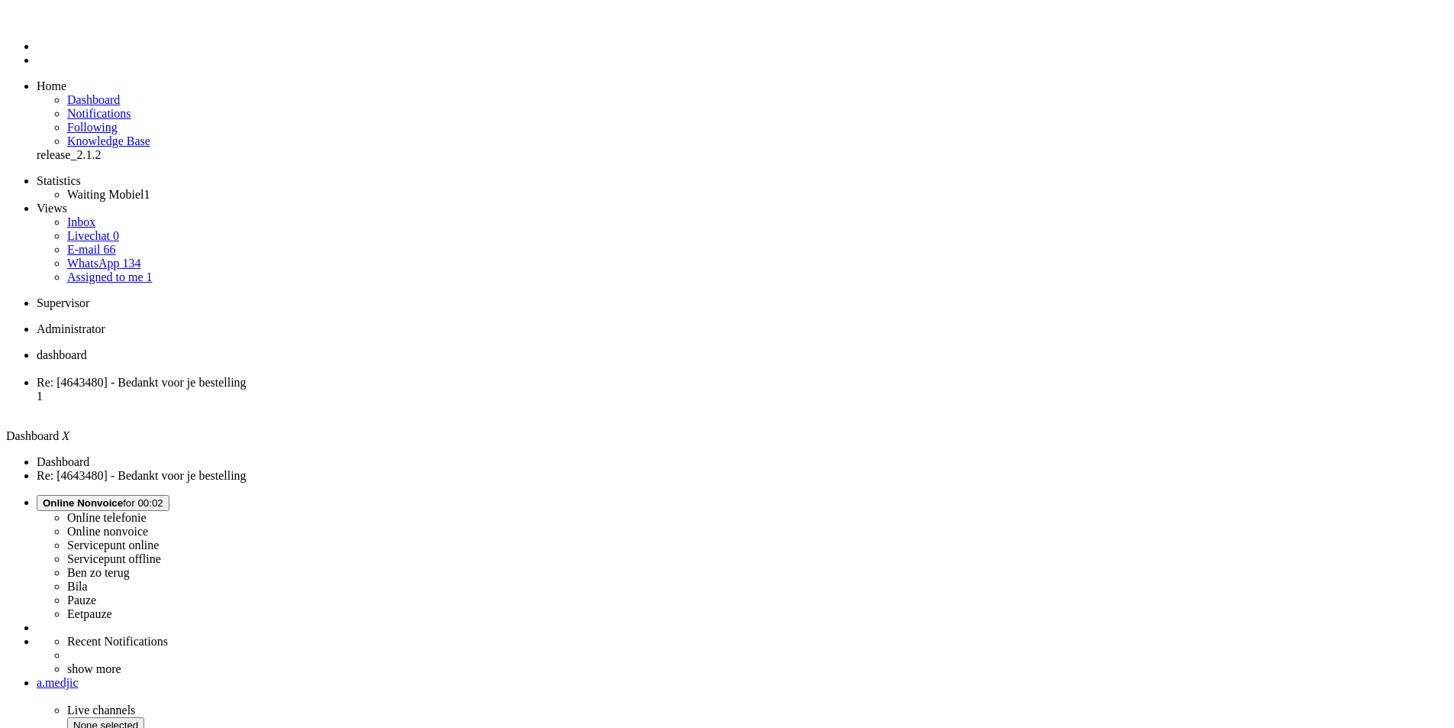
click at [163, 497] on span "Online Nonvoice for 00:02" at bounding box center [103, 502] width 121 height 11
click at [112, 607] on label "Eetpauze" at bounding box center [89, 613] width 45 height 13
